Goal: Communication & Community: Answer question/provide support

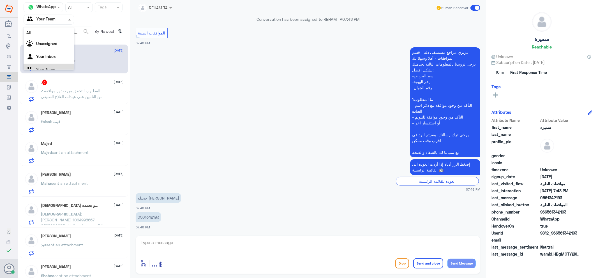
click at [43, 18] on input "text" at bounding box center [42, 19] width 31 height 6
click at [47, 55] on Inbox "Your Inbox" at bounding box center [46, 56] width 20 height 5
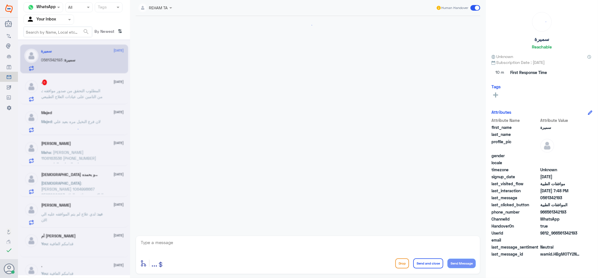
scroll to position [96, 0]
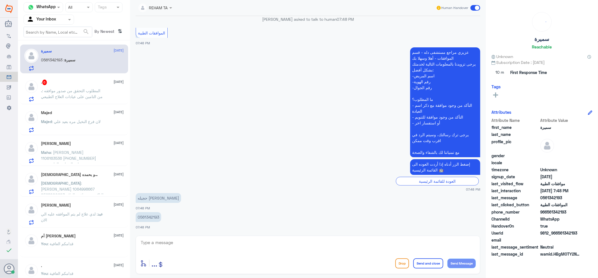
click at [37, 14] on nav "Channel WhatsApp Status × All Tags Agent Filter Your Inbox search By Newest ⇅" at bounding box center [74, 21] width 112 height 38
click at [37, 16] on input "text" at bounding box center [42, 19] width 31 height 6
click at [58, 63] on div "Your Team" at bounding box center [49, 63] width 50 height 13
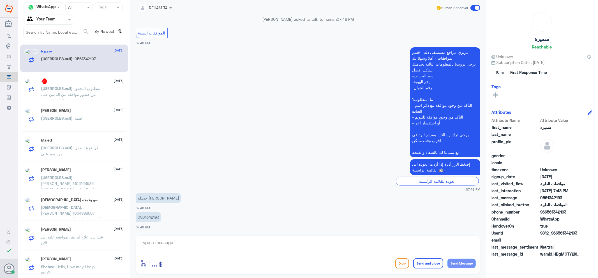
scroll to position [3, 0]
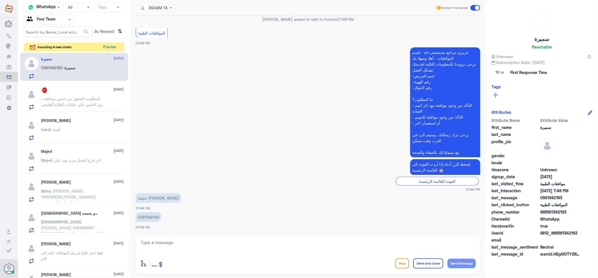
click at [107, 48] on button "Preview" at bounding box center [109, 47] width 17 height 9
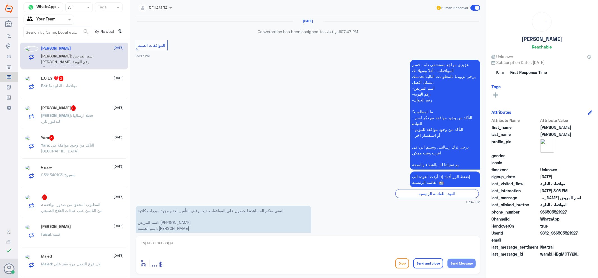
scroll to position [636, 0]
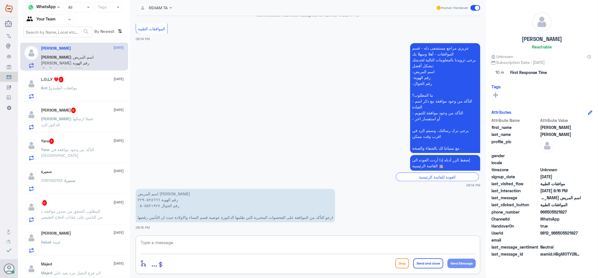
click at [173, 244] on textarea at bounding box center [308, 246] width 336 height 14
click at [178, 247] on textarea at bounding box center [308, 246] width 336 height 14
click at [178, 246] on textarea at bounding box center [308, 246] width 336 height 14
type textarea "H"
type textarea "اهلا وسهلا..سيتم التحقق حالا"
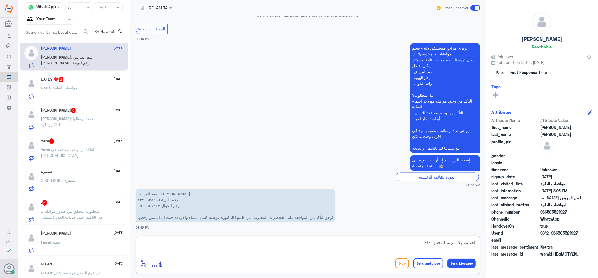
drag, startPoint x: 519, startPoint y: 239, endPoint x: 531, endPoint y: 237, distance: 11.8
click at [531, 235] on div "Channel WhatsApp Status × All Tags Agent Filter Your Team search By Newest ⇅ Mo…" at bounding box center [308, 140] width 580 height 280
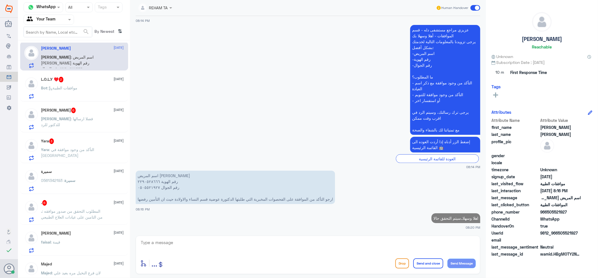
scroll to position [653, 0]
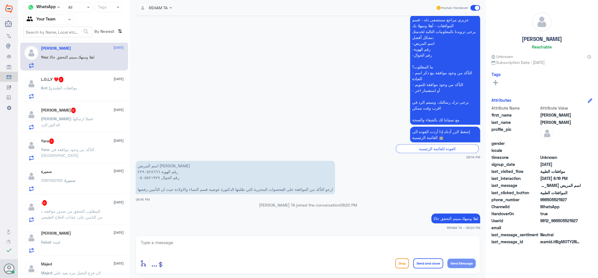
drag, startPoint x: 17, startPoint y: 83, endPoint x: 44, endPoint y: 97, distance: 30.2
click at [17, 83] on link "Growth Tools" at bounding box center [9, 87] width 18 height 10
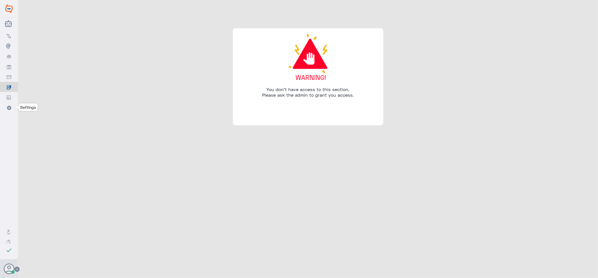
click at [6, 106] on link "Settings" at bounding box center [9, 107] width 18 height 10
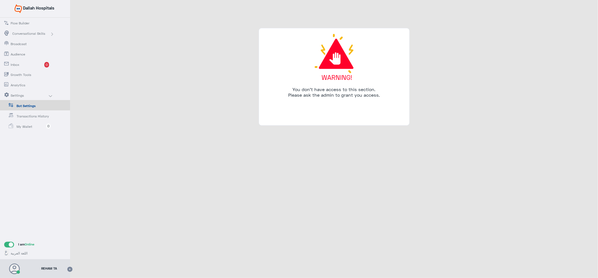
click at [26, 63] on span "Inbox" at bounding box center [27, 64] width 33 height 5
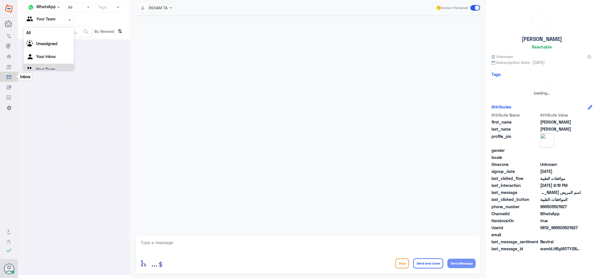
click at [54, 20] on input "text" at bounding box center [42, 19] width 31 height 6
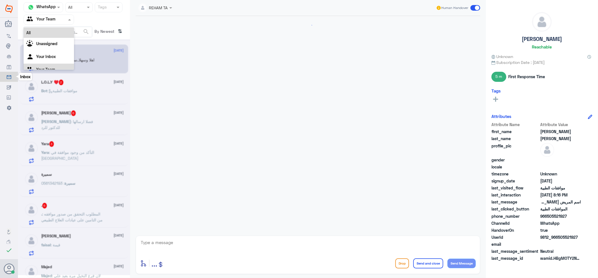
scroll to position [653, 0]
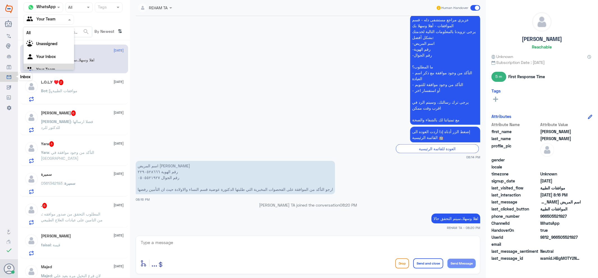
click at [169, 239] on textarea at bounding box center [308, 246] width 336 height 14
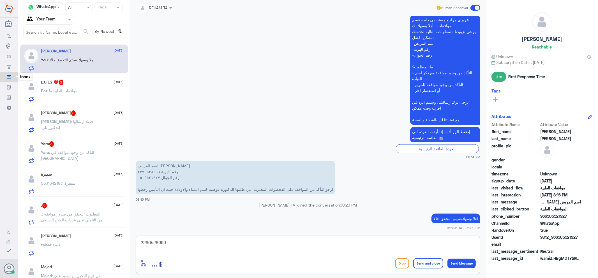
drag, startPoint x: 133, startPoint y: 240, endPoint x: 156, endPoint y: 237, distance: 23.2
click at [110, 237] on div "Channel WhatsApp Status × All Tags Agent Filter Your Team search By Newest ⇅ Mo…" at bounding box center [308, 140] width 580 height 280
type textarea "2290528666"
click at [193, 244] on textarea "2290528666" at bounding box center [308, 246] width 336 height 14
click at [186, 242] on textarea "2290528666" at bounding box center [308, 246] width 336 height 14
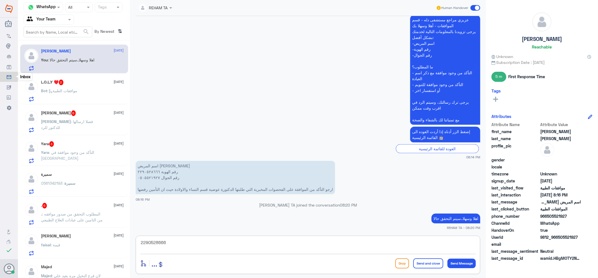
click at [186, 242] on textarea "2290528666" at bounding box center [308, 246] width 336 height 14
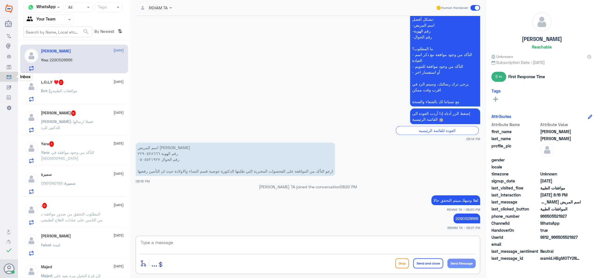
drag, startPoint x: 223, startPoint y: 252, endPoint x: 223, endPoint y: 244, distance: 7.9
click at [223, 251] on div at bounding box center [308, 246] width 336 height 15
click at [223, 242] on textarea at bounding box center [308, 246] width 336 height 14
type textarea "I"
type textarea "هل تم عمل التحليل والاشعه التي توجد عليها موافقه؟"
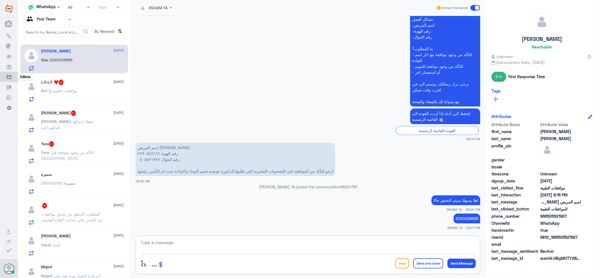
scroll to position [694, 0]
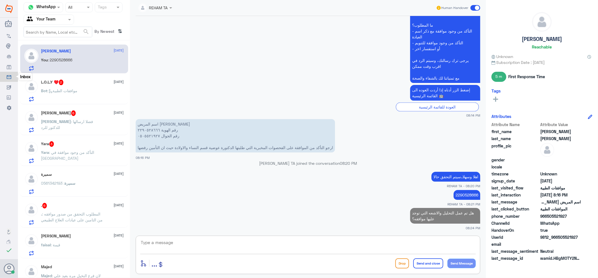
click at [47, 93] on p "Bot : موافقات الطبية" at bounding box center [59, 95] width 36 height 14
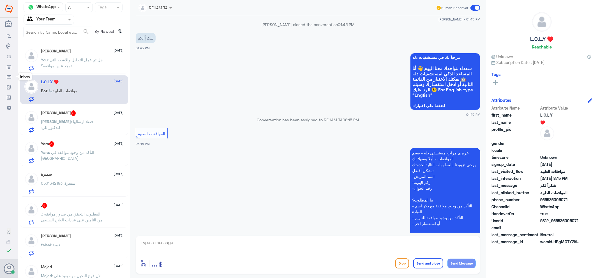
scroll to position [160, 0]
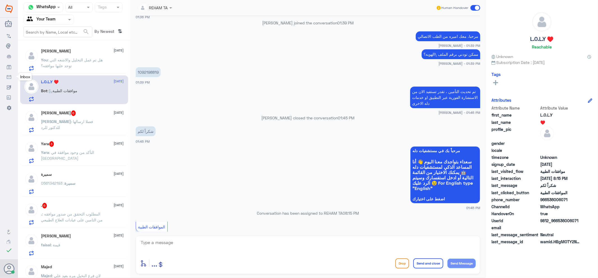
click at [40, 152] on div "Yara 3 8 October Yara : التأكد من وجود موافقة في مستشفى دله" at bounding box center [74, 152] width 100 height 22
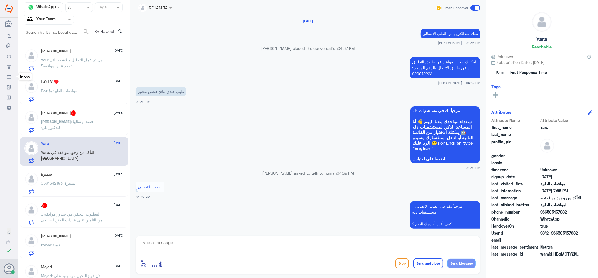
scroll to position [346, 0]
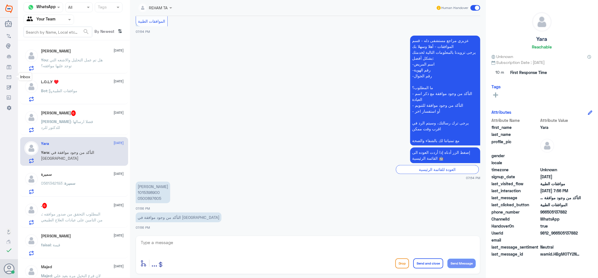
click at [88, 88] on div "L.O.L.Y ♥️ 8 October Bot : موافقات الطبية" at bounding box center [82, 91] width 83 height 22
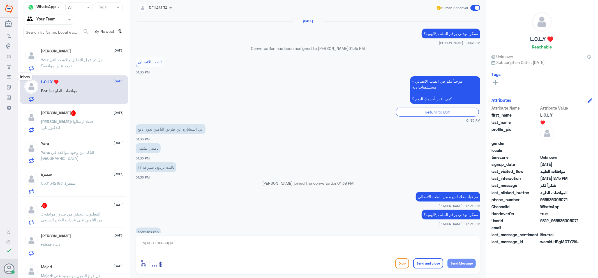
scroll to position [316, 0]
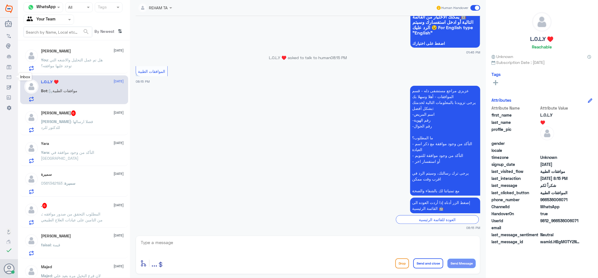
click at [193, 244] on textarea at bounding box center [308, 246] width 336 height 14
paste textarea "اهلا وسهلا ...كيف نقدر نخدمك؟ ارجو توضيح استفسارك"
type textarea "اهلا وسهلا ...كيف نقدر نخدمك؟ ارجو توضيح استفسارك"
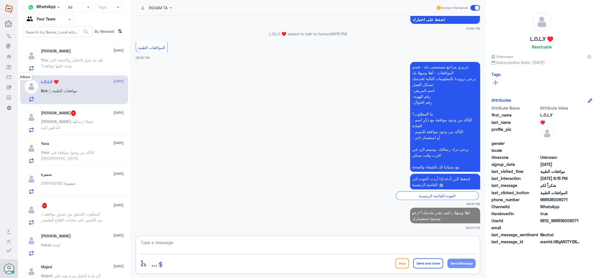
click at [66, 122] on span ": فضلا ارسالها للدكتور للرد" at bounding box center [67, 124] width 52 height 11
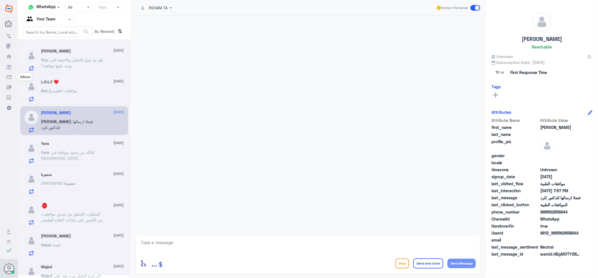
scroll to position [360, 0]
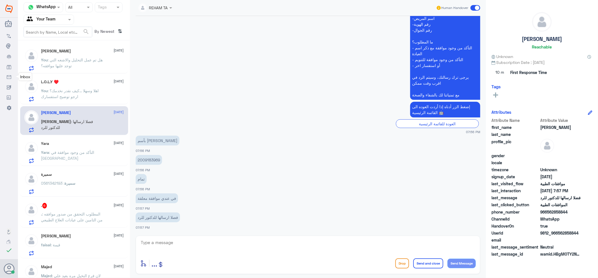
click at [88, 155] on p "Yara : التأكد من وجود موافقة في مستشفى دله" at bounding box center [72, 156] width 63 height 14
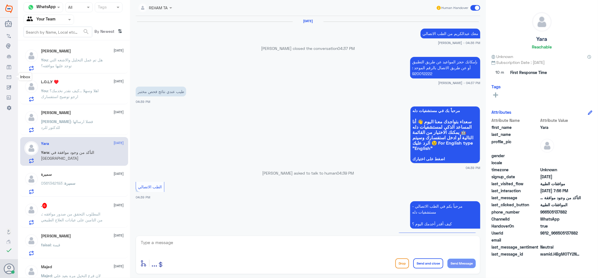
scroll to position [346, 0]
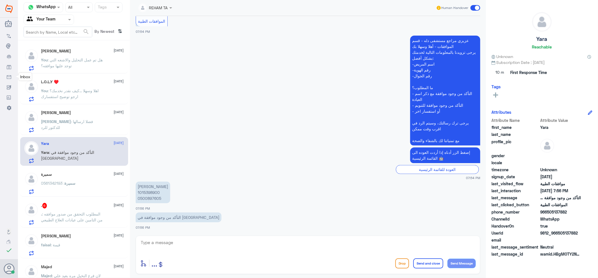
click at [149, 192] on p "منيرة طلق العتيبي 1015398900 0500897605" at bounding box center [153, 193] width 34 height 22
click at [69, 161] on p "Yara : التأكد من وجود موافقة في مستشفى دله" at bounding box center [72, 156] width 63 height 14
click at [222, 245] on textarea at bounding box center [308, 246] width 336 height 14
paste textarea "اهلا وسهلا..سيتم التحقق حالا"
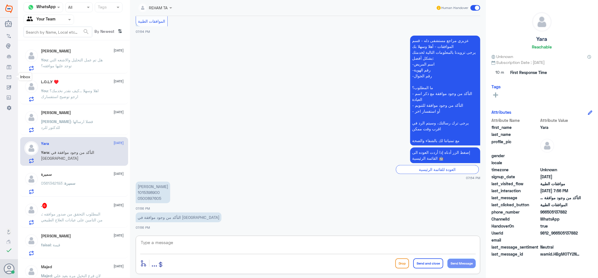
type textarea "اهلا وسهلا..سيتم التحقق حالا"
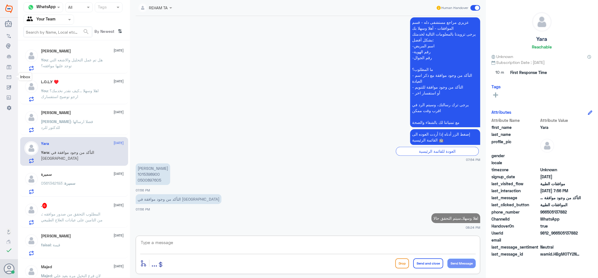
click at [144, 175] on p "منيرة طلق العتيبي 1015398900 0500897605" at bounding box center [153, 174] width 34 height 22
copy p "1015398900"
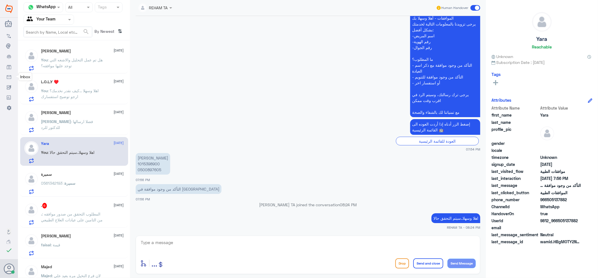
click at [234, 246] on textarea at bounding box center [308, 246] width 336 height 14
type textarea "هل على علاج طبيعي؟"
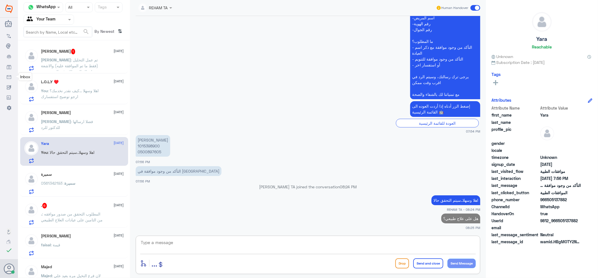
click at [68, 65] on span ": تم عمل التحليل (فقط ما تم الموافقة عليه) والاشعة بانتظار الدور الان في المستش…" at bounding box center [69, 65] width 57 height 17
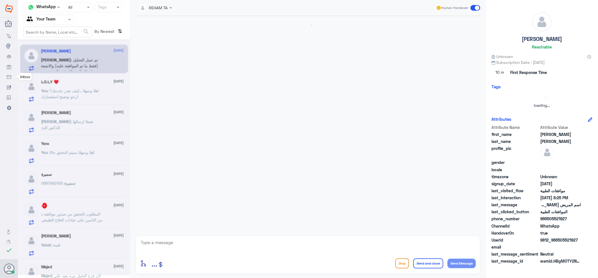
scroll to position [488, 0]
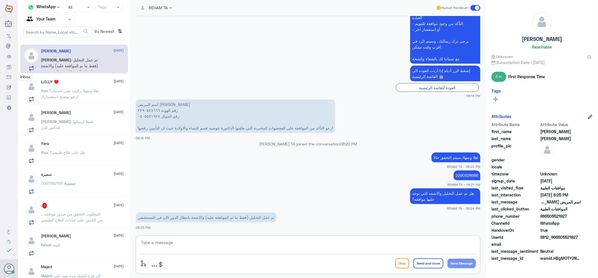
click at [170, 241] on textarea at bounding box center [308, 246] width 336 height 14
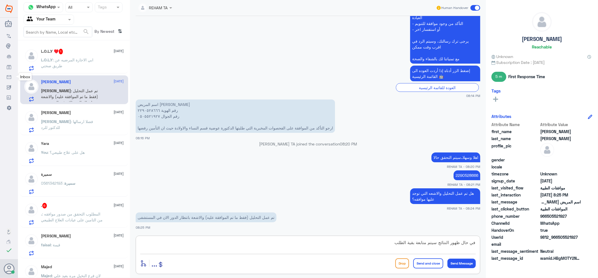
type textarea "في حال ظهور النتائج سيتم متابعة بقية الطلب"
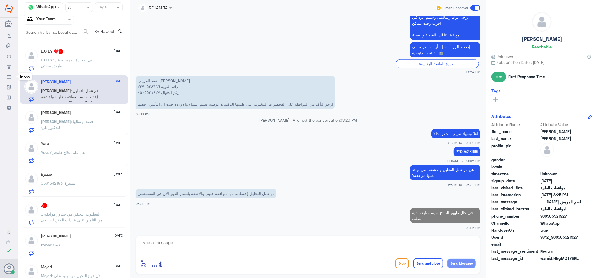
click at [73, 62] on span ": ابي الاجازة المرضيه عن طريق صحتي" at bounding box center [67, 62] width 52 height 11
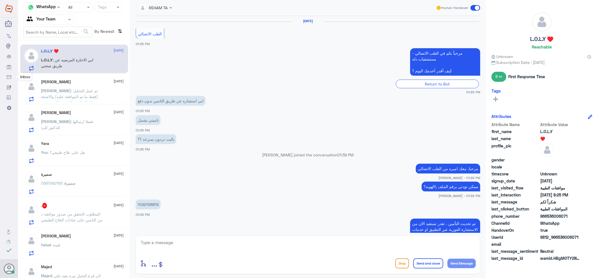
scroll to position [341, 0]
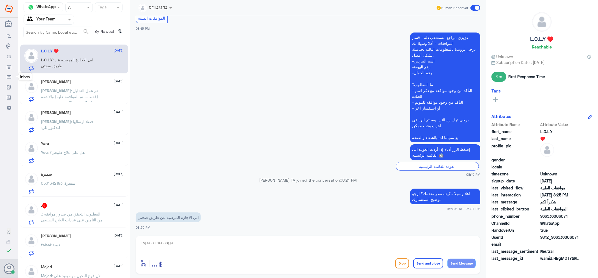
click at [176, 239] on textarea at bounding box center [308, 246] width 336 height 14
type textarea "ت"
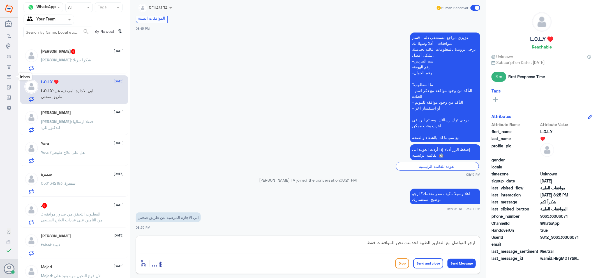
type textarea "ارجو التواصل مع التقارير الطبية لخدمتك نحن الموافقات فقط"
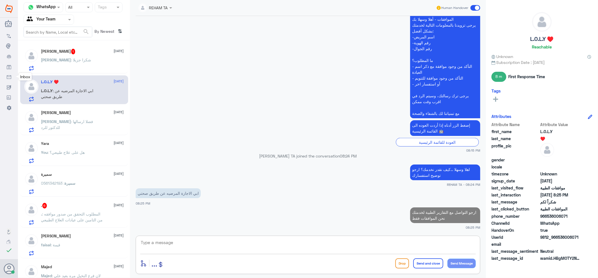
click at [71, 66] on p "Mohammad : شكرا جزيلا" at bounding box center [66, 64] width 50 height 14
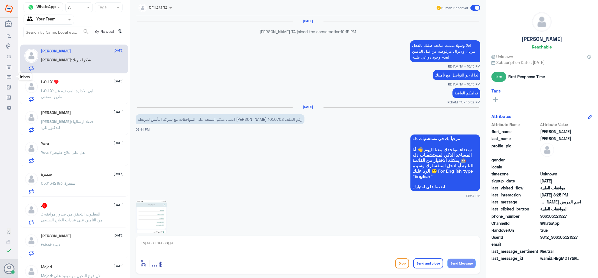
scroll to position [462, 0]
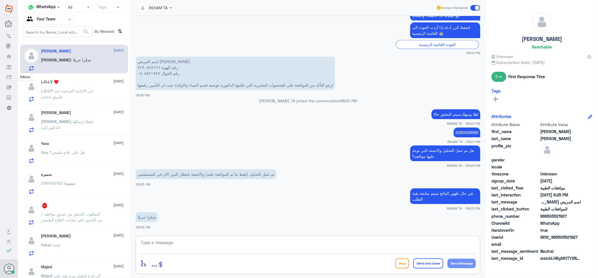
click at [184, 246] on textarea at bounding box center [308, 246] width 336 height 14
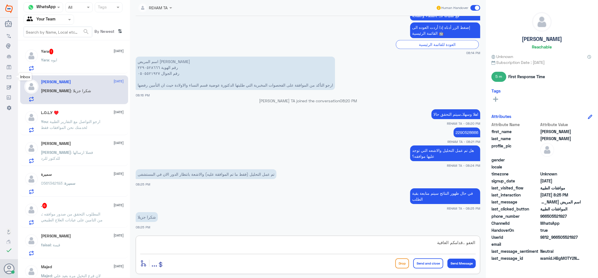
type textarea "العفو ..قدامكم العافية"
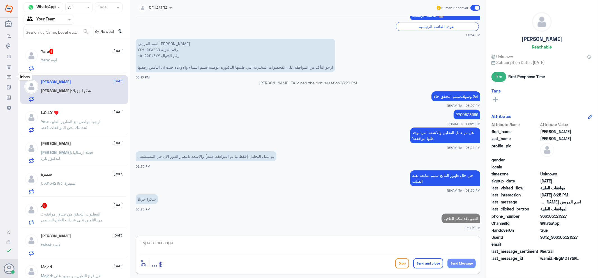
click at [68, 65] on div "Yara : ايوه" at bounding box center [82, 64] width 83 height 13
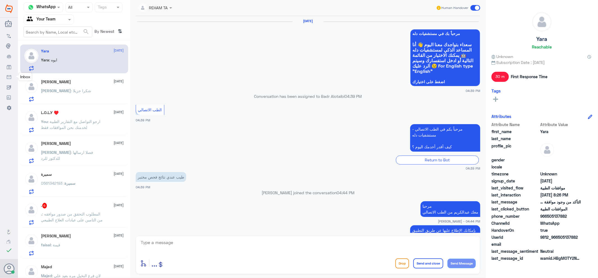
scroll to position [335, 0]
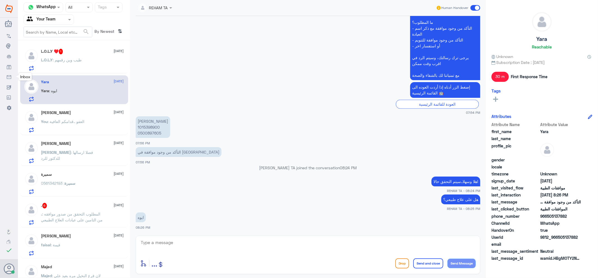
click at [173, 242] on textarea at bounding box center [308, 246] width 336 height 14
click at [175, 243] on textarea at bounding box center [308, 246] width 336 height 14
type textarea "حتى الان مرفوض بالرغم من تمت متابعته اكثر من مرة"
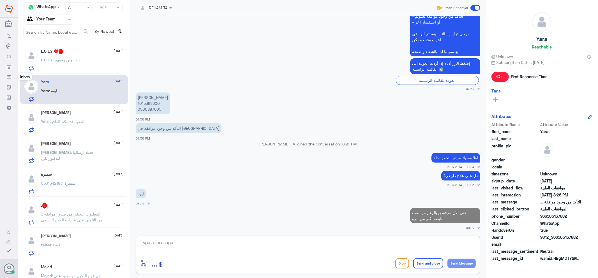
click at [41, 52] on h5 "L.O.L.Y ♥️ 1" at bounding box center [52, 52] width 22 height 6
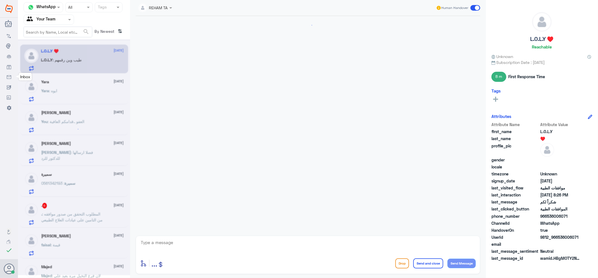
scroll to position [317, 0]
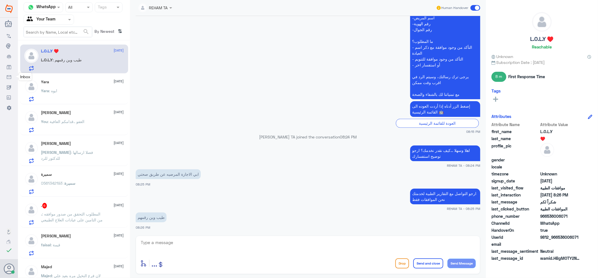
click at [173, 238] on div "enter flow name ... Drop Send and close Send Message" at bounding box center [308, 255] width 344 height 38
click at [171, 246] on textarea at bounding box center [308, 246] width 336 height 14
type textarea "ن"
type textarea "على نفس هذا الرقم ولكن اختاري قسم التقارير"
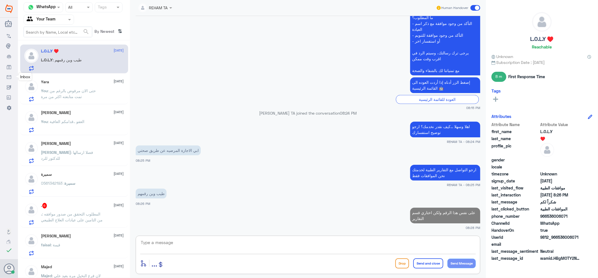
click at [69, 128] on p "You : العفو ..قدامكم العافية" at bounding box center [62, 126] width 43 height 14
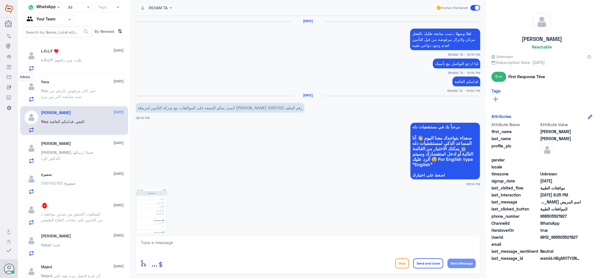
scroll to position [468, 0]
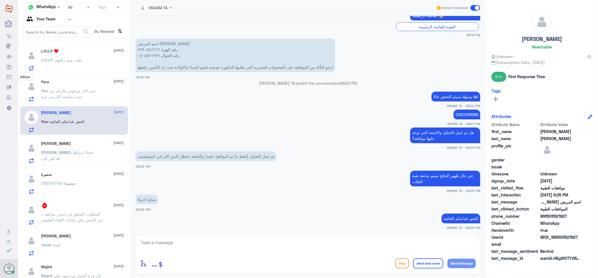
click at [77, 161] on p "Abdullah : فضلا ارسالها للدكتور للرد" at bounding box center [72, 156] width 63 height 14
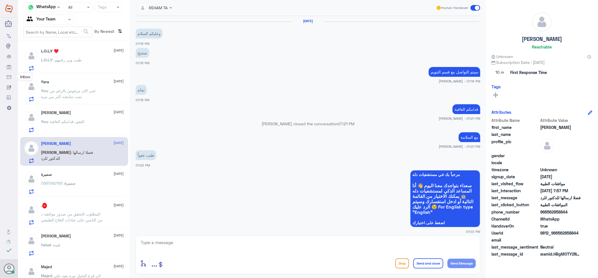
scroll to position [360, 0]
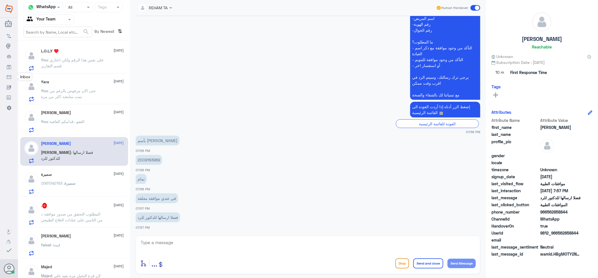
click at [72, 190] on p "سميرة : 0561342193" at bounding box center [58, 187] width 34 height 14
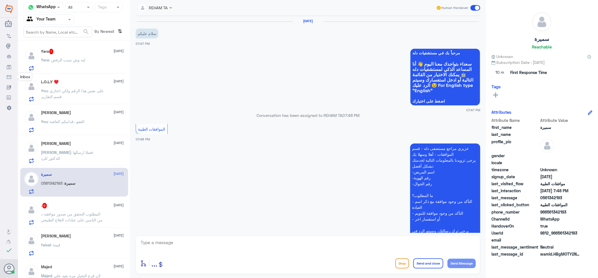
scroll to position [96, 0]
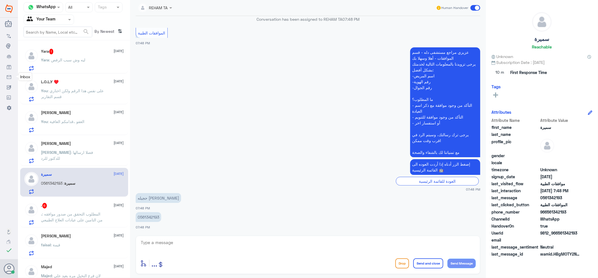
click at [66, 175] on div "سميرة 8 October" at bounding box center [82, 174] width 83 height 5
click at [242, 249] on textarea at bounding box center [308, 246] width 336 height 14
paste textarea "اهلا وسهلا ...كيف نقدر نخدمك؟ ارجو توضيح استفسارك"
type textarea "اهلا وسهلا ...كيف نقدر نخدمك؟ ارجو توضيح استفسارك"
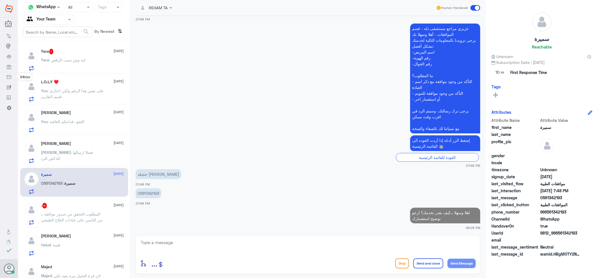
click at [76, 56] on div "Yara 1 8 October Yara : ليه وش سبب الرفض" at bounding box center [82, 60] width 83 height 22
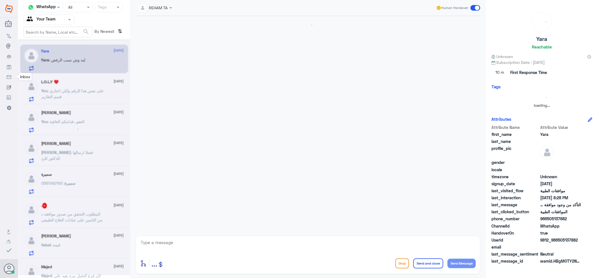
scroll to position [313, 0]
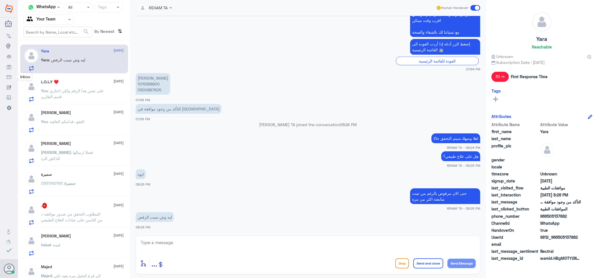
click at [150, 84] on p "منيرة طلق العتيبي 1015398900 0500897605" at bounding box center [153, 84] width 34 height 22
copy p "1015398900"
click at [203, 248] on textarea at bounding box center [308, 246] width 336 height 14
type textarea "F"
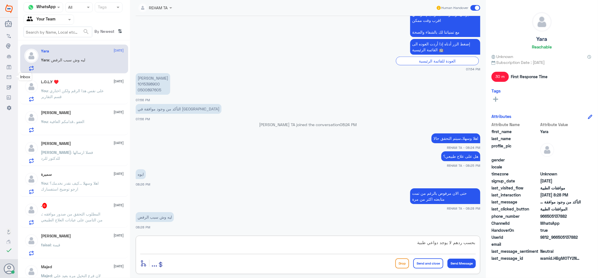
type textarea "بحسب ردهم لا يوجد دواعي طبية"
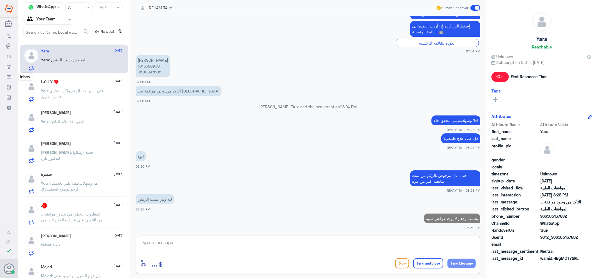
click at [70, 208] on div ". 6 8 October" at bounding box center [82, 206] width 83 height 6
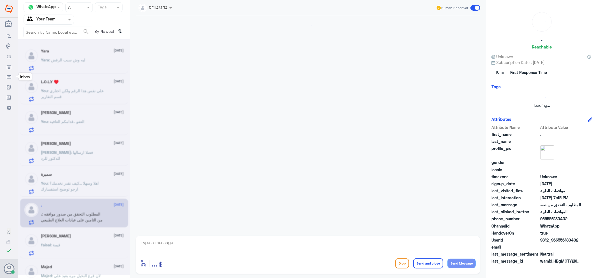
scroll to position [355, 0]
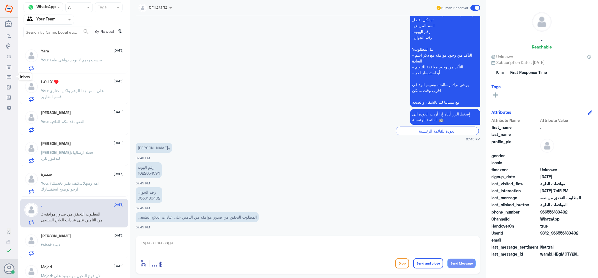
click at [80, 86] on div "L.O.L.Y ♥️ 8 October You : على نفس هذا الرقم ولكن اختاري قسم التقارير" at bounding box center [82, 91] width 83 height 22
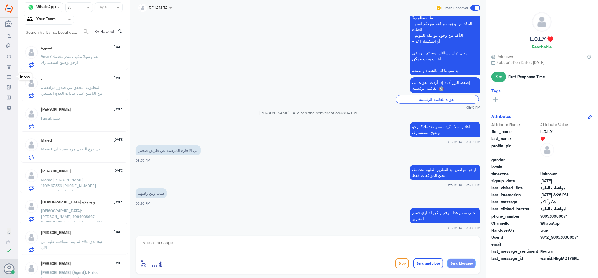
scroll to position [156, 0]
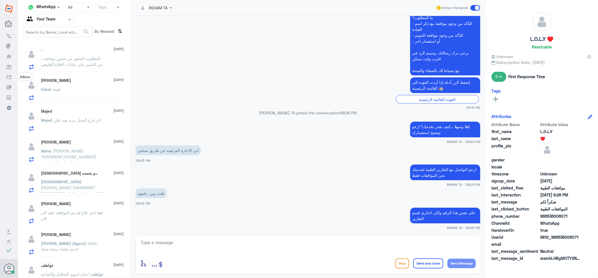
click at [85, 122] on span ": لان فرع النخيل مره بعيد علي" at bounding box center [76, 120] width 49 height 5
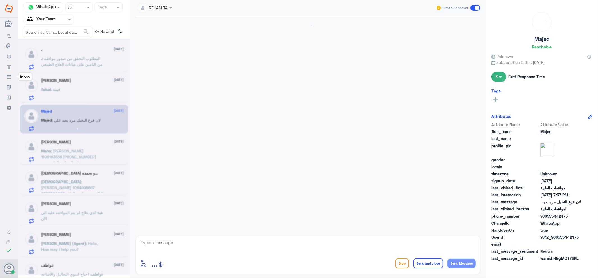
scroll to position [397, 0]
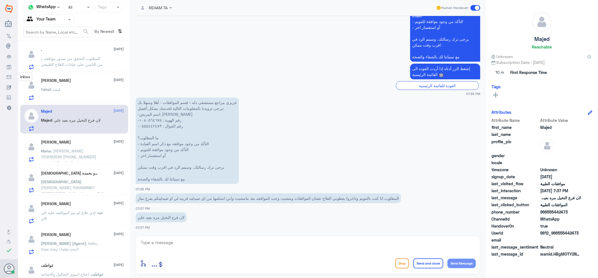
click at [87, 156] on span ": [PERSON_NAME] 1106163536 [PHONE_NUMBER] عيادة الجراحة العامة مع د. [PERSON_NA…" at bounding box center [71, 166] width 61 height 34
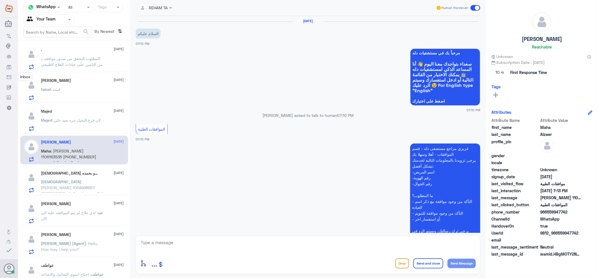
scroll to position [94, 0]
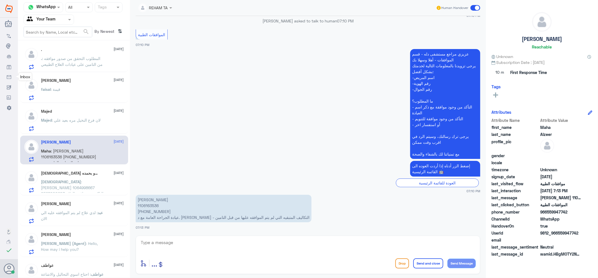
click at [149, 203] on p "حنين محمد 1106163536 +966 53 007 0570 عيادة الجراحة العامة مع د. فراس الأحمد - …" at bounding box center [224, 208] width 176 height 27
copy p "1106163536"
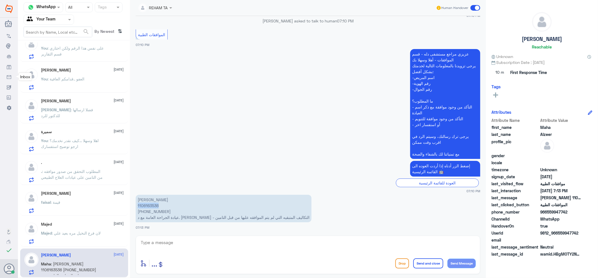
scroll to position [0, 0]
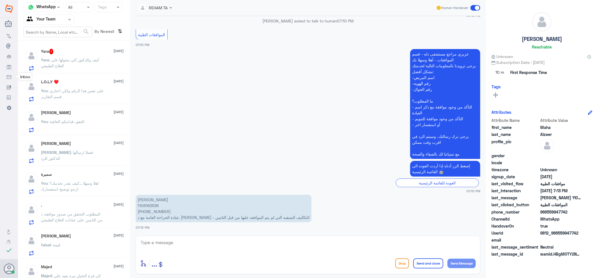
click at [73, 61] on span ": كيف والدكتور الي محولها على العلاج الطبيعي" at bounding box center [70, 62] width 58 height 11
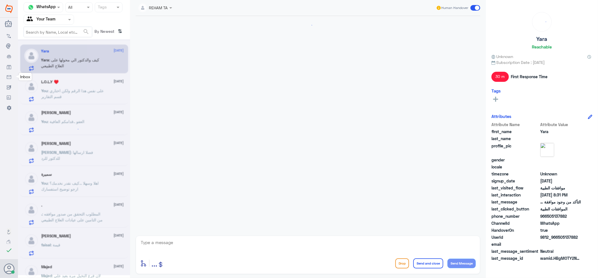
scroll to position [319, 0]
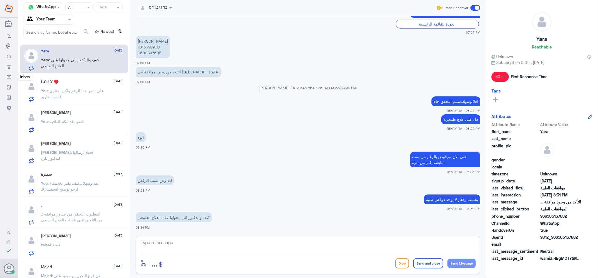
click at [186, 240] on textarea at bounding box center [308, 246] width 336 height 14
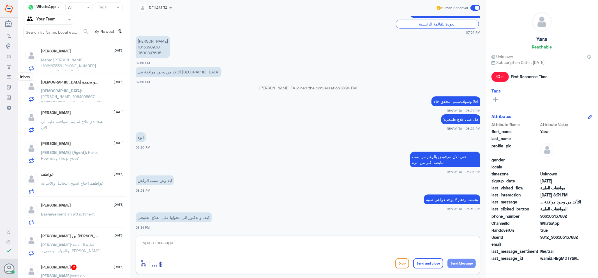
scroll to position [249, 0]
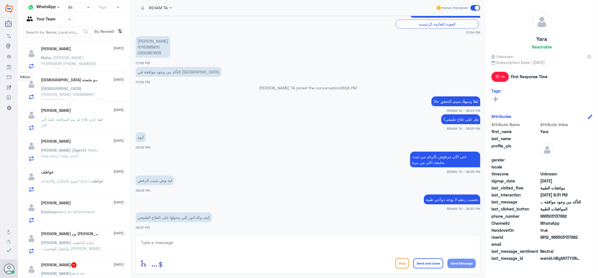
click at [72, 125] on p "عبد : لدي علاج لم يتم الموافقه عليه الي الان" at bounding box center [72, 123] width 63 height 14
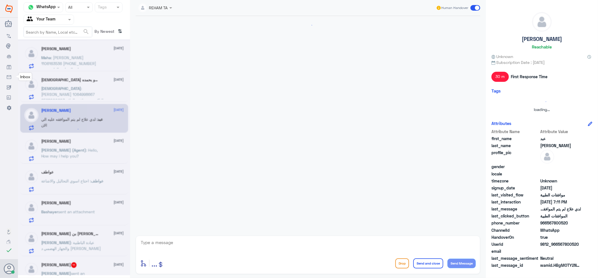
scroll to position [108, 0]
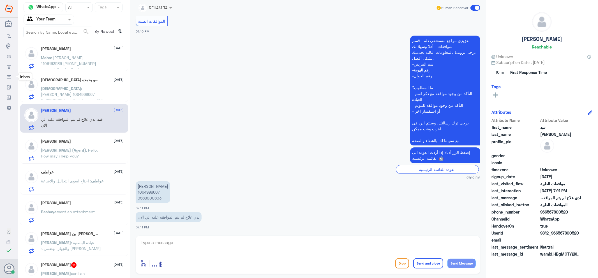
click at [147, 192] on p "خالد صالح العنزي 1064998667 0568000603" at bounding box center [153, 192] width 34 height 22
copy p "1064998667"
click at [168, 242] on textarea at bounding box center [308, 246] width 336 height 14
type textarea "F"
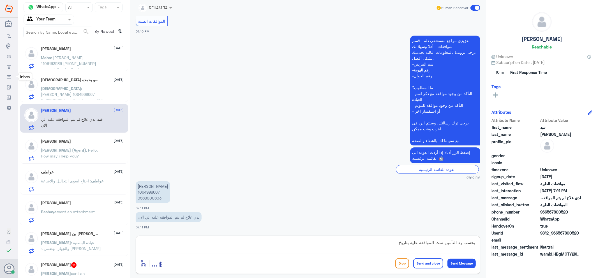
paste textarea "6/9"
type textarea "بحسب رد التأمين تمت الموافقه عليه بتاريخ 6/9 لعلبتين"
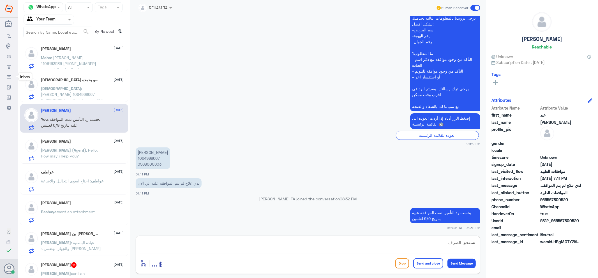
type textarea "تستحق الصرف"
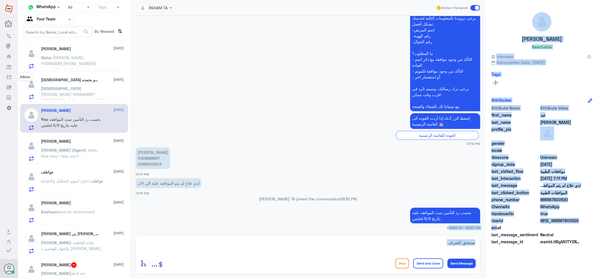
drag, startPoint x: 410, startPoint y: 233, endPoint x: 497, endPoint y: 230, distance: 87.5
click at [497, 230] on div "Channel WhatsApp Status × All Tags Agent Filter Your Team search By Newest ⇅ Ya…" at bounding box center [308, 140] width 580 height 280
click at [433, 241] on textarea "تستحق الصرف" at bounding box center [308, 246] width 336 height 14
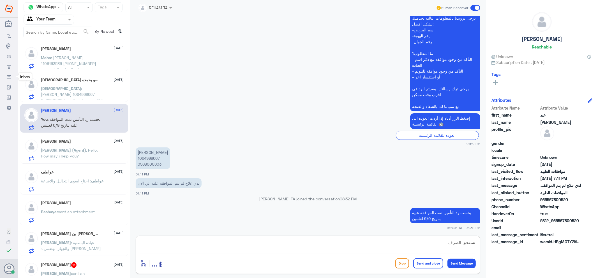
click at [433, 242] on textarea "تستحق الصرف" at bounding box center [308, 246] width 336 height 14
drag, startPoint x: 433, startPoint y: 242, endPoint x: 483, endPoint y: 242, distance: 50.5
click at [483, 242] on div "REHAM TA Human Handover 8 Oct 2025 السلام عليكم 07:10 PM مرحباً بك في مستشفيات …" at bounding box center [308, 140] width 356 height 280
click at [71, 182] on span ": احتاح اسوي التحاليل والاشاعة" at bounding box center [66, 181] width 50 height 5
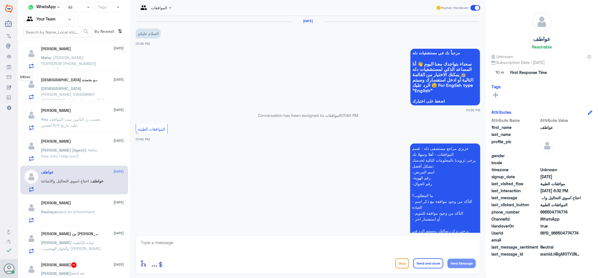
scroll to position [422, 0]
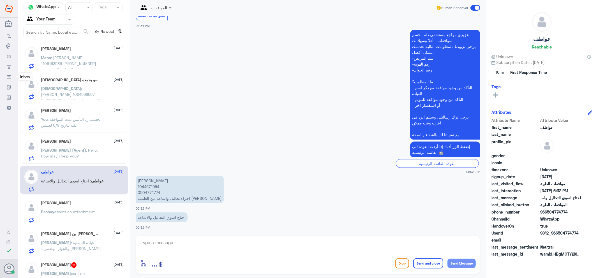
click at [87, 209] on span "sent an attachment" at bounding box center [76, 211] width 37 height 5
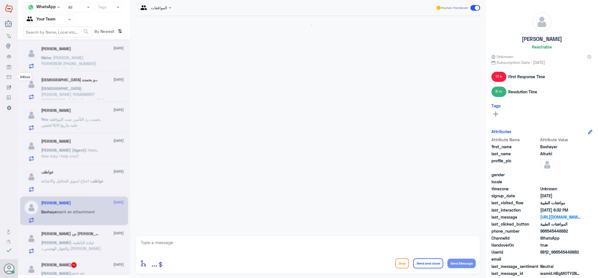
scroll to position [511, 0]
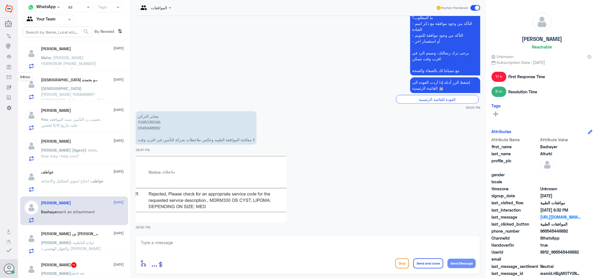
click at [146, 124] on p "بشاير التركي 1095036099 0545448882 معالجة الموافقة الطبيه وعكس ملاحظات شركة الت…" at bounding box center [196, 127] width 121 height 33
click at [148, 121] on p "بشاير التركي 1095036099 0545448882 معالجة الموافقة الطبيه وعكس ملاحظات شركة الت…" at bounding box center [196, 127] width 121 height 33
copy p "1095036099"
click at [178, 246] on textarea at bounding box center [308, 246] width 336 height 14
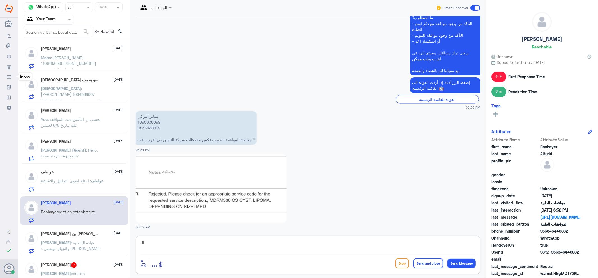
type textarea "J"
type textarea "اهلا وسهلا...تم تحويلها لقسم التنويم والعمليات لمتابعتها"
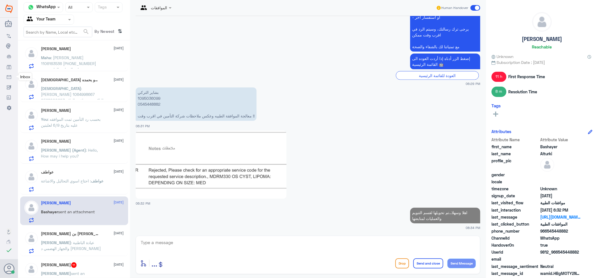
click at [70, 90] on p "سبحان : خالد صالح العنزي 1064998667 0568000603 التاكد من موافقه العلاج المصروف …" at bounding box center [72, 92] width 63 height 14
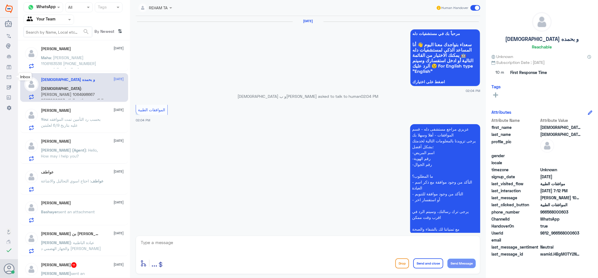
scroll to position [560, 0]
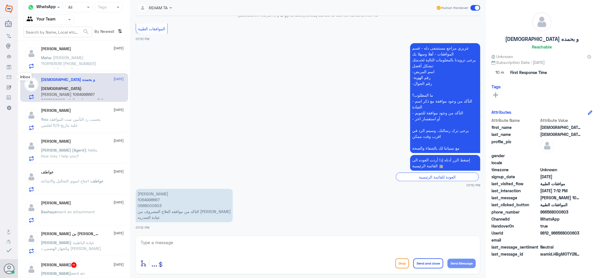
click at [149, 197] on p "[PERSON_NAME] 1064998667 0568000603 التاكد من موافقه العلاج المصروف من [PERSON_…" at bounding box center [184, 205] width 97 height 33
copy p "1064998667"
click at [263, 253] on div at bounding box center [308, 246] width 336 height 15
click at [267, 246] on textarea at bounding box center [308, 246] width 336 height 14
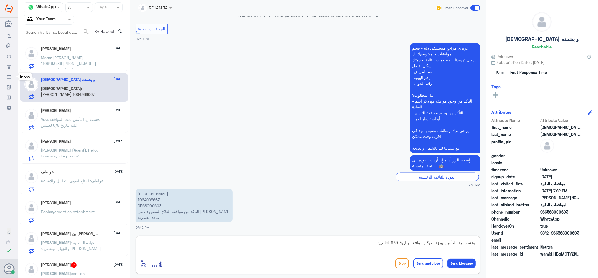
type textarea "بحسب رد التأمين يوجد لديكم موافقه بتاريخ 6/9 لعلبتين"
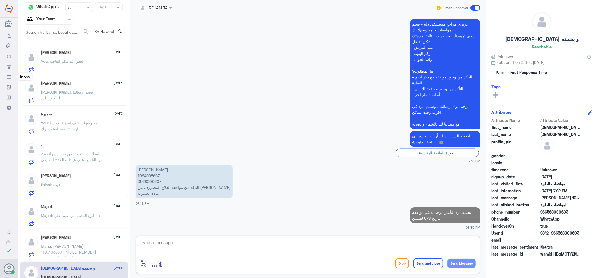
scroll to position [0, 0]
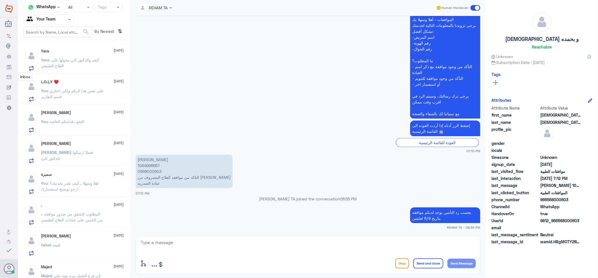
click at [84, 64] on p "Yara : كيف والدكتور الي محولها على العلاج الطبيعي" at bounding box center [72, 64] width 63 height 14
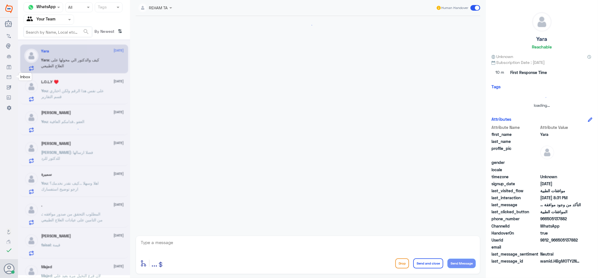
scroll to position [319, 0]
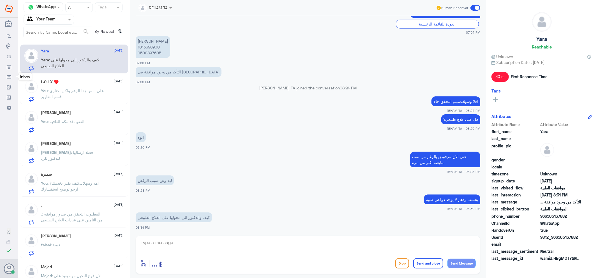
click at [172, 234] on div "REHAM TA Human Handover 5 Aug 2025 مرحباً بكم في الطب الاتصالي - مستشفيات دله ك…" at bounding box center [308, 140] width 356 height 280
click at [172, 241] on textarea at bounding box center [308, 246] width 336 height 14
click at [146, 46] on p "منيرة طلق العتيبي 1015398900 0500897605" at bounding box center [153, 47] width 34 height 22
copy p "1015398900"
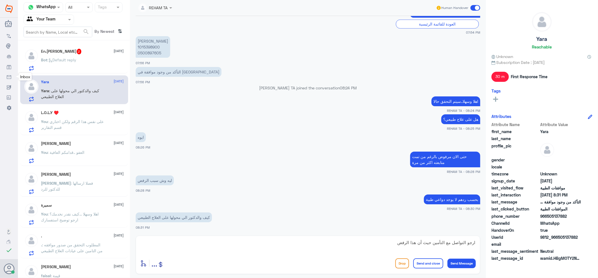
click at [327, 243] on textarea "ارجو التواصل مع التأمين حيث أن هذا الرفض" at bounding box center [308, 246] width 336 height 14
type textarea "ارجو التواصل مع التأمين حيث أن هذا الرفض الخامس من قبلهم"
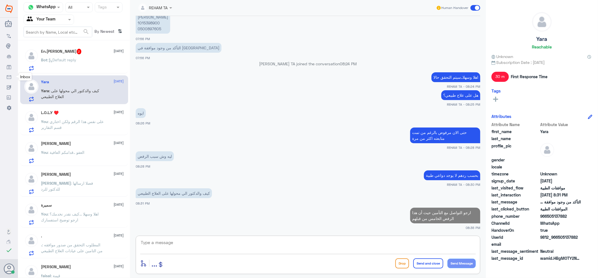
click at [71, 50] on div "En.Abdullah 2 8 October" at bounding box center [82, 52] width 83 height 6
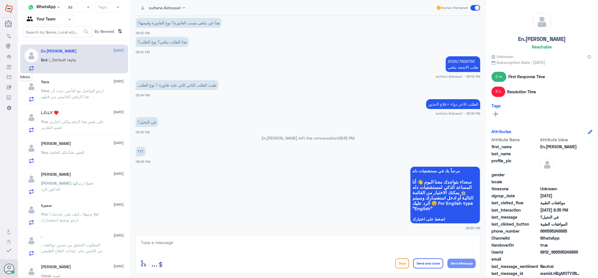
scroll to position [528, 0]
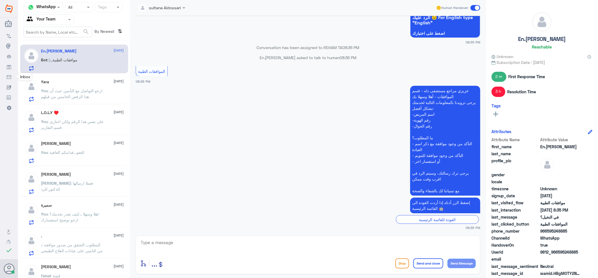
click at [62, 93] on p "You : ارجو التواصل مع التأمين حيث أن هذا الرفض الخامس من قبلهم" at bounding box center [72, 95] width 63 height 14
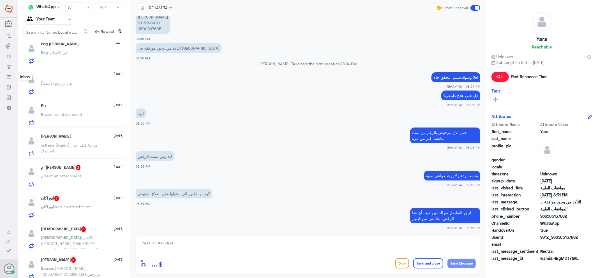
scroll to position [376, 0]
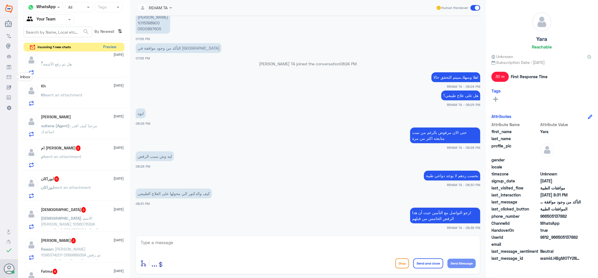
click at [106, 46] on button "Preview" at bounding box center [109, 47] width 17 height 9
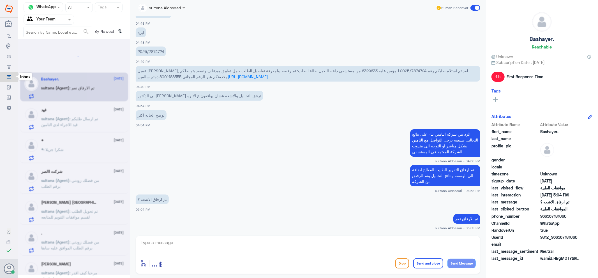
scroll to position [3, 0]
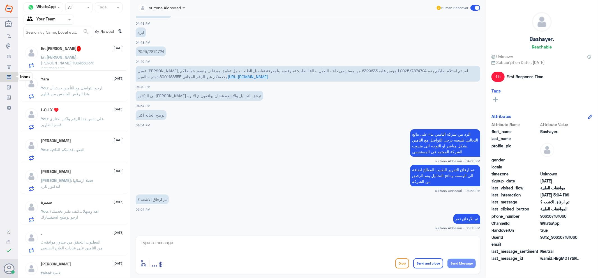
click at [79, 57] on span ": عبدالله ذيب بن سفران 1064660341 0566780003" at bounding box center [68, 63] width 54 height 17
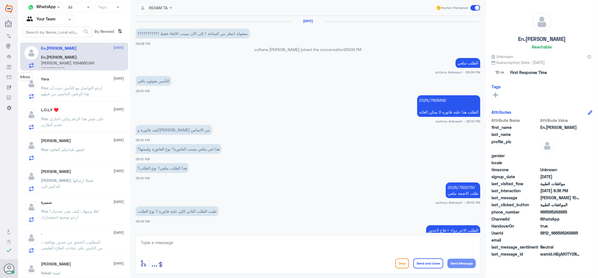
scroll to position [333, 0]
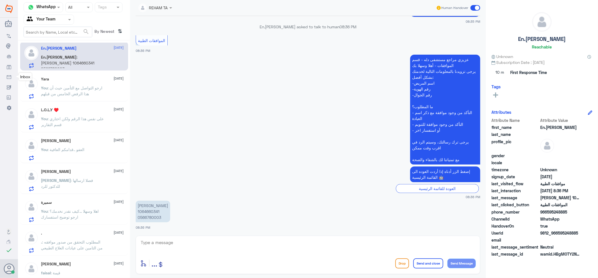
click at [59, 88] on span ": ارجو التواصل مع التأمين حيث أن هذا الرفض الخامس من قبلهم" at bounding box center [71, 90] width 61 height 11
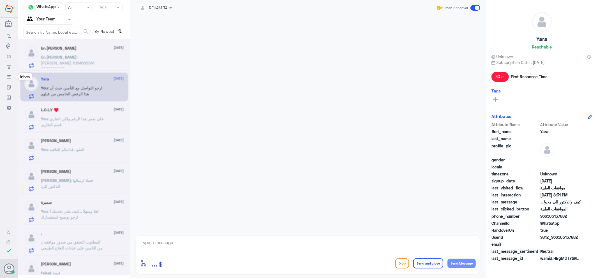
scroll to position [295, 0]
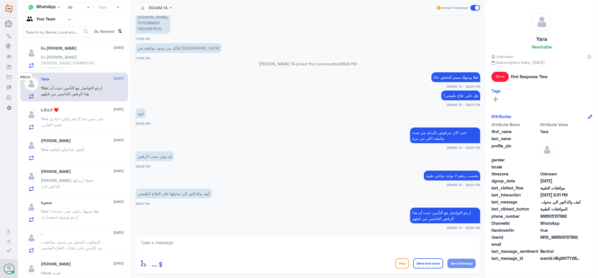
click at [75, 64] on span ": عبدالله ذيب بن سفران 1064660341 0566780003" at bounding box center [68, 63] width 54 height 17
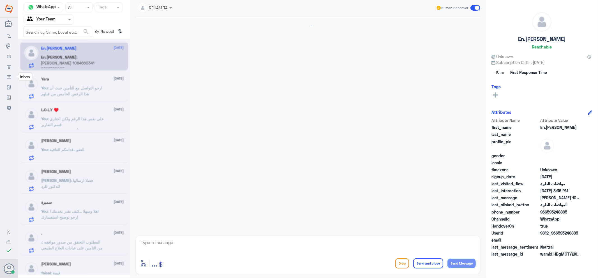
scroll to position [333, 0]
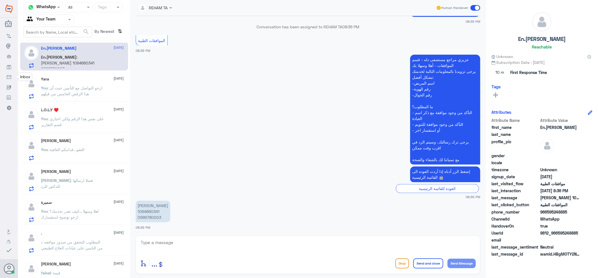
click at [187, 243] on textarea at bounding box center [308, 246] width 336 height 14
paste textarea "اهلا وسهلا ...كيف نقدر نخدمك؟ ارجو توضيح استفسارك"
type textarea "اهلا وسهلا ...كيف نقدر نخدمك؟ ارجو توضيح استفسارك"
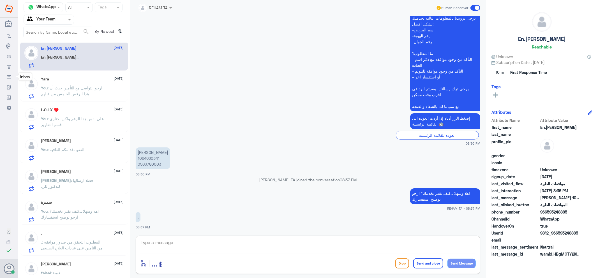
scroll to position [395, 0]
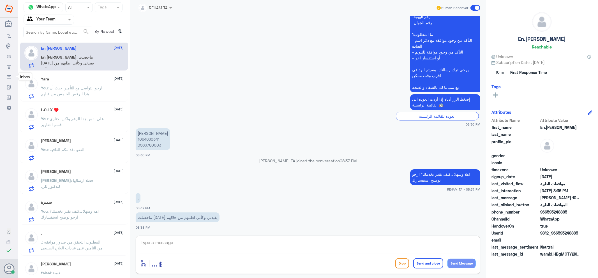
click at [180, 245] on textarea at bounding box center [308, 246] width 336 height 14
type textarea "ارجو تزويدي بتفاصيل استفسارك"
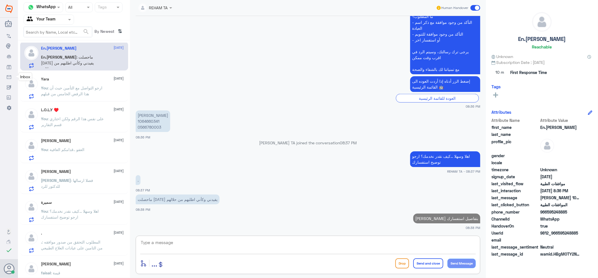
click at [74, 84] on div "Yara 8 October You : ارجو التواصل مع التأمين حيث أن هذا الرفض الخامس من قبلهم" at bounding box center [82, 88] width 83 height 22
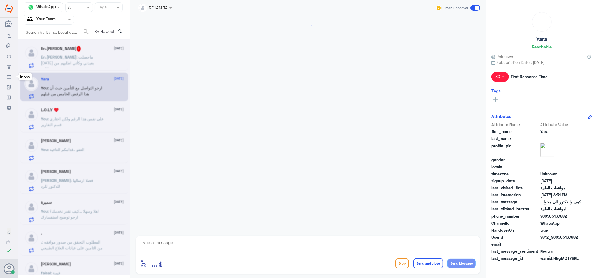
scroll to position [295, 0]
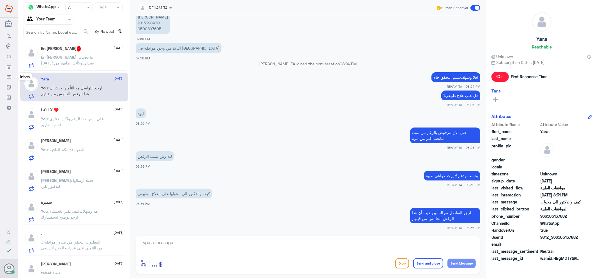
click at [63, 59] on span ": ماحصلت احد يفيدني وكأني اطلبهم من حلالهم" at bounding box center [67, 63] width 53 height 17
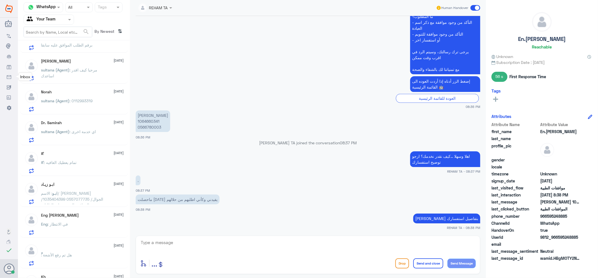
scroll to position [189, 0]
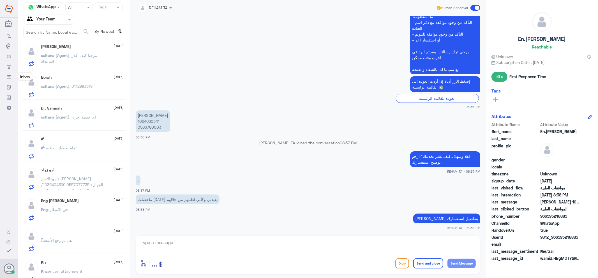
click at [86, 146] on div "A’ : تمام يعطيك العافيه" at bounding box center [82, 152] width 83 height 13
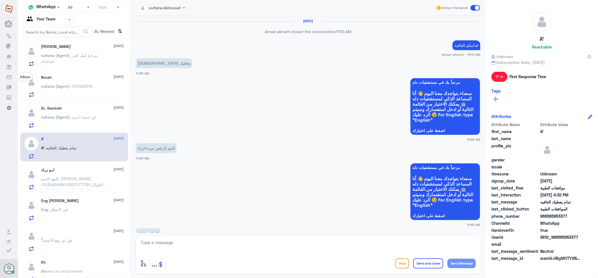
scroll to position [429, 0]
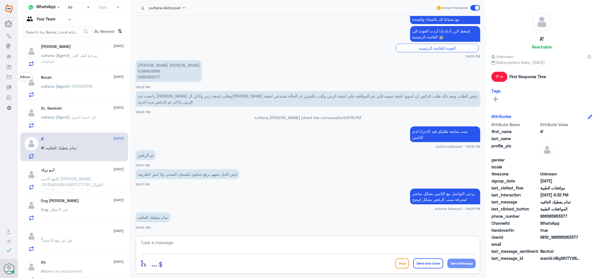
click at [173, 246] on textarea at bounding box center [308, 246] width 336 height 14
click at [554, 239] on div "Channel WhatsApp Status × All Tags Agent Filter Your Team search By Newest ⇅ Ba…" at bounding box center [308, 140] width 580 height 280
type textarea "قدامكم العافية"
click at [427, 267] on button "Send and close" at bounding box center [428, 263] width 30 height 10
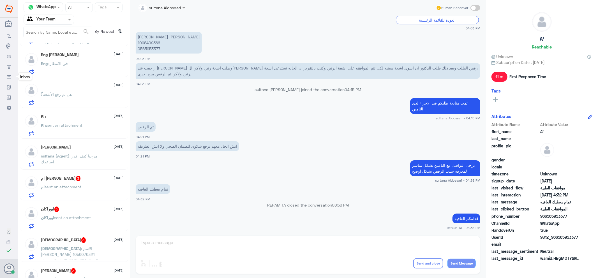
scroll to position [345, 0]
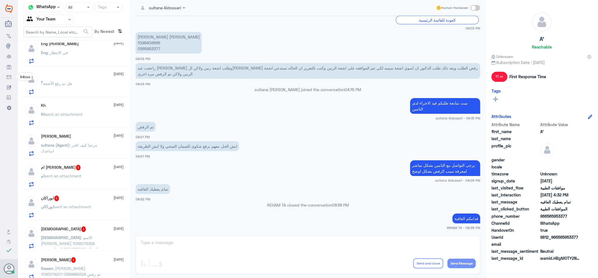
click at [65, 147] on p "sultana (Agent) : مرحبا كيف اقدر اساعدك" at bounding box center [72, 149] width 63 height 14
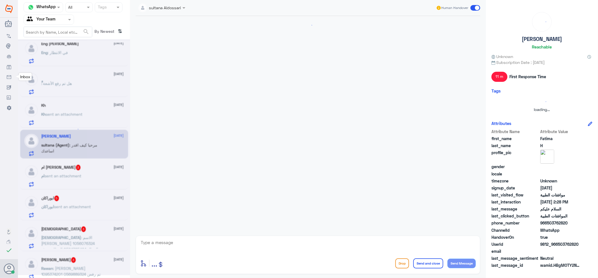
scroll to position [86, 0]
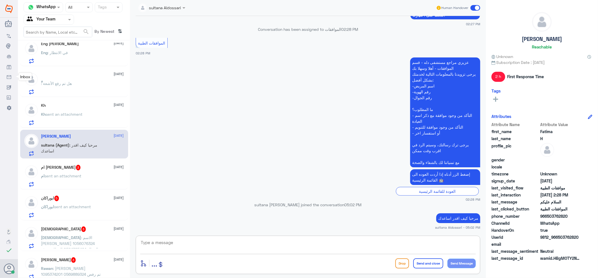
click at [191, 241] on textarea at bounding box center [308, 246] width 336 height 14
click at [192, 237] on div "enter flow name ... Drop Send and close Send Message" at bounding box center [308, 255] width 344 height 38
click at [318, 247] on textarea at bounding box center [308, 246] width 336 height 14
drag, startPoint x: 402, startPoint y: 243, endPoint x: 527, endPoint y: 237, distance: 125.4
click at [528, 237] on div "Channel WhatsApp Status × All Tags Agent Filter Your Team search By Newest ⇅ Ba…" at bounding box center [308, 140] width 580 height 280
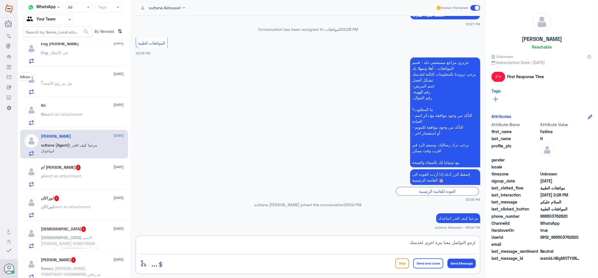
type textarea "ارجو التواصل معنا مرة اخرى لخدمتك"
click at [432, 261] on button "Send and close" at bounding box center [428, 263] width 30 height 10
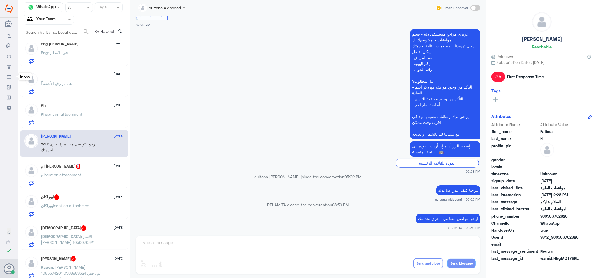
click at [61, 163] on div "ام محمد 3 8 October ام sent an attachment" at bounding box center [74, 173] width 108 height 29
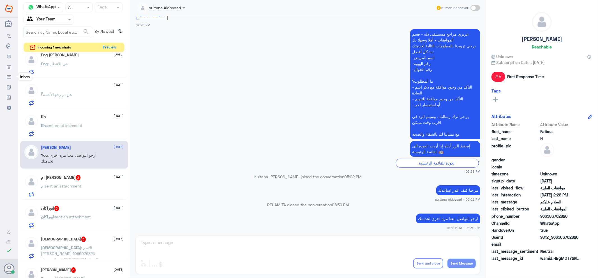
click at [58, 168] on div "Fatima H 8 October You : ارجو التواصل معنا مرة اخرى لخدمتك" at bounding box center [74, 155] width 108 height 28
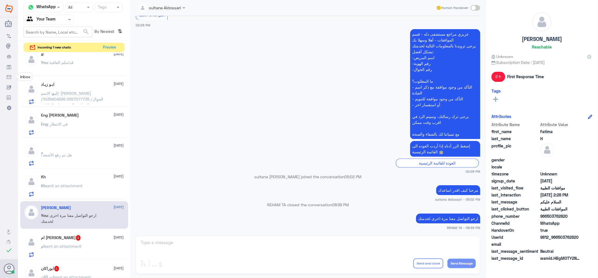
scroll to position [283, 0]
click at [108, 45] on button "Preview" at bounding box center [109, 47] width 17 height 9
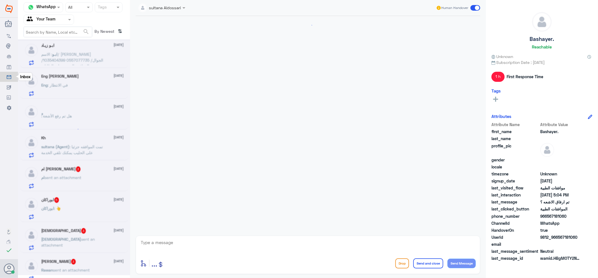
scroll to position [391, 0]
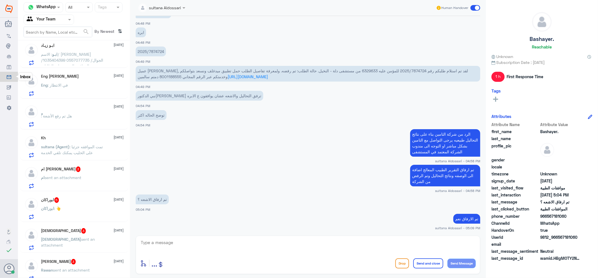
click at [55, 82] on p "Eng : في الانتظار" at bounding box center [54, 89] width 27 height 14
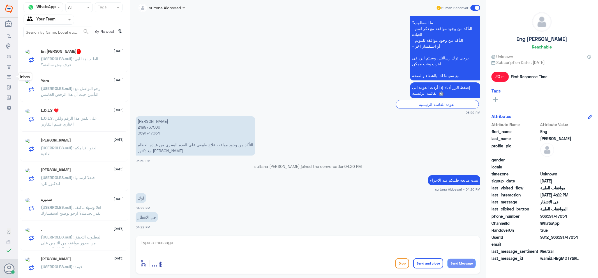
scroll to position [3, 0]
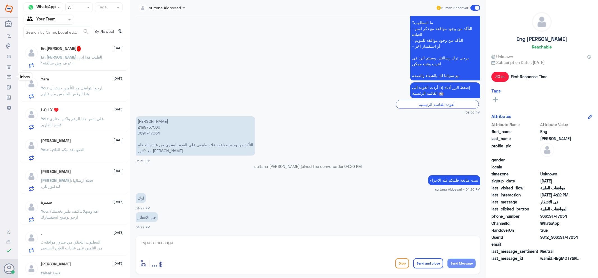
click at [89, 52] on div "En.Abdullah 1 8 October En.Abdullah : الطلب هذا ابي اعرف وش سالفته؟" at bounding box center [82, 57] width 83 height 22
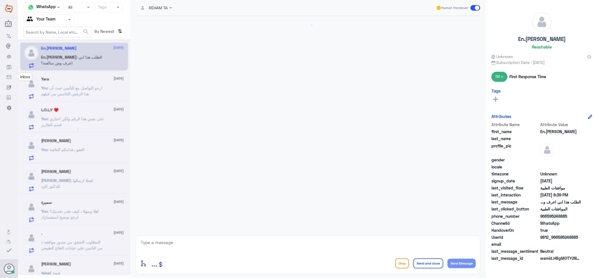
scroll to position [327, 0]
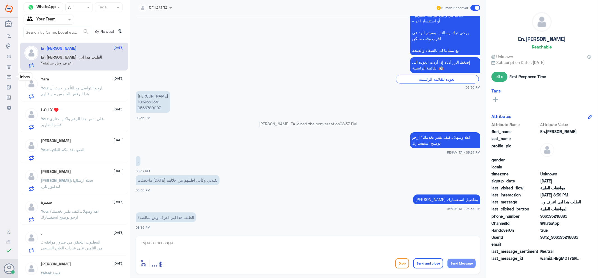
click at [177, 246] on textarea at bounding box center [308, 246] width 336 height 14
type textarea "ا"
type textarea "ارجو تزويدي برقم الطلب"
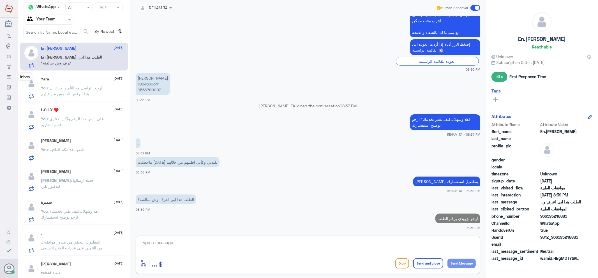
click at [85, 102] on div "En.Abdullah 8 October En.Abdullah : الطلب هذا ابي اعرف وش سالفته؟ Yara 8 Octobe…" at bounding box center [74, 161] width 112 height 237
click at [82, 90] on p "You : ارجو التواصل مع التأمين حيث أن هذا الرفض الخامس من قبلهم" at bounding box center [72, 92] width 63 height 14
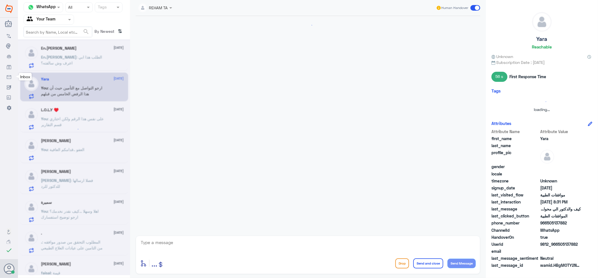
scroll to position [295, 0]
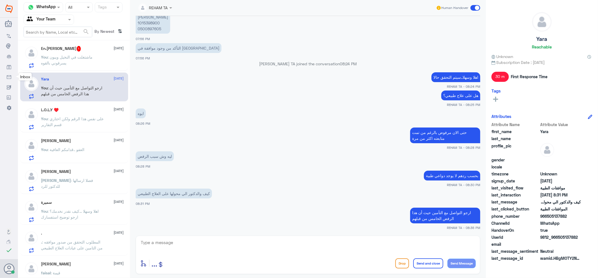
click at [75, 52] on div "En.Abdullah 1 8 October You : ماشتغلت في النخيل ويبون يسرقوني بالقوه" at bounding box center [82, 57] width 83 height 22
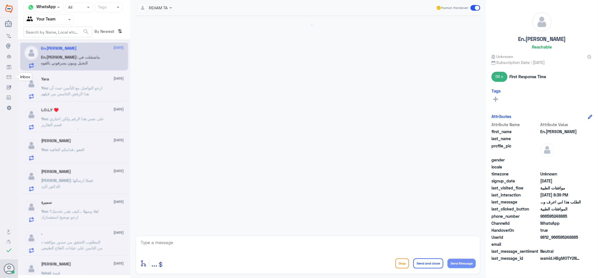
scroll to position [326, 0]
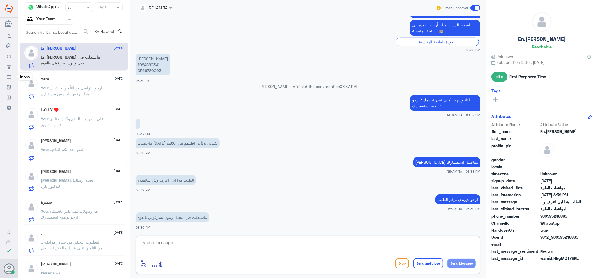
click at [195, 243] on textarea at bounding box center [308, 246] width 336 height 14
click at [177, 242] on textarea at bounding box center [308, 246] width 336 height 14
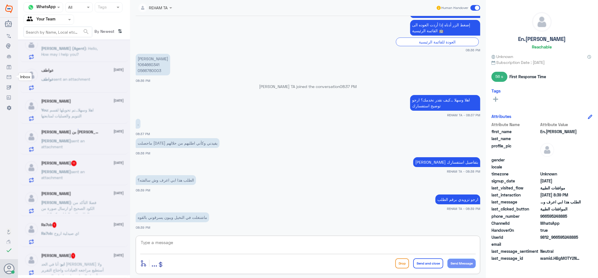
scroll to position [3, 0]
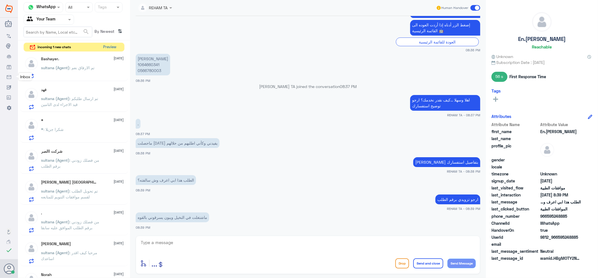
click at [111, 46] on button "Preview" at bounding box center [109, 47] width 17 height 9
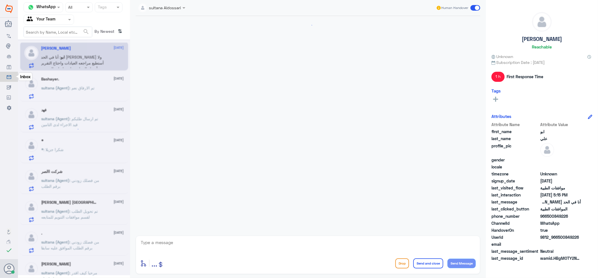
scroll to position [538, 0]
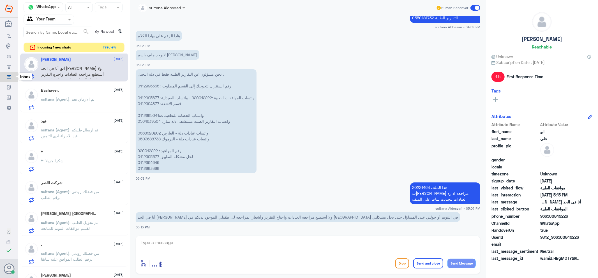
click at [195, 247] on textarea at bounding box center [308, 246] width 336 height 14
click at [104, 46] on button "Preview" at bounding box center [109, 47] width 17 height 9
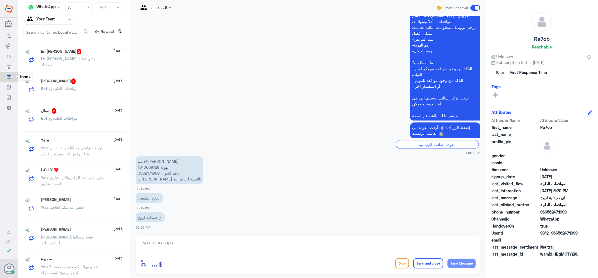
scroll to position [3, 0]
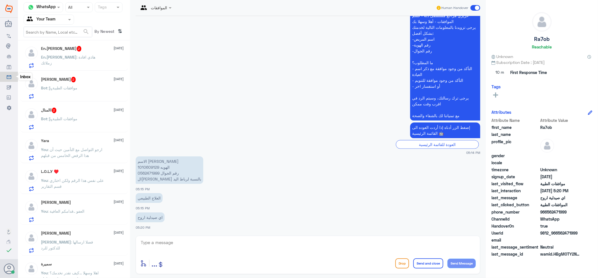
click at [102, 59] on div "En.Abdullah : هاذي افادة زملائك" at bounding box center [82, 61] width 83 height 13
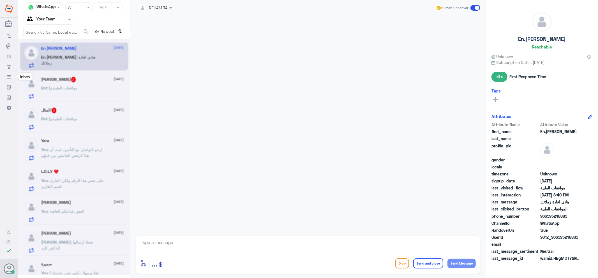
scroll to position [333, 0]
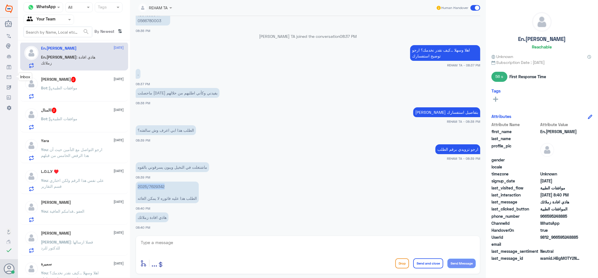
drag, startPoint x: 165, startPoint y: 186, endPoint x: 137, endPoint y: 184, distance: 28.4
click at [137, 184] on p "2025/7629342 الطلب هذا عليه فاتوره لا يمكن الغائه" at bounding box center [167, 193] width 63 height 22
copy p "2025/7629342"
click at [239, 245] on textarea at bounding box center [308, 246] width 336 height 14
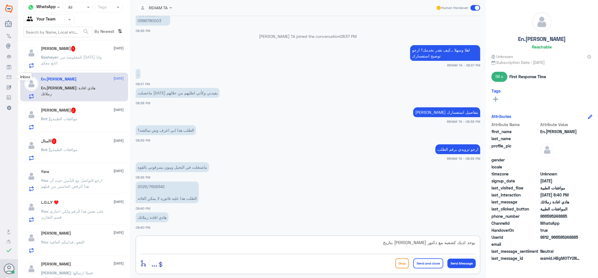
paste textarea "02-10-2025 11:34"
type textarea "يوجد لديك كشفية مع دكتور محمد الوهيبي بتاريخ 02-10-2025 11:34 وصرفت فقط الدواء …"
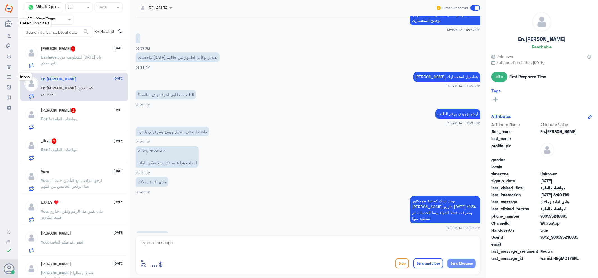
scroll to position [388, 0]
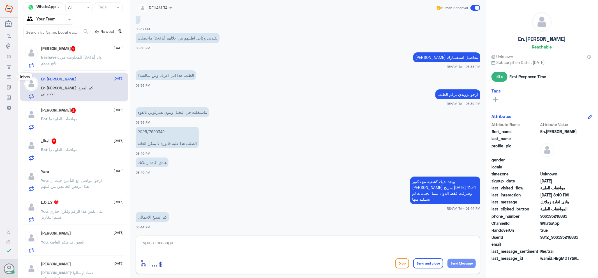
click at [307, 258] on div "enter flow name ... Drop Send and close Send Message" at bounding box center [308, 263] width 336 height 13
click at [309, 247] on textarea at bounding box center [308, 246] width 336 height 14
type textarea "H"
paste textarea "459.3"
paste textarea "14.88"
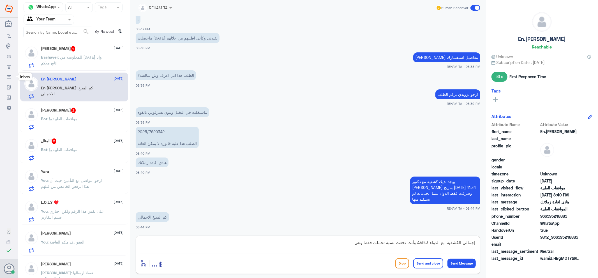
type textarea "إجمالي الكشفية مع الدواء 459.3 وأنت دفعت نسبة تحملك فقط وهي 14.88"
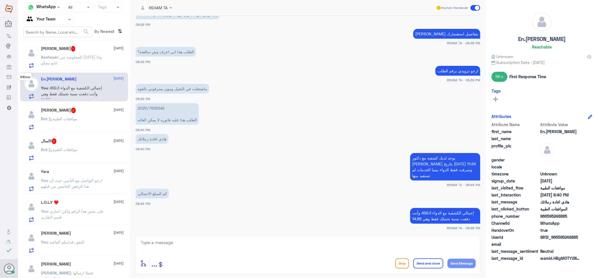
click at [79, 59] on p "Bashayer : للمعلوميه من الاحد وانا اتابع معكم" at bounding box center [72, 61] width 63 height 14
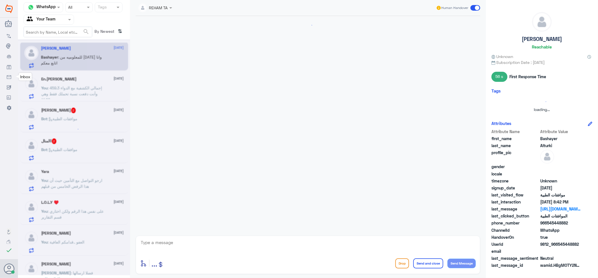
scroll to position [564, 0]
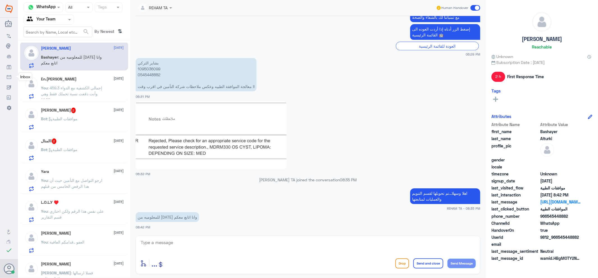
click at [72, 82] on div "En.Abdullah 8 October You : إجمالي الكشفية مع الدواء 459.3 وأنت دفعت نسبة تحملك…" at bounding box center [82, 88] width 83 height 22
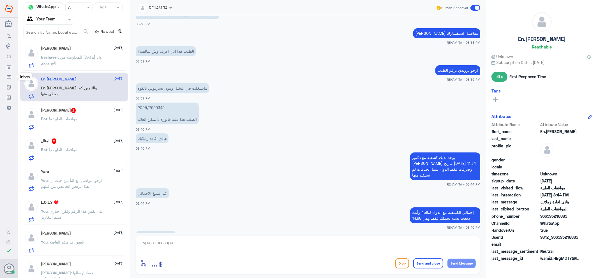
scroll to position [383, 0]
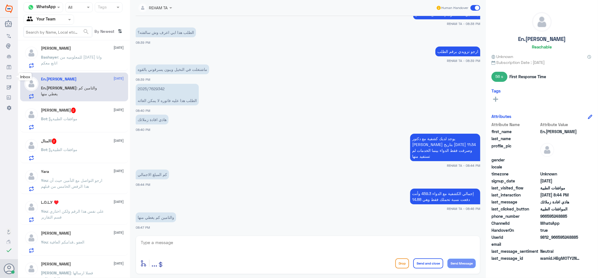
click at [181, 239] on textarea at bounding box center [308, 246] width 336 height 14
type textarea "H"
click at [156, 87] on p "2025/7629342 الطلب هذا عليه فاتوره لا يمكن الغائه" at bounding box center [167, 95] width 63 height 22
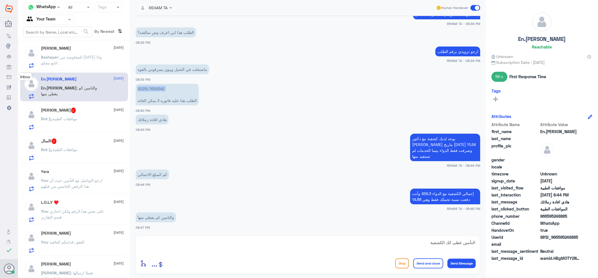
copy p "2025/7629342"
click at [334, 250] on textarea "التأمين غطى لك الكشفية" at bounding box center [308, 246] width 336 height 14
type textarea "التأمين غطى لك الكشفية والدواء"
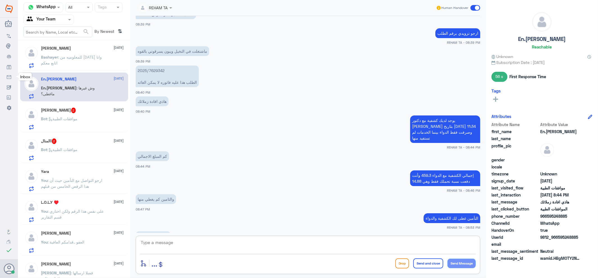
scroll to position [420, 0]
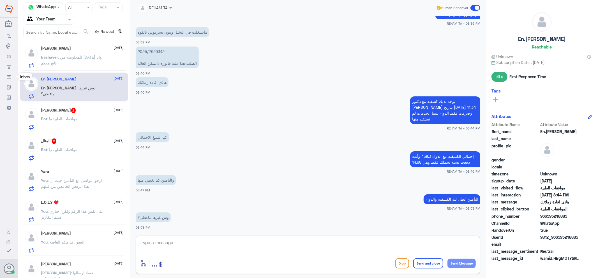
click at [164, 240] on textarea at bounding box center [308, 246] width 336 height 14
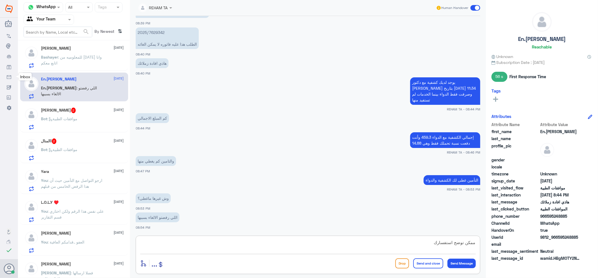
type textarea "ممكن توضح استفسارك"
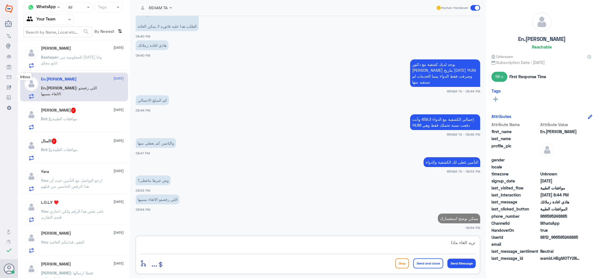
type textarea "تريد الغاء ماذا؟"
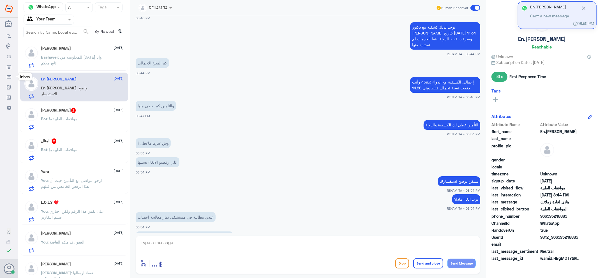
scroll to position [552, 0]
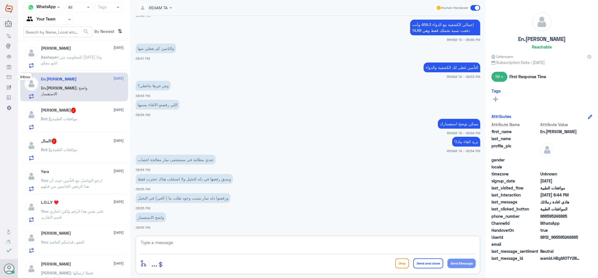
click at [233, 241] on textarea at bounding box center [308, 246] width 336 height 14
drag, startPoint x: 435, startPoint y: 243, endPoint x: 435, endPoint y: 249, distance: 5.9
click at [435, 245] on textarea "تم الغاء جميع خدماتك التي رفعها لك الطبيب فقط" at bounding box center [308, 246] width 336 height 14
click at [475, 243] on textarea "تم الغاء جميع خدماتك التي رفعها لك الطبيب فقط" at bounding box center [308, 246] width 336 height 14
click at [372, 244] on textarea "تم الغاء جميع خدماتك التي رفعها لك الطبيب فقط" at bounding box center [308, 246] width 336 height 14
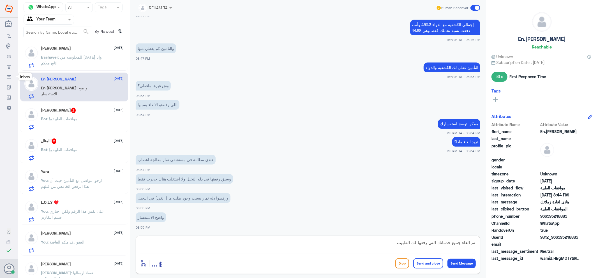
type textarea "تم الغاء جميع خدماتك التي رفعها لك الطبيب"
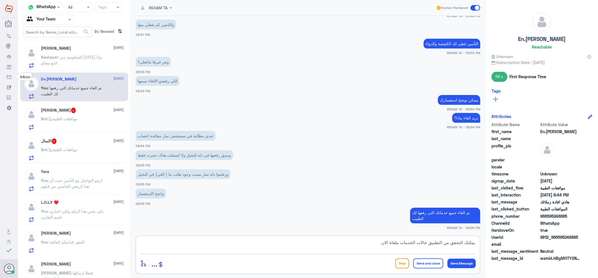
type textarea "يمكنك التحقق من التطبيق حالات الخدمات ملغاة الان"
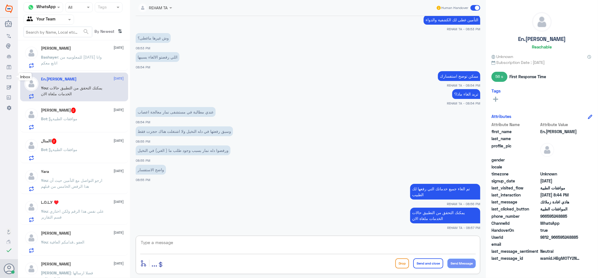
click at [200, 247] on textarea at bounding box center [308, 246] width 336 height 14
type textarea "اي خدمة اخرى ؟"
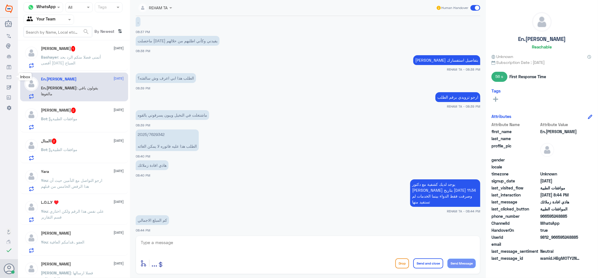
scroll to position [656, 0]
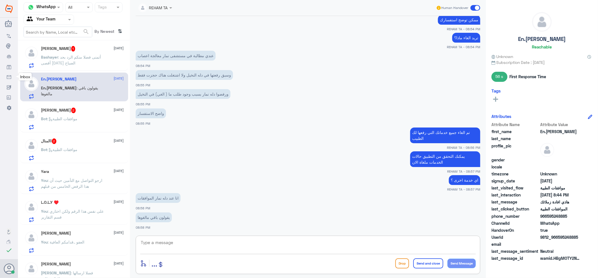
click at [191, 241] on textarea at bounding box center [308, 246] width 336 height 14
type textarea "J"
click at [260, 240] on textarea at bounding box center [308, 246] width 336 height 14
type textarea "جميع الخدمات ملغاة ارجو التحقق"
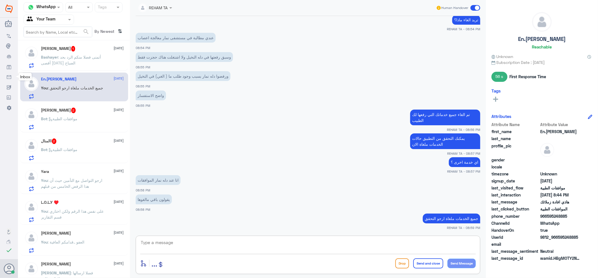
click at [63, 62] on span ": ‏أتمنى فضلا منكم الرد بحد أقصى غدا الصباح" at bounding box center [71, 60] width 60 height 11
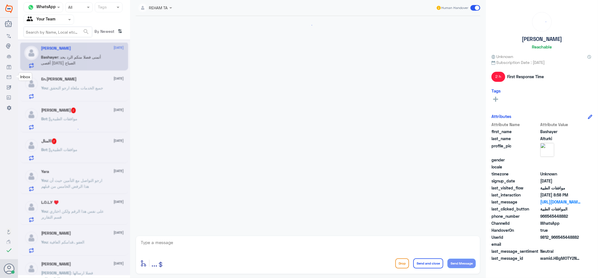
scroll to position [564, 0]
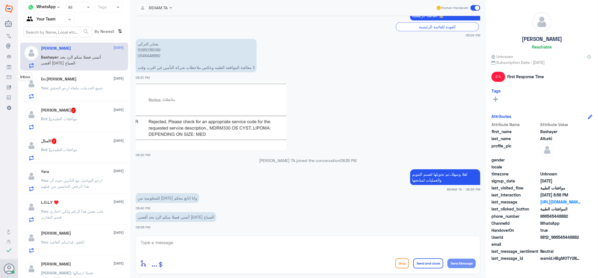
click at [195, 246] on textarea at bounding box center [308, 246] width 336 height 14
click at [68, 94] on p "You : جميع الخدمات ملغاة ارجو التحقق" at bounding box center [72, 92] width 62 height 14
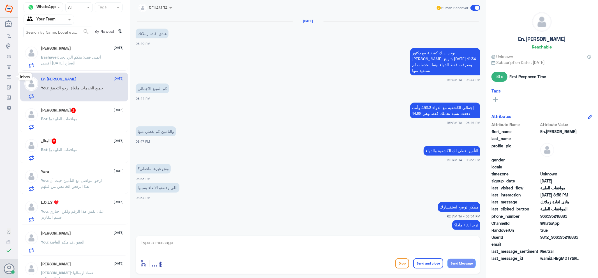
scroll to position [205, 0]
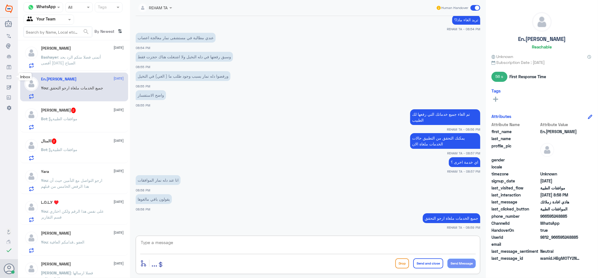
click at [294, 242] on textarea at bounding box center [308, 246] width 336 height 14
type textarea "عدا الكشفية والدواء لوجود فاتورة"
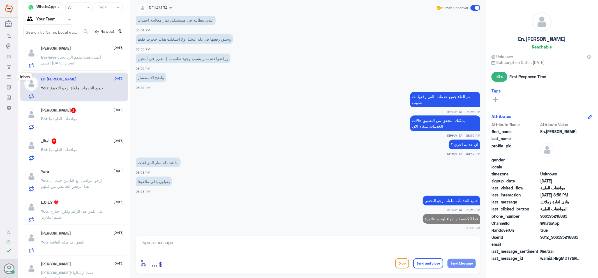
drag, startPoint x: 69, startPoint y: 137, endPoint x: 71, endPoint y: 135, distance: 3.3
click at [70, 136] on div "االمنال 2 8 October Bot : موافقات الطبية" at bounding box center [74, 148] width 108 height 29
click at [66, 152] on p "Bot : موافقات الطبية" at bounding box center [59, 154] width 36 height 14
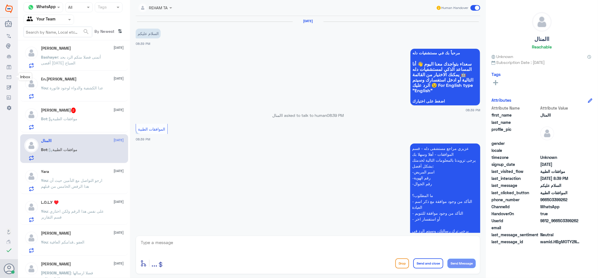
click at [85, 66] on p "Bashayer : ‏أتمنى فضلا منكم الرد بحد أقصى غدا الصباح" at bounding box center [72, 61] width 63 height 14
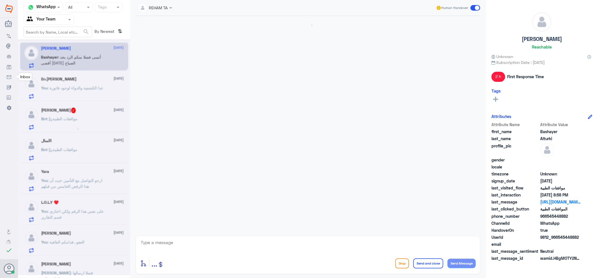
scroll to position [564, 0]
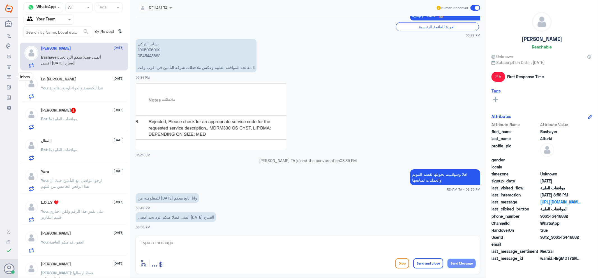
click at [68, 86] on span ": عدا الكشفية والدواء لوجود فاتورة" at bounding box center [75, 87] width 55 height 5
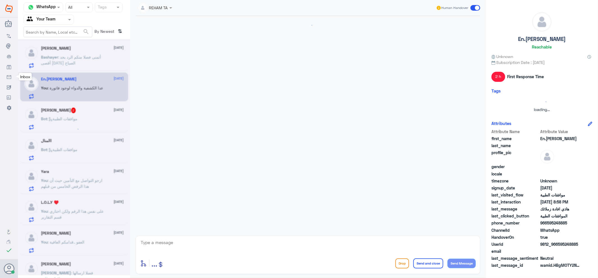
scroll to position [204, 0]
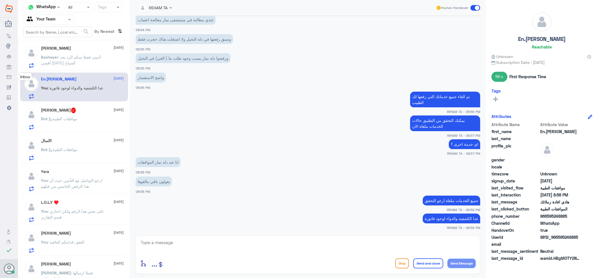
click at [78, 116] on span "Bot : موافقات الطبية" at bounding box center [59, 118] width 36 height 5
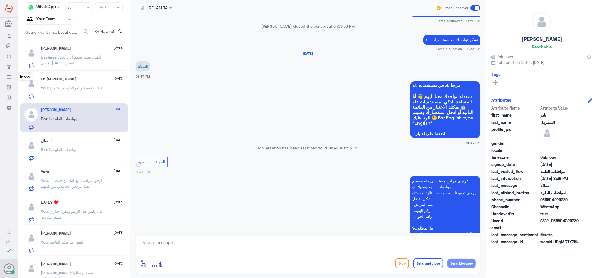
scroll to position [425, 0]
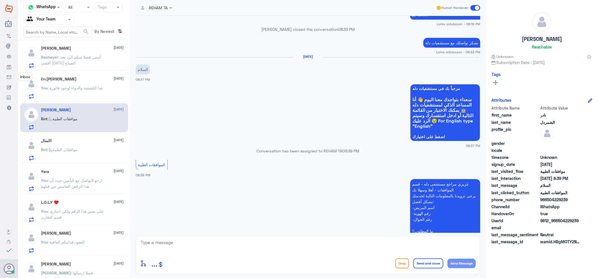
click at [76, 115] on div "نادر الشمردل 8 October Bot : موافقات الطبية" at bounding box center [82, 119] width 83 height 22
click at [222, 240] on textarea at bounding box center [308, 246] width 336 height 14
click at [219, 244] on textarea at bounding box center [308, 246] width 336 height 14
paste textarea "اهلا وسهلا ...كيف نقدر نخدمك؟ ارجو توضيح استفسارك"
type textarea "اهلا وسهلا ...كيف نقدر نخدمك؟ ارجو توضيح استفسارك"
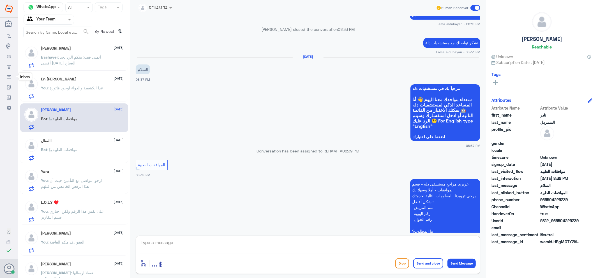
scroll to position [542, 0]
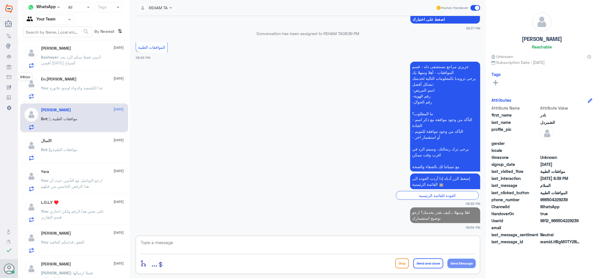
click at [70, 80] on div "En.Abdullah 8 October" at bounding box center [82, 79] width 83 height 5
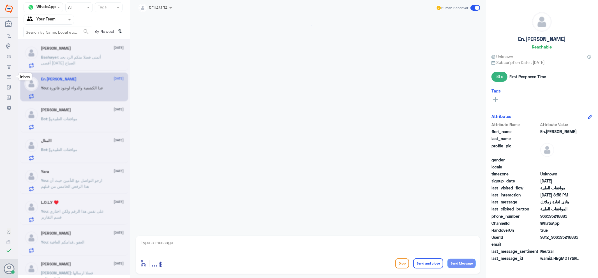
scroll to position [204, 0]
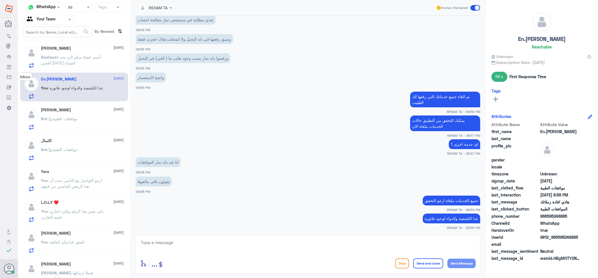
click at [77, 59] on p "Bashayer : ‏أتمنى فضلا منكم الرد بحد أقصى غدا الصباح" at bounding box center [72, 61] width 63 height 14
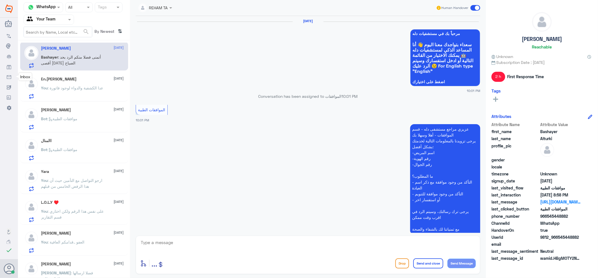
scroll to position [564, 0]
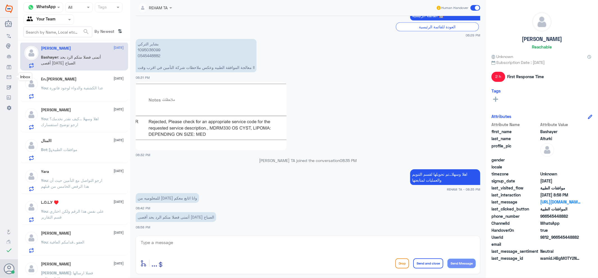
click at [80, 86] on span ": عدا الكشفية والدواء لوجود فاتورة" at bounding box center [75, 87] width 55 height 5
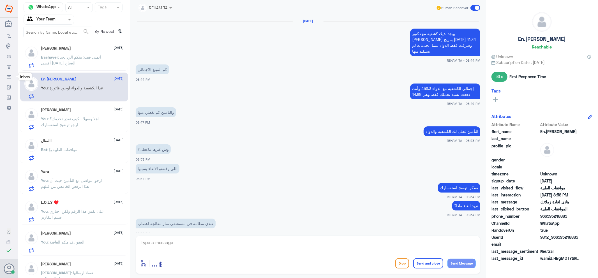
scroll to position [204, 0]
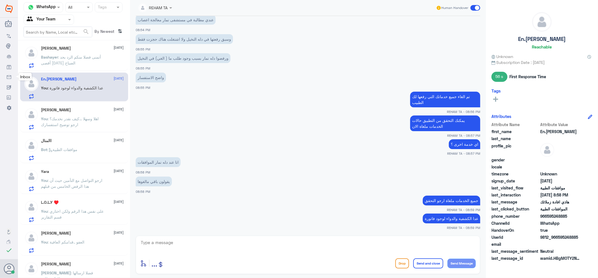
click at [97, 58] on span ": ‏أتمنى فضلا منكم الرد بحد أقصى غدا الصباح" at bounding box center [71, 60] width 60 height 11
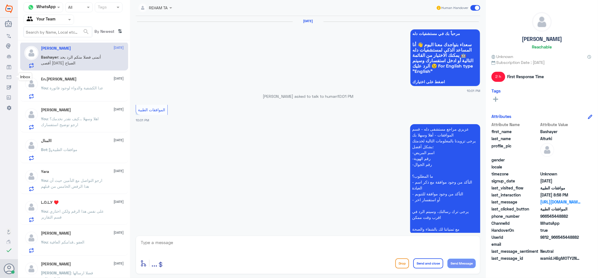
scroll to position [564, 0]
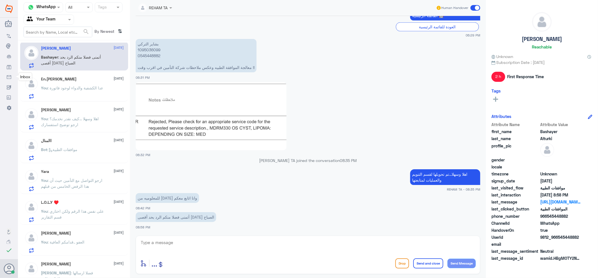
click at [79, 93] on p "You : عدا الكشفية والدواء لوجود فاتورة" at bounding box center [72, 92] width 62 height 14
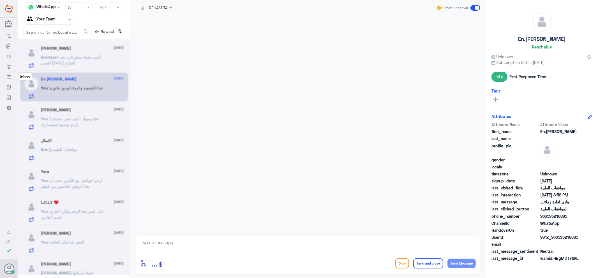
scroll to position [204, 0]
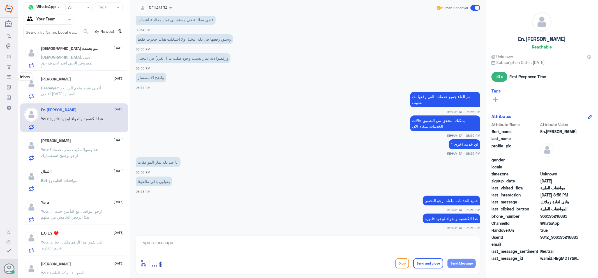
click at [169, 246] on textarea at bounding box center [308, 246] width 336 height 14
type textarea "اي خدمة اخرى ؟"
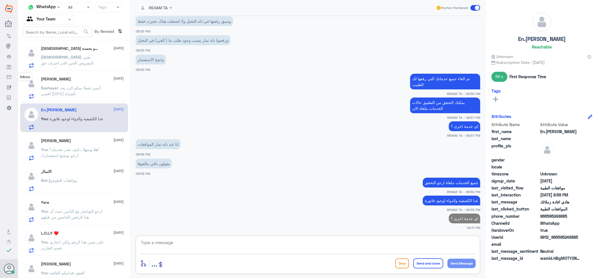
click at [80, 59] on p "سبحان : يعني المفروض الحين اقدر اصرف حق الشهر هذا" at bounding box center [72, 61] width 63 height 14
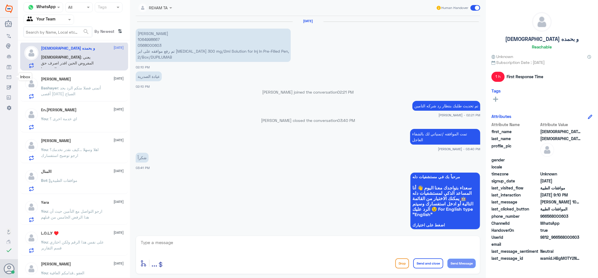
scroll to position [410, 0]
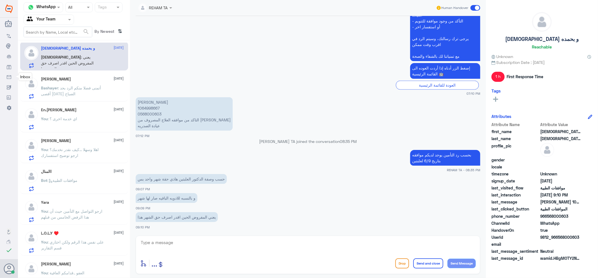
click at [78, 87] on span ": ‏أتمنى فضلا منكم الرد بحد أقصى غدا الصباح" at bounding box center [71, 90] width 60 height 11
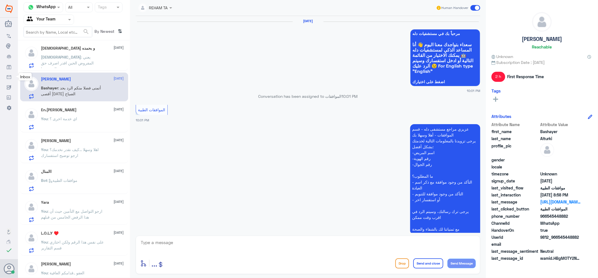
scroll to position [564, 0]
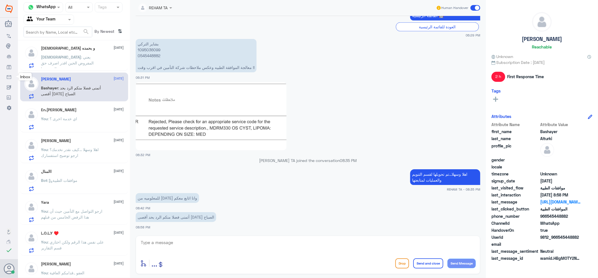
click at [82, 60] on p "سبحان : يعني المفروض الحين اقدر اصرف حق الشهر هذا" at bounding box center [72, 61] width 63 height 14
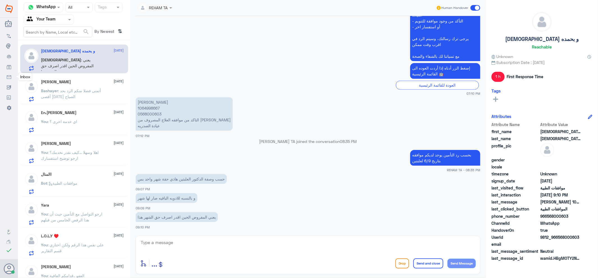
click at [86, 76] on div "Bashayer Alturki 8 October Bashayer : ‏أتمنى فضلا منكم الرد بحد أقصى غدا الصباح" at bounding box center [74, 89] width 108 height 29
click at [79, 90] on span ": ‏أتمنى فضلا منكم الرد بحد أقصى غدا الصباح" at bounding box center [71, 93] width 60 height 11
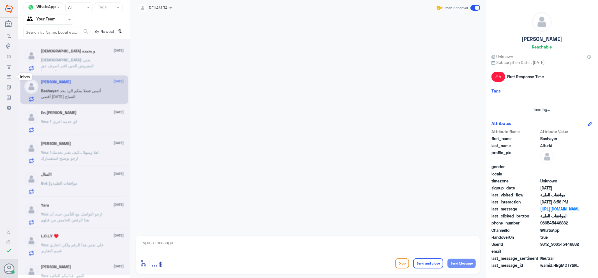
scroll to position [564, 0]
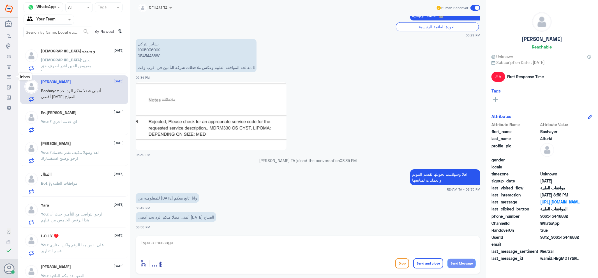
click at [164, 238] on div "enter flow name ... Drop Send and close Send Message" at bounding box center [308, 255] width 344 height 38
click at [161, 245] on textarea at bounding box center [308, 246] width 336 height 14
type textarea "بحسب رد القسم تمت متابعة طلبك وهو تحت الاجراء الان"
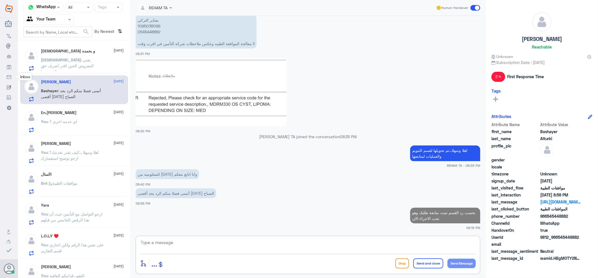
click at [50, 131] on p "You : اي خدمة اخرى ؟" at bounding box center [59, 126] width 36 height 14
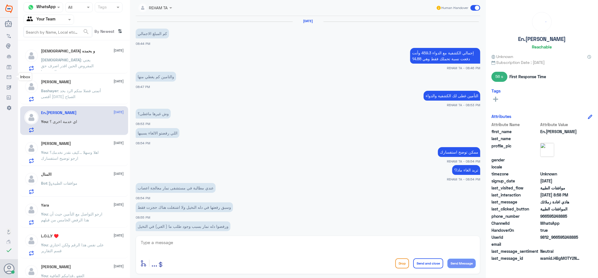
scroll to position [186, 0]
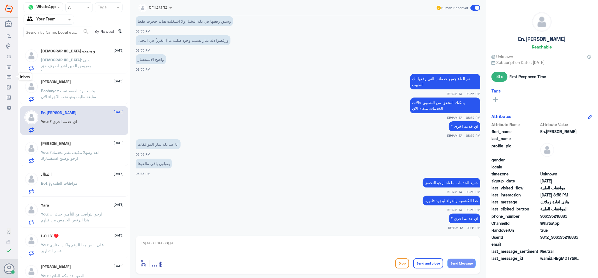
click at [71, 57] on p "سبحان : يعني المفروض الحين اقدر اصرف حق الشهر هذا" at bounding box center [72, 64] width 63 height 14
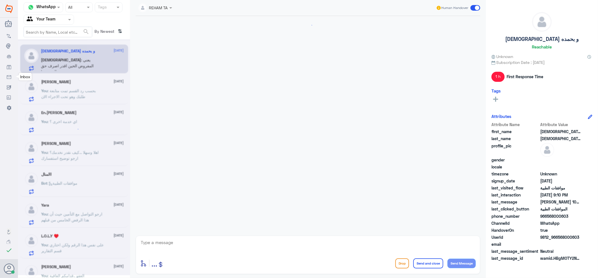
scroll to position [410, 0]
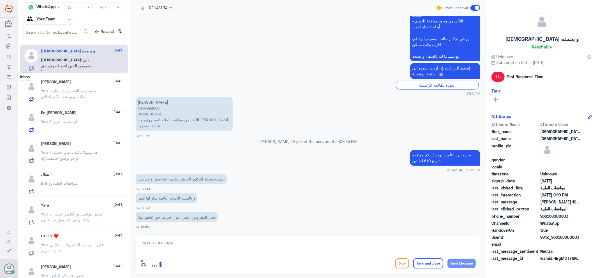
click at [77, 183] on span ": موافقات الطبية" at bounding box center [63, 183] width 30 height 5
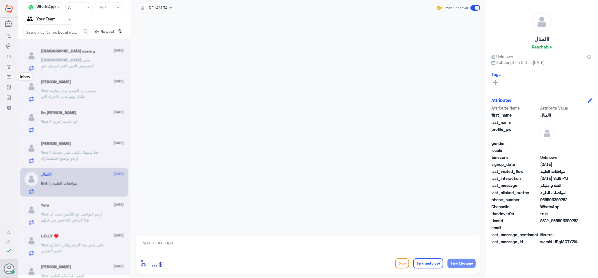
scroll to position [58, 0]
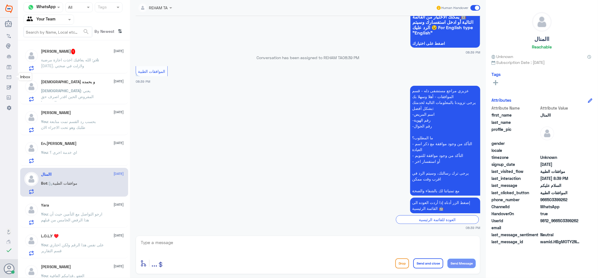
click at [90, 58] on span ": الله يعافيك اخذت اجازة مرضية اليوم. ولازلت في صحتي" at bounding box center [67, 62] width 52 height 11
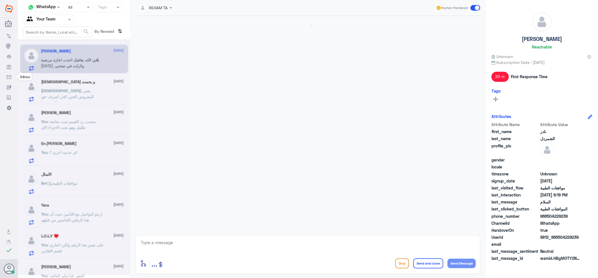
scroll to position [422, 0]
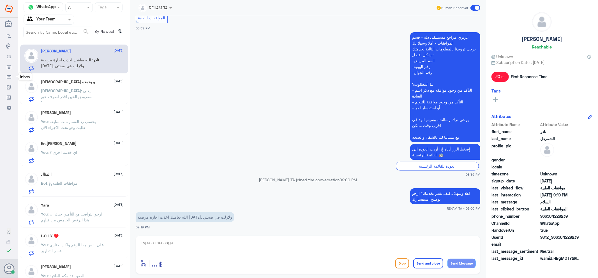
click at [166, 240] on textarea at bounding box center [308, 246] width 336 height 14
type textarea "ارجو التواصل مع قسم التقارير لخدمتك نحن قسم الموافقات فقط"
drag, startPoint x: 318, startPoint y: 246, endPoint x: 561, endPoint y: 254, distance: 242.6
click at [561, 254] on div "Channel WhatsApp Status × All Tags Agent Filter Your Team search By Newest ⇅ نا…" at bounding box center [308, 140] width 580 height 280
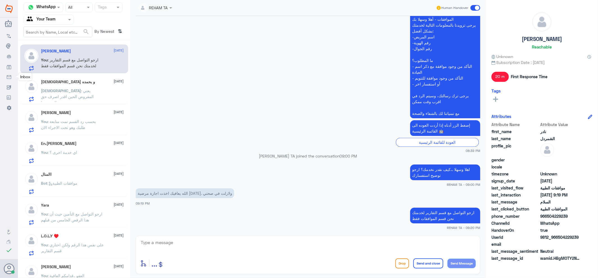
click at [29, 86] on img at bounding box center [31, 87] width 14 height 14
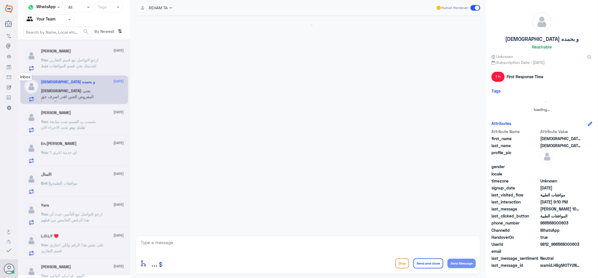
scroll to position [410, 0]
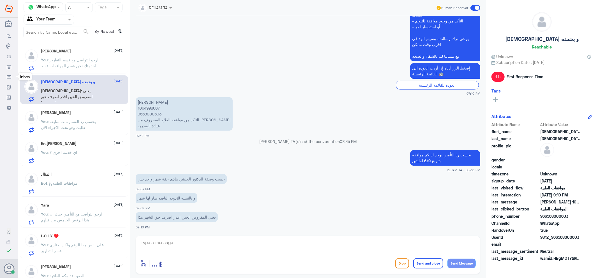
click at [79, 121] on span ": بحسب رد القسم تمت متابعة طلبك وهو تحت الاجراء الان" at bounding box center [68, 124] width 55 height 11
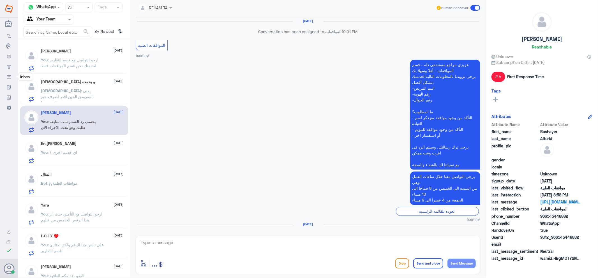
scroll to position [523, 0]
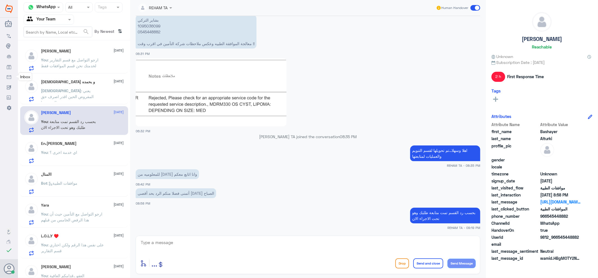
click at [78, 148] on div "En.Abdullah 8 October You : اي خدمة اخرى ؟" at bounding box center [82, 152] width 83 height 22
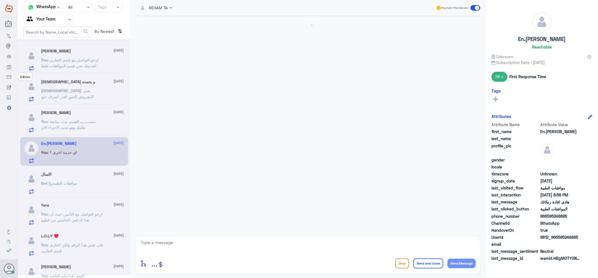
scroll to position [186, 0]
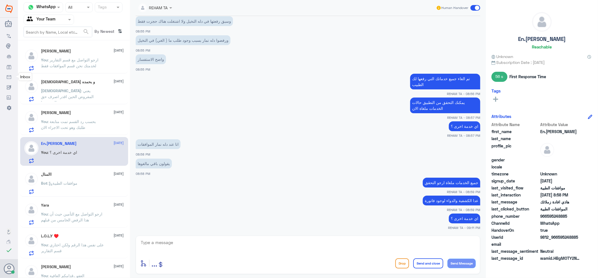
click at [77, 168] on div "االمنال 8 October Bot : موافقات الطبية" at bounding box center [74, 182] width 108 height 29
click at [77, 179] on div "االمنال 8 October Bot : موافقات الطبية" at bounding box center [82, 183] width 83 height 22
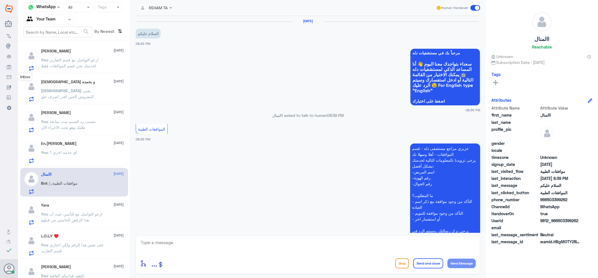
click at [74, 207] on div "Yara 8 October" at bounding box center [82, 205] width 83 height 5
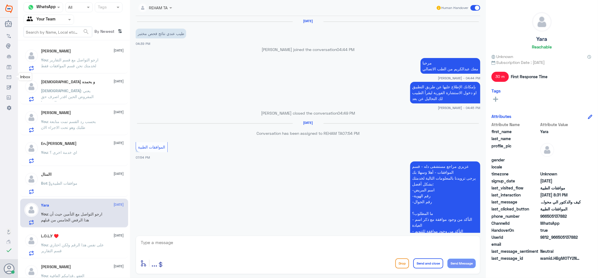
scroll to position [295, 0]
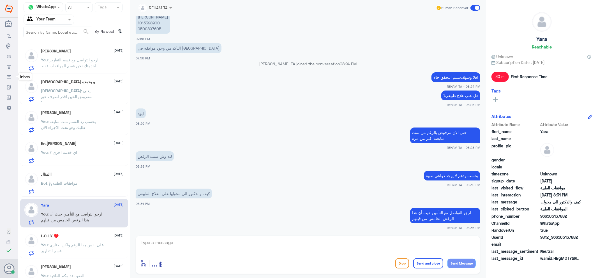
click at [78, 232] on div "L.O.L.Y ♥️ 8 October You : على نفس هذا الرقم ولكن اختاري قسم التقارير" at bounding box center [74, 244] width 108 height 29
click at [75, 236] on div "L.O.L.Y ♥️ 8 October" at bounding box center [82, 236] width 83 height 5
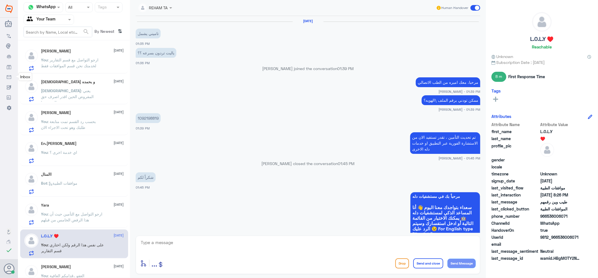
scroll to position [321, 0]
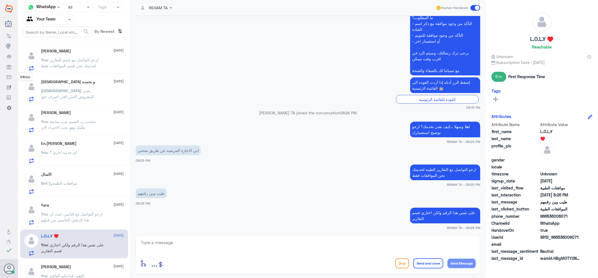
click at [77, 184] on span ": موافقات الطبية" at bounding box center [63, 183] width 30 height 5
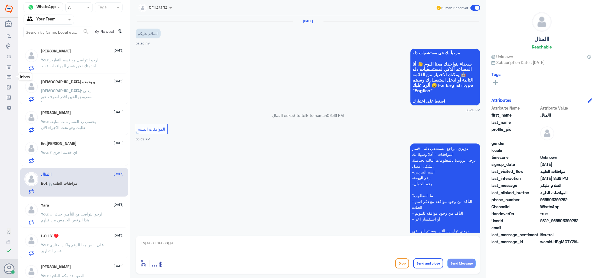
click at [268, 21] on div "8 Oct 2025 السلام عليكم 08:39 PM" at bounding box center [308, 33] width 344 height 28
click at [208, 240] on textarea at bounding box center [308, 246] width 336 height 14
paste textarea "اهلا وسهلا ...كيف نقدر نخدمك؟ ارجو توضيح استفسارك"
type textarea "اهلا وسهلا ...كيف نقدر نخدمك؟ ارجو توضيح استفسارك"
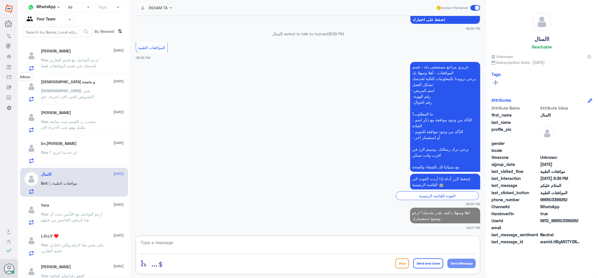
click at [63, 49] on div "نادر الشمردل 8 October" at bounding box center [82, 51] width 83 height 5
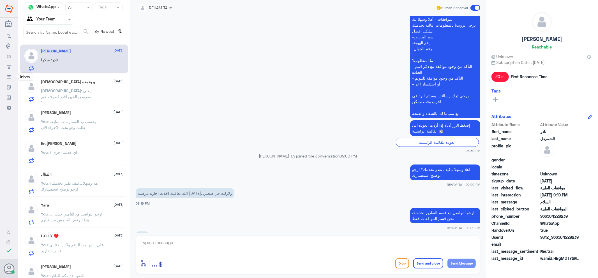
scroll to position [465, 0]
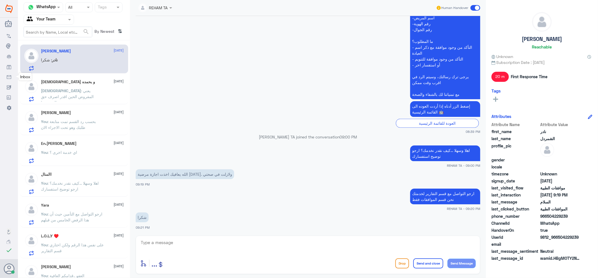
click at [206, 248] on textarea at bounding box center [308, 246] width 336 height 14
click at [230, 245] on textarea at bounding box center [308, 246] width 336 height 14
drag, startPoint x: 472, startPoint y: 249, endPoint x: 500, endPoint y: 248, distance: 28.0
click at [507, 247] on div "Channel WhatsApp Status × All Tags Agent Filter Your Team search By Newest ⇅ نا…" at bounding box center [308, 140] width 580 height 280
type textarea "العفو ..قدامكم العافية"
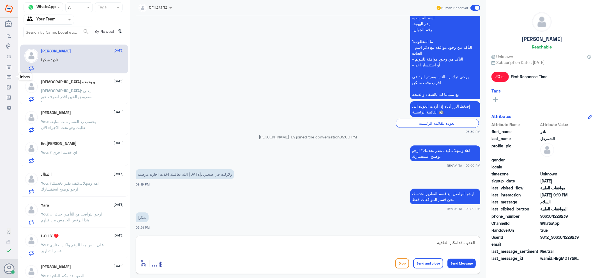
click at [430, 264] on button "Send and close" at bounding box center [428, 263] width 30 height 10
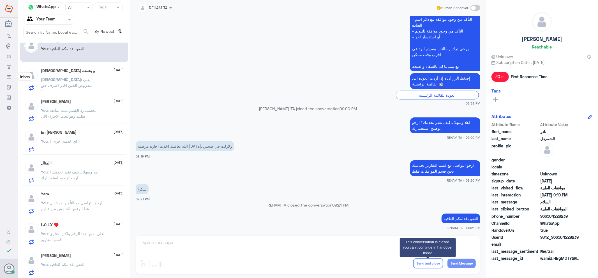
scroll to position [0, 0]
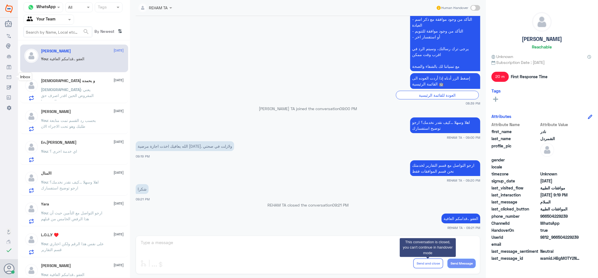
click at [94, 96] on p "سبحان : يعني المفروض الحين اقدر اصرف حق الشهر هذا" at bounding box center [72, 94] width 63 height 14
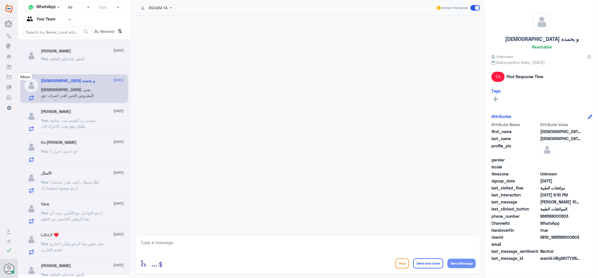
scroll to position [410, 0]
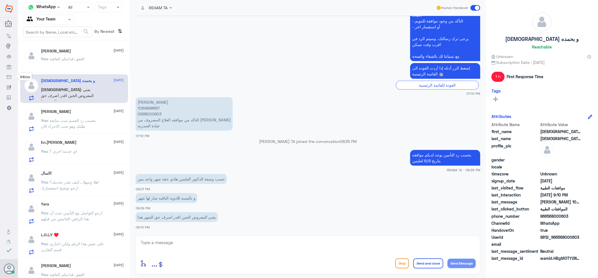
click at [64, 116] on div "Bashayer Alturki 8 October You : بحسب رد القسم تمت متابعة طلبك وهو تحت الاجراء …" at bounding box center [82, 120] width 83 height 22
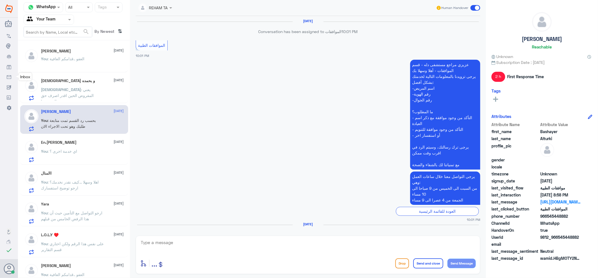
scroll to position [523, 0]
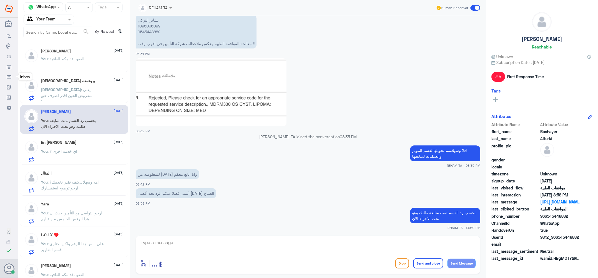
click at [63, 151] on span ": اي خدمة اخرى ؟" at bounding box center [62, 151] width 29 height 5
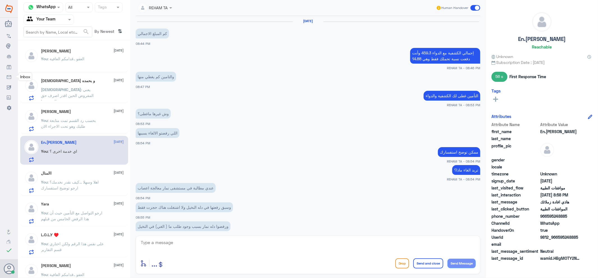
scroll to position [186, 0]
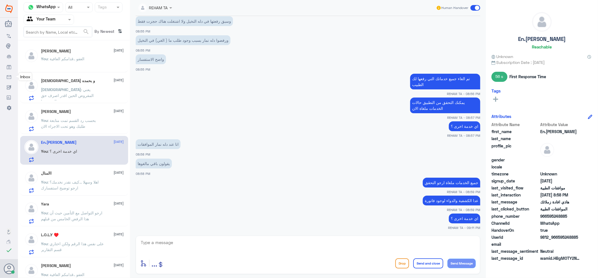
click at [70, 183] on span ": اهلا وسهلا ...كيف نقدر نخدمك؟ ارجو توضيح استفسارك" at bounding box center [70, 185] width 58 height 11
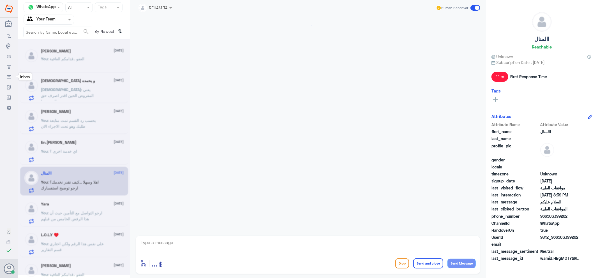
scroll to position [92, 0]
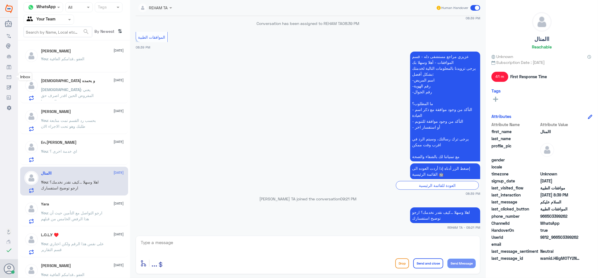
click at [73, 62] on p "You : العفو ..قدامكم العافية" at bounding box center [62, 63] width 43 height 14
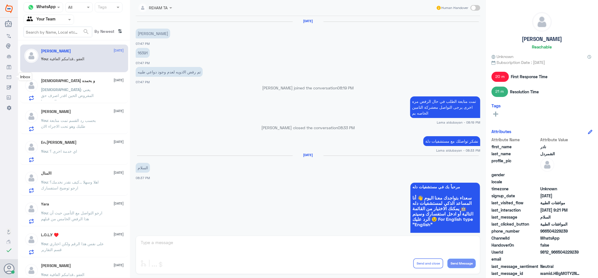
scroll to position [316, 0]
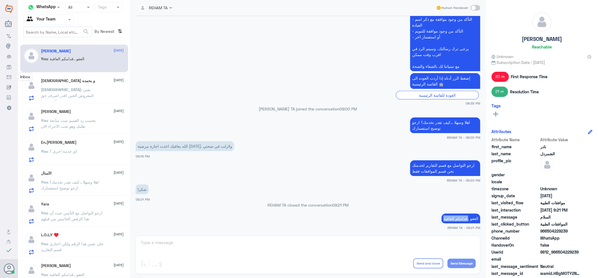
drag, startPoint x: 464, startPoint y: 217, endPoint x: 425, endPoint y: 217, distance: 39.2
click at [425, 217] on app-msgs-text "العفو ..قدامكم العافية" at bounding box center [308, 219] width 344 height 10
copy p ".قدامكم العافية"
click at [77, 159] on div "You : اي خدمة اخرى ؟" at bounding box center [82, 156] width 83 height 13
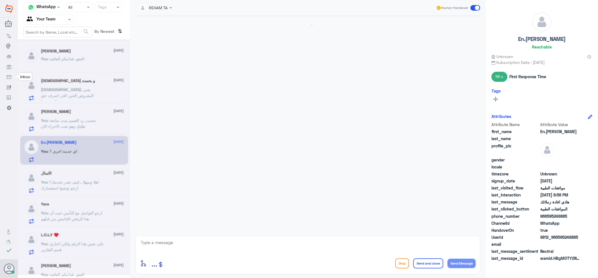
scroll to position [186, 0]
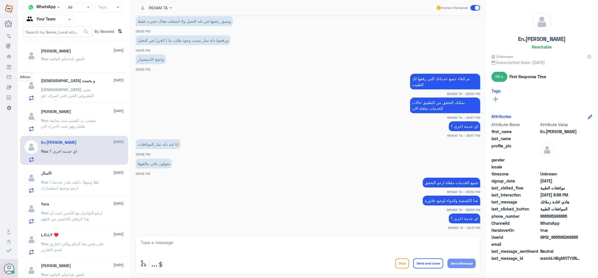
click at [187, 247] on textarea at bounding box center [308, 246] width 336 height 14
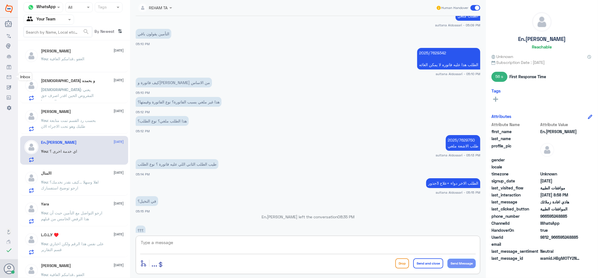
scroll to position [411, 0]
click at [83, 178] on div "االمنال [DATE] You : اهلا وسهلا ...كيف نقدر نخدمك؟ ارجو توضيح استفسارك" at bounding box center [82, 182] width 83 height 22
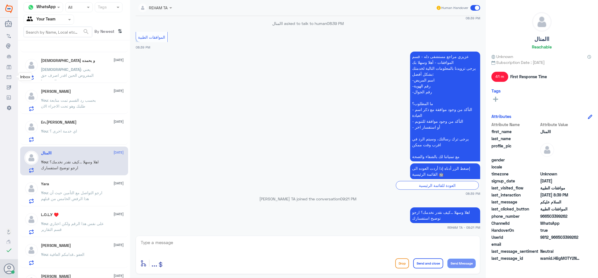
scroll to position [31, 0]
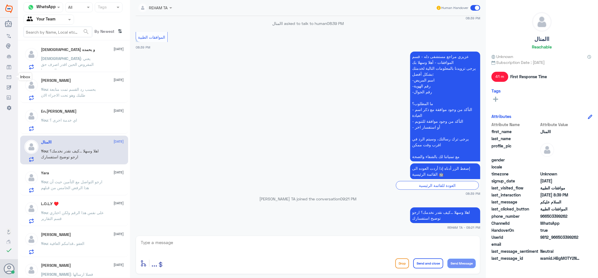
click at [89, 158] on p "You : اهلا وسهلا ...كيف نقدر نخدمك؟ ارجو توضيح استفسارك" at bounding box center [72, 155] width 63 height 14
click at [88, 182] on span ": ارجو التواصل مع التأمين حيث أن هذا الرفض الخامس من قبلهم" at bounding box center [71, 184] width 61 height 11
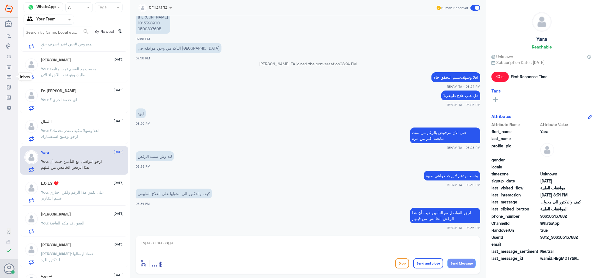
scroll to position [62, 0]
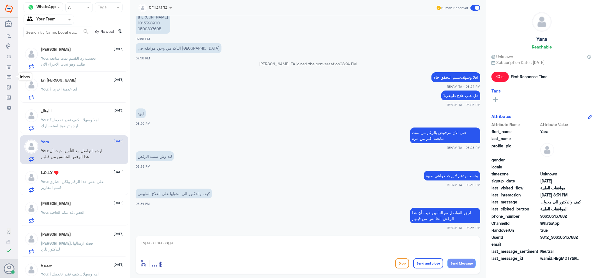
click at [79, 181] on span ": على نفس هذا الرقم ولكن اختاري قسم التقارير" at bounding box center [72, 184] width 63 height 11
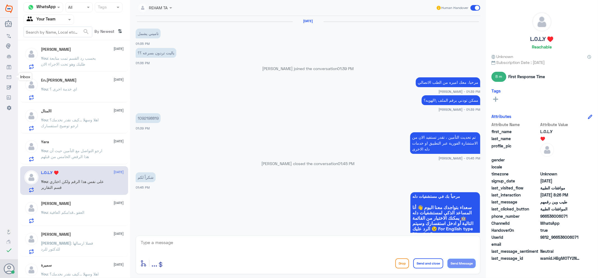
scroll to position [321, 0]
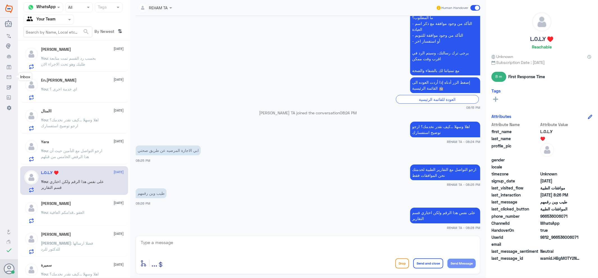
click at [76, 209] on p "You : العفو ..قدامكم العافية" at bounding box center [62, 216] width 43 height 14
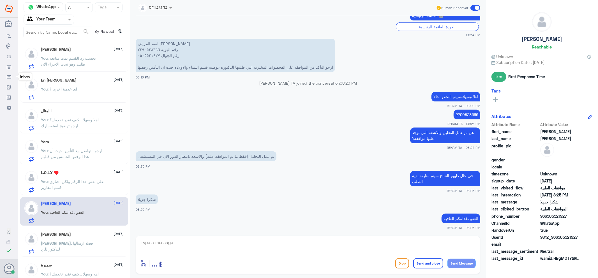
click at [71, 244] on span ": فضلا ارسالها للدكتور للرد" at bounding box center [67, 246] width 52 height 11
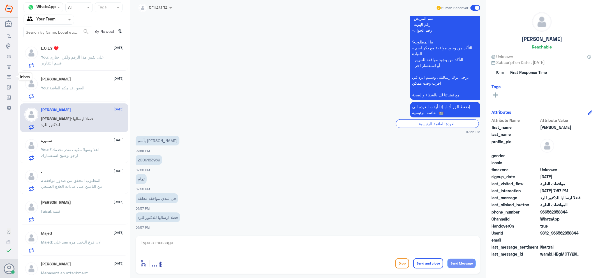
click at [70, 141] on div "سميرة 8 October" at bounding box center [82, 140] width 83 height 5
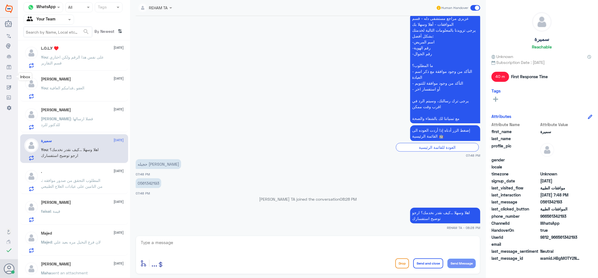
click at [76, 183] on span ": المطلوب التحقق من صدور موافقه من التامين على عيادات العلاج الطبيعي" at bounding box center [72, 183] width 62 height 11
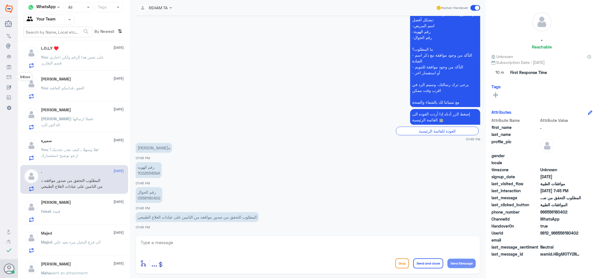
click at [75, 216] on div "faisal : قيمة" at bounding box center [82, 216] width 83 height 13
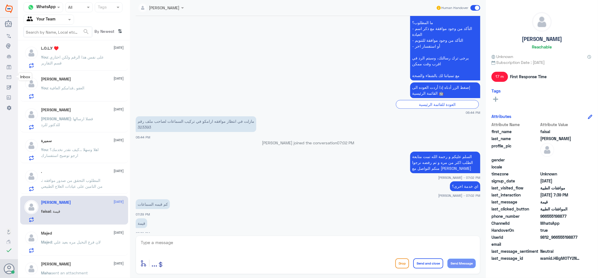
click at [75, 237] on div "Majed 8 October Majed : لان فرع النخيل مره بعيد علي" at bounding box center [82, 242] width 83 height 22
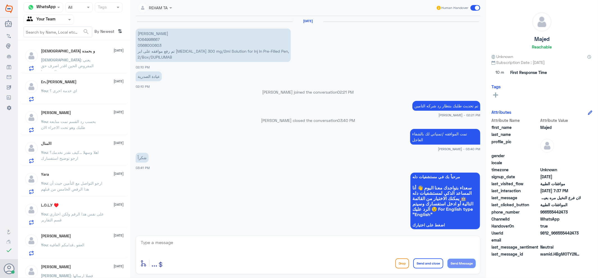
scroll to position [410, 0]
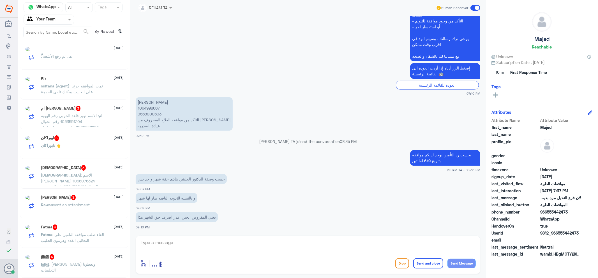
scroll to position [3, 0]
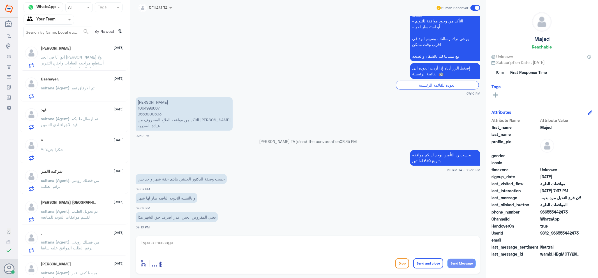
click at [148, 107] on p "[PERSON_NAME] 1064998667 0568000603 التاكد من موافقه العلاج المصروف من [PERSON_…" at bounding box center [184, 113] width 97 height 33
copy p "1064998667"
click at [234, 245] on textarea at bounding box center [308, 246] width 336 height 14
type textarea "F"
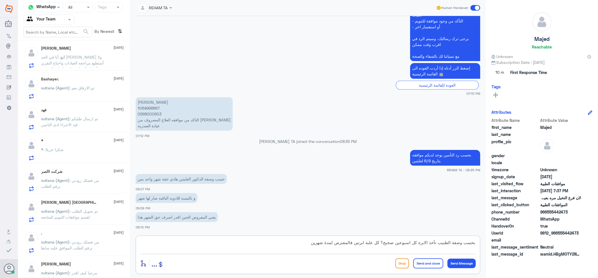
type textarea "بحسب وصفة الطبيب تأخذ الابرة كل اسبوعين صحيح؟ كل علبة ابرتين فالمفترض لمدة شهرين"
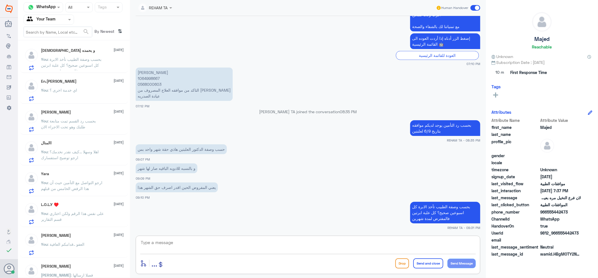
scroll to position [0, 0]
click at [67, 128] on span ": بحسب رد القسم تمت متابعة طلبك وهو تحت الاجراء الان" at bounding box center [68, 124] width 55 height 11
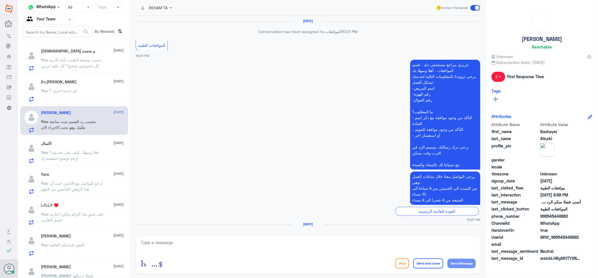
scroll to position [523, 0]
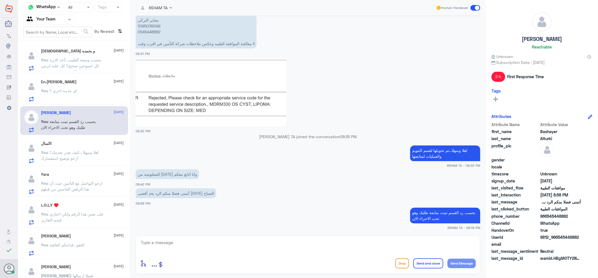
click at [62, 155] on p "You : اهلا وسهلا ...كيف نقدر نخدمك؟ ارجو توضيح استفسارك" at bounding box center [72, 156] width 63 height 14
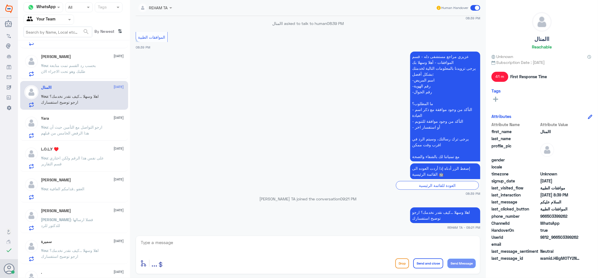
scroll to position [93, 0]
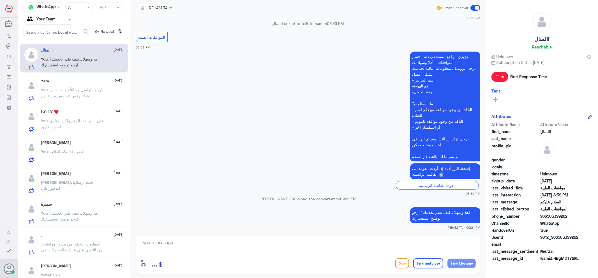
click at [94, 177] on div "[PERSON_NAME] [DATE] [PERSON_NAME] : فضلا ارسالها للدكتور للرد" at bounding box center [82, 182] width 83 height 22
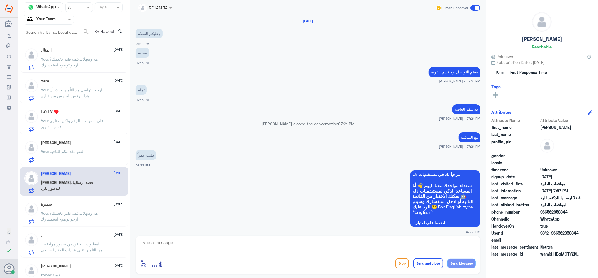
scroll to position [360, 0]
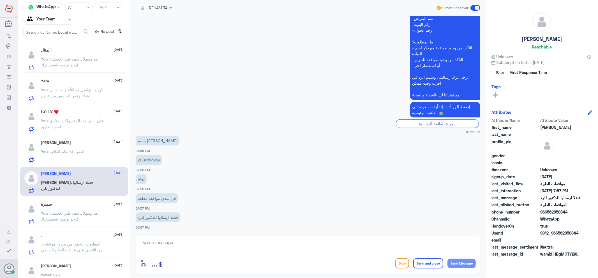
click at [147, 161] on p "2009183969" at bounding box center [149, 160] width 26 height 10
click at [149, 159] on p "2009183969" at bounding box center [149, 160] width 26 height 10
copy p "2009183969"
click at [270, 246] on textarea at bounding box center [308, 246] width 336 height 14
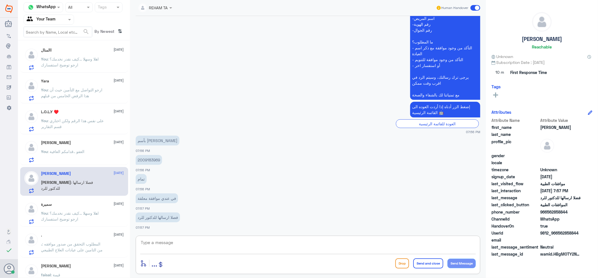
click at [236, 239] on textarea at bounding box center [308, 246] width 336 height 14
type textarea "ه"
type textarea "اهلا وسهلا ..هل على عملية ؟"
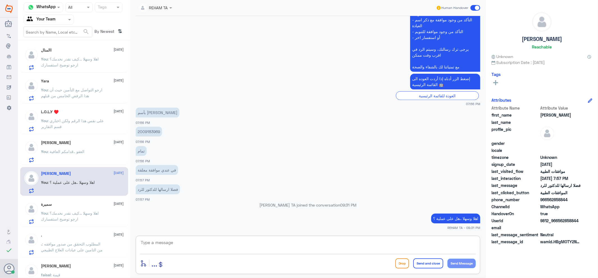
drag, startPoint x: 154, startPoint y: 248, endPoint x: 158, endPoint y: 246, distance: 4.2
click at [155, 248] on textarea at bounding box center [308, 246] width 336 height 14
click at [177, 236] on div "enter flow name ... Drop Send and close Send Message" at bounding box center [308, 255] width 344 height 38
click at [178, 241] on textarea at bounding box center [308, 246] width 336 height 14
type textarea "تم تحويلها لقسم التنويم والعمليات لمتابعتها"
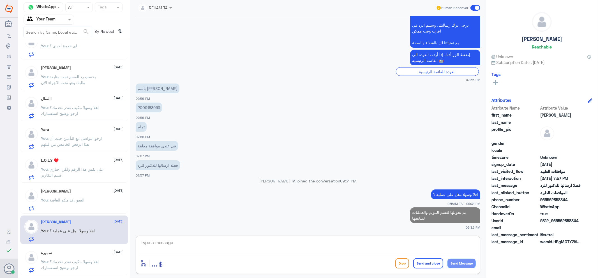
scroll to position [0, 0]
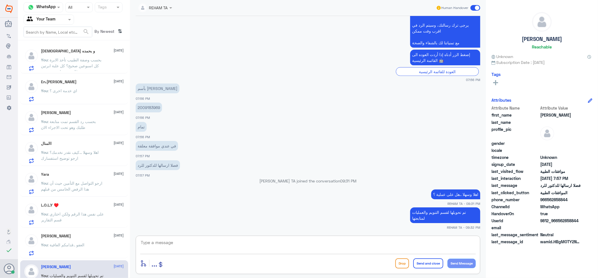
click at [81, 54] on div "[DEMOGRAPHIC_DATA] و بحمده [DATE] You : بحسب وصفة الطبيب تأخذ الابرة كل اسبوعين…" at bounding box center [82, 60] width 83 height 22
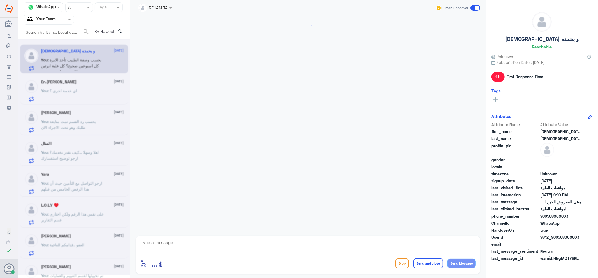
scroll to position [397, 0]
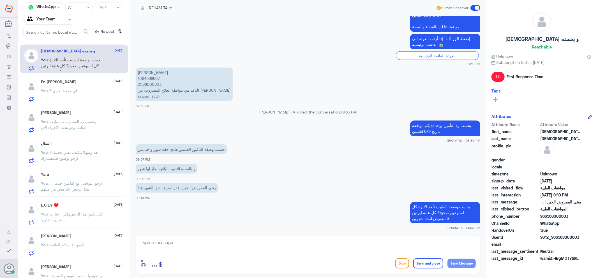
click at [80, 91] on div "You : اي خدمة اخرى ؟" at bounding box center [82, 95] width 83 height 13
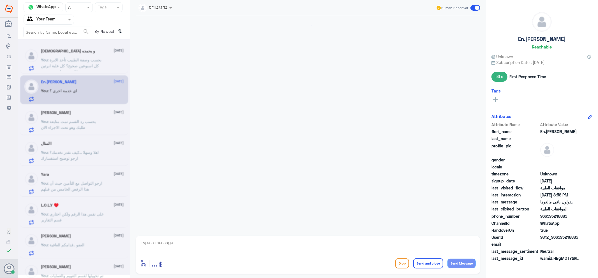
scroll to position [186, 0]
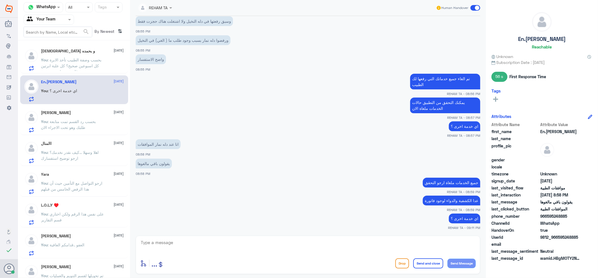
click at [77, 62] on p "You : بحسب وصفة الطبيب تأخذ الابرة كل اسبوعين صحيح؟ كل علبة ابرتين فالمفترض لمد…" at bounding box center [72, 64] width 63 height 14
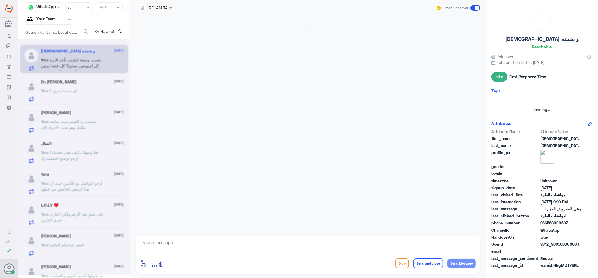
click at [77, 93] on div at bounding box center [74, 157] width 112 height 236
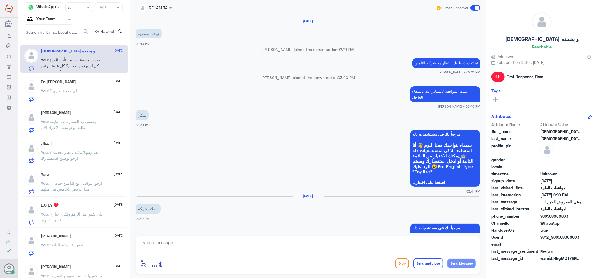
scroll to position [397, 0]
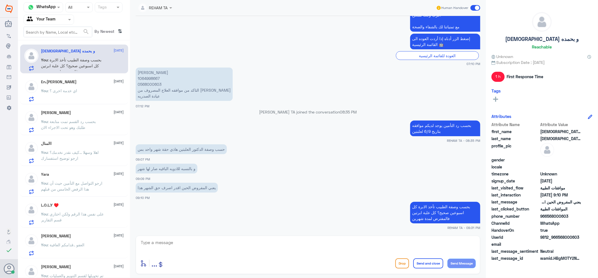
click at [71, 122] on span ": بحسب رد القسم تمت متابعة طلبك وهو تحت الاجراء الان" at bounding box center [68, 124] width 55 height 11
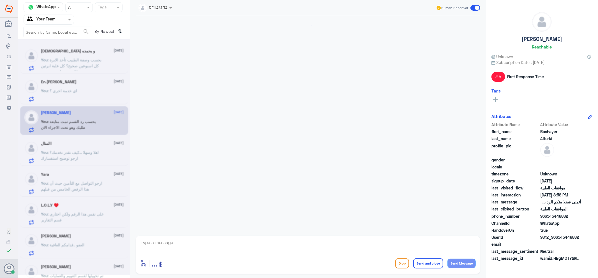
scroll to position [523, 0]
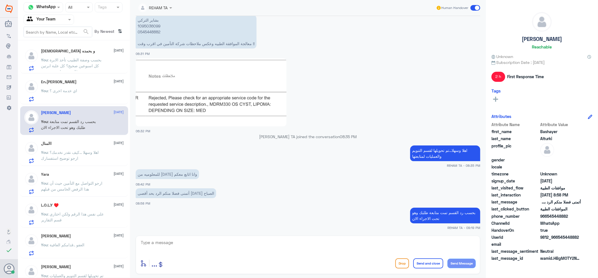
click at [74, 148] on div "االمنال [DATE] You : اهلا وسهلا ...كيف نقدر نخدمك؟ ارجو توضيح استفسارك" at bounding box center [82, 152] width 83 height 22
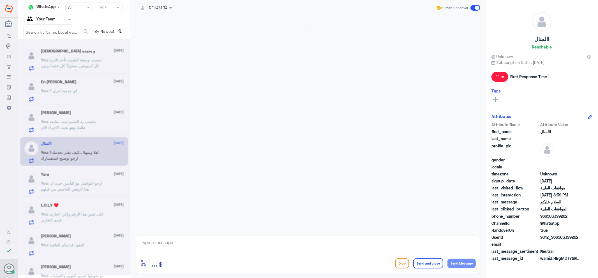
scroll to position [92, 0]
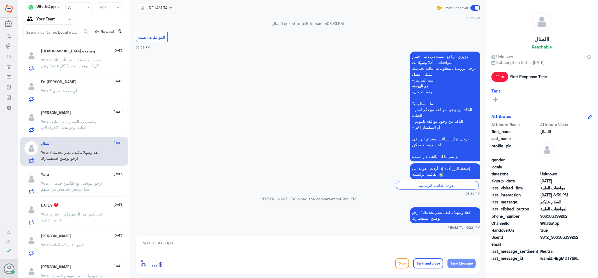
click at [74, 182] on span ": ارجو التواصل مع التأمين حيث أن هذا الرفض الخامس من قبلهم" at bounding box center [71, 186] width 61 height 11
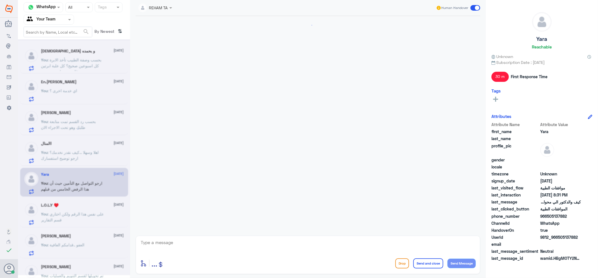
scroll to position [295, 0]
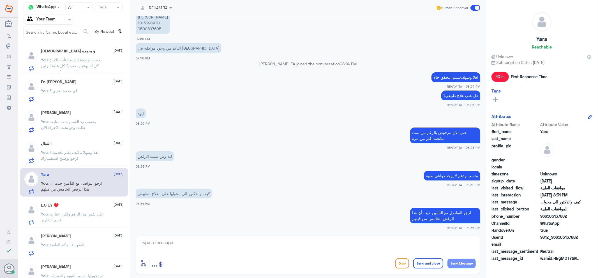
click at [67, 216] on p "You : على نفس هذا الرقم ولكن اختاري قسم التقارير" at bounding box center [72, 218] width 63 height 14
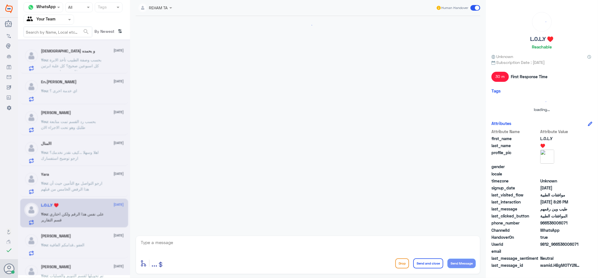
click at [66, 246] on div at bounding box center [74, 157] width 112 height 236
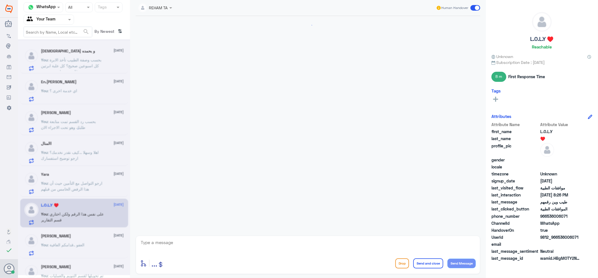
scroll to position [321, 0]
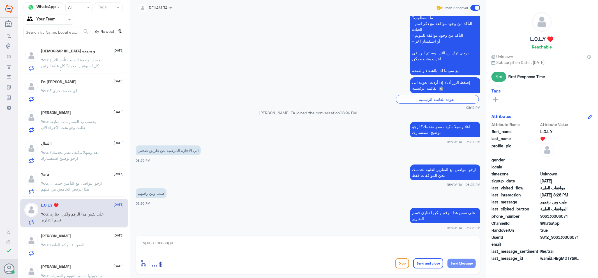
click at [69, 268] on div "[PERSON_NAME] [DATE]" at bounding box center [82, 267] width 83 height 5
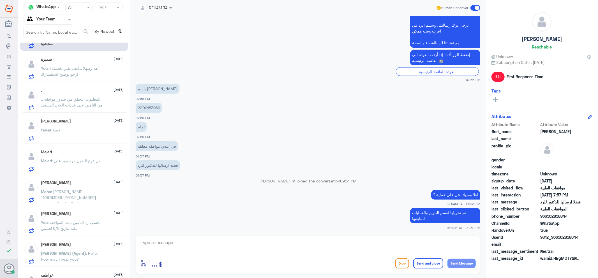
scroll to position [249, 0]
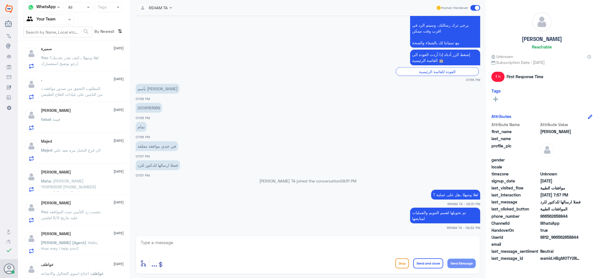
click at [105, 211] on div "You : بحسب رد التأمين تمت الموافقه عليه بتاريخ 6/9 لعلبتين" at bounding box center [82, 216] width 83 height 13
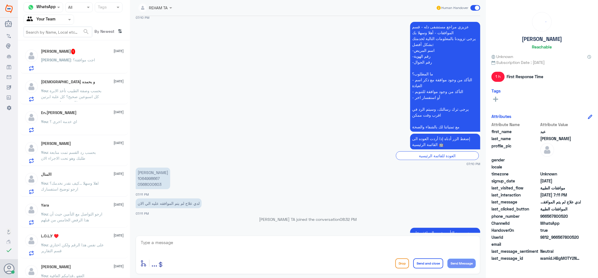
scroll to position [111, 0]
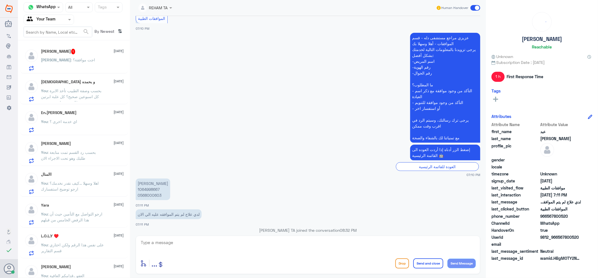
click at [88, 52] on div "[PERSON_NAME] 1 [DATE]" at bounding box center [82, 52] width 83 height 6
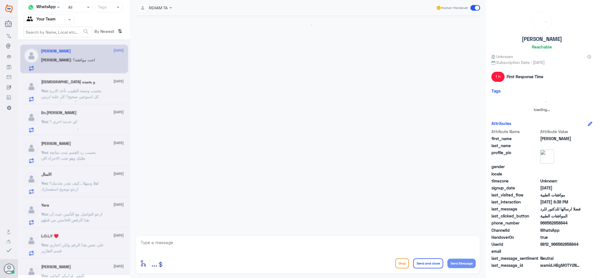
scroll to position [356, 0]
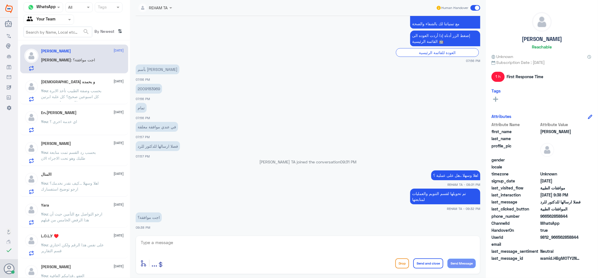
click at [186, 248] on textarea at bounding box center [308, 246] width 336 height 14
type textarea "P"
type textarea "حتى الان"
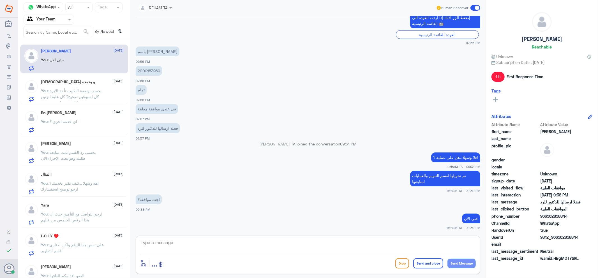
click at [66, 86] on div "[DEMOGRAPHIC_DATA] و بحمده [DATE] You : بحسب وصفة الطبيب تأخذ الابرة كل اسبوعين…" at bounding box center [82, 91] width 83 height 22
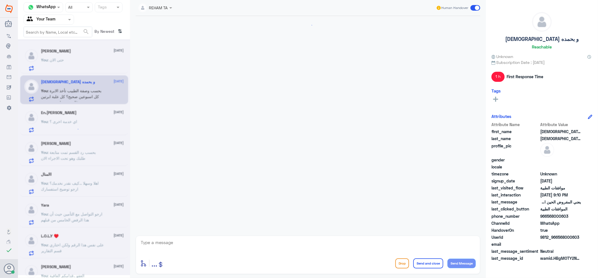
scroll to position [397, 0]
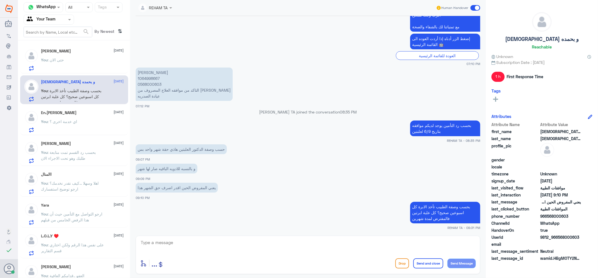
click at [77, 63] on div "You : حتى الان" at bounding box center [82, 64] width 83 height 13
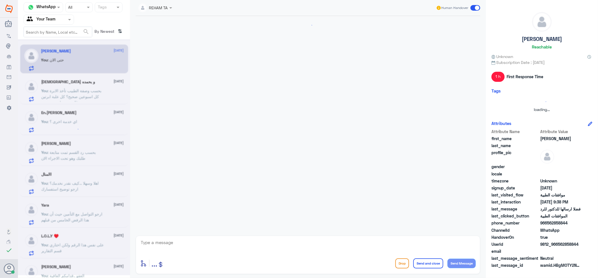
scroll to position [357, 0]
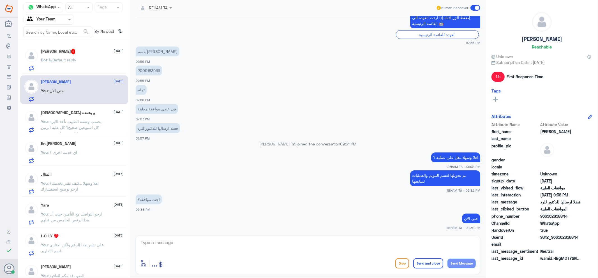
click at [77, 60] on span ": Default reply" at bounding box center [62, 59] width 29 height 5
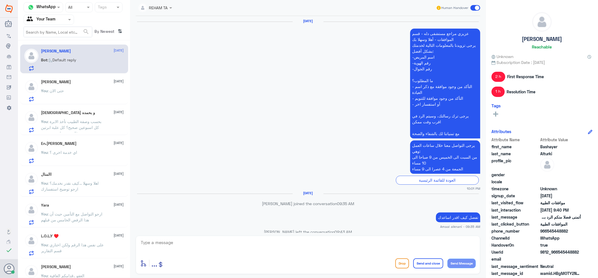
scroll to position [646, 0]
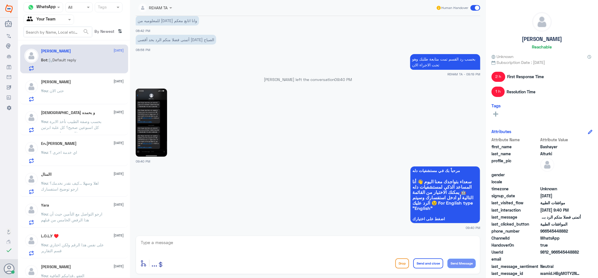
click at [67, 88] on div "[PERSON_NAME] [DATE] You : حتى الان" at bounding box center [82, 91] width 83 height 22
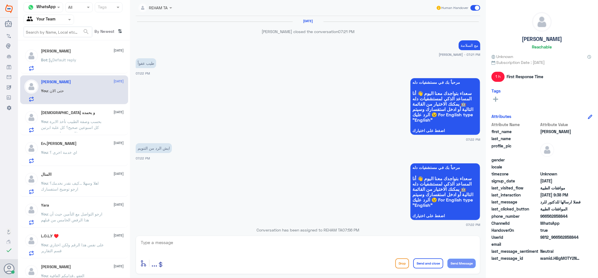
scroll to position [357, 0]
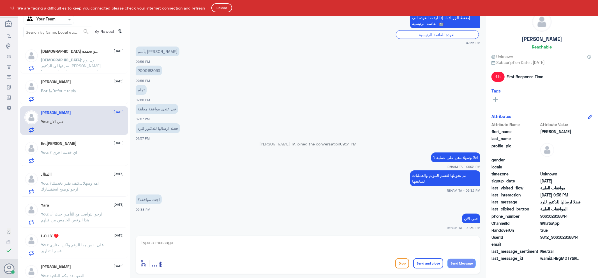
click at [214, 4] on html "Dallah Hospitals Flow Builder Conversational Skills Broadcast Audience Inbox Gr…" at bounding box center [299, 139] width 598 height 278
click at [220, 6] on button "Reload" at bounding box center [221, 7] width 21 height 9
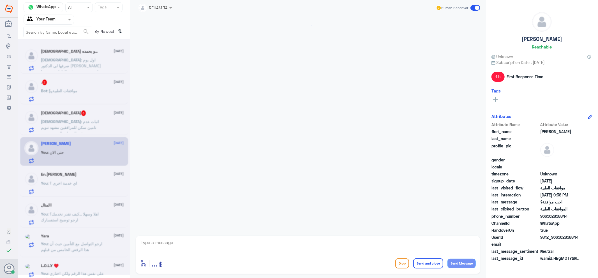
scroll to position [398, 0]
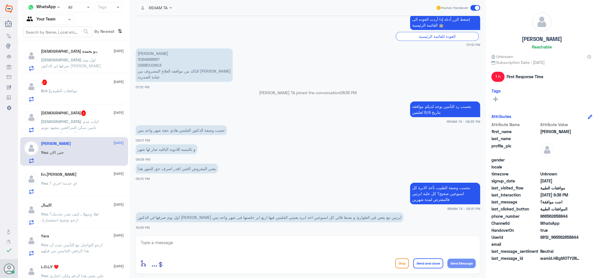
click at [194, 240] on textarea at bounding box center [308, 246] width 336 height 14
click at [71, 124] on span ": اثبات عدم تامين سكن للمرافقين مشهد تنويم مبين فيه الدخول والخروج برنت بالزيار…" at bounding box center [71, 136] width 60 height 34
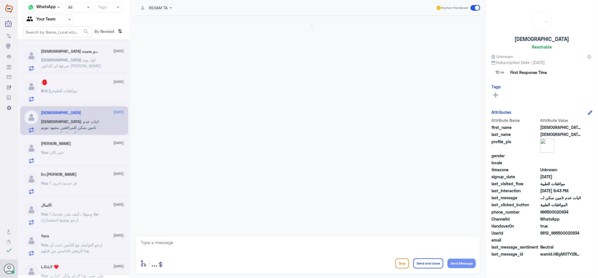
scroll to position [112, 0]
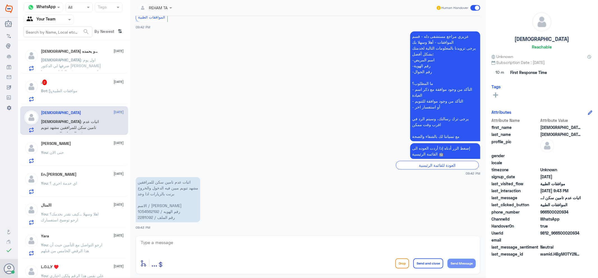
click at [54, 227] on div "االمنال [DATE] You : اهلا وسهلا ...كيف نقدر نخدمك؟ ارجو توضيح استفسارك" at bounding box center [74, 213] width 108 height 29
click at [195, 248] on textarea at bounding box center [308, 246] width 336 height 14
paste textarea "اهلا وسهلا ...كيف نقدر نخدمك؟ ارجو توضيح استفسارك"
type textarea "اهلا وسهلا ...كيف نقدر نخدمك؟ ارجو توضيح استفسارك"
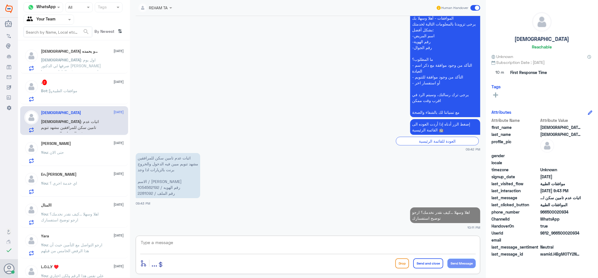
click at [48, 74] on div "سبحان الله و بحمده 1 8 October سبحان : اول يوم صرفها لي الدكتور عطاني ابرتين مع…" at bounding box center [74, 161] width 112 height 237
click at [49, 80] on div ". 2 8 October" at bounding box center [82, 83] width 83 height 6
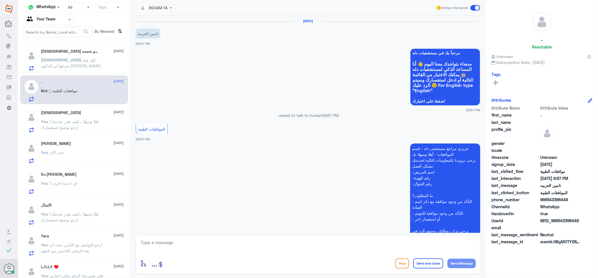
click at [183, 239] on textarea at bounding box center [308, 246] width 336 height 14
paste textarea "اهلا وسهلا ...كيف نقدر نخدمك؟ ارجو توضيح استفسارك"
type textarea "اهلا وسهلا ...كيف نقدر نخدمك؟ ارجو توضيح استفسارك"
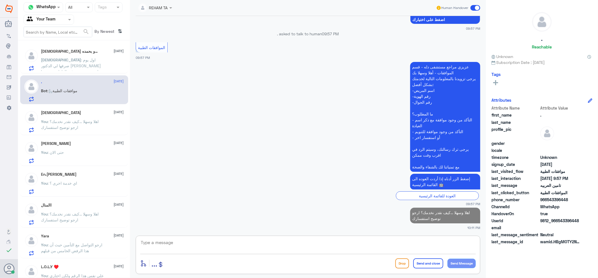
click at [62, 62] on p "سبحان : اول يوم صرفها لي الدكتور عطاني ابرتين مع بعض في الطوارئ و بعدها قالي كل…" at bounding box center [72, 64] width 63 height 14
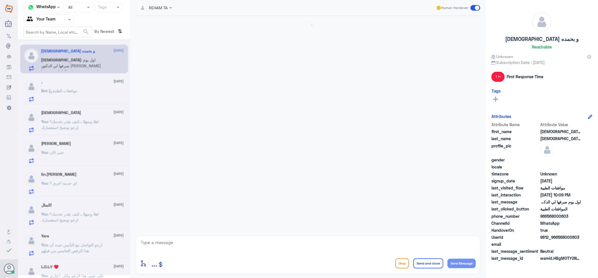
scroll to position [398, 0]
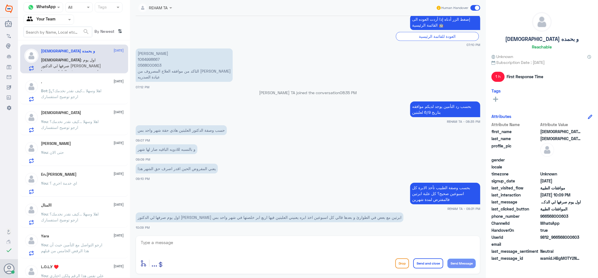
click at [181, 254] on div at bounding box center [308, 246] width 336 height 15
click at [183, 246] on textarea at bounding box center [308, 246] width 336 height 14
type textarea "s"
type textarea "سيتم تبليغ التأمين بذلك الان"
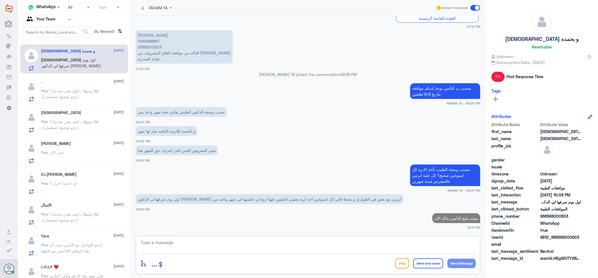
click at [154, 38] on p "[PERSON_NAME] 1064998667 0568000603 التاكد من موافقه العلاج المصروف من [PERSON_…" at bounding box center [184, 46] width 97 height 33
click at [154, 40] on p "[PERSON_NAME] 1064998667 0568000603 التاكد من موافقه العلاج المصروف من [PERSON_…" at bounding box center [184, 46] width 97 height 33
copy p "1064998667"
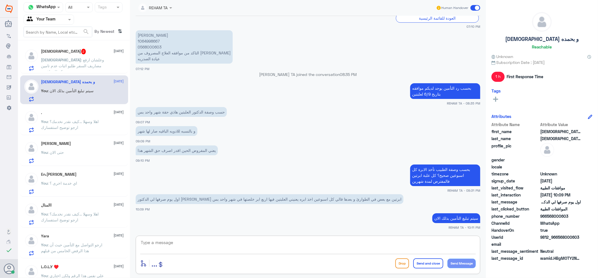
click at [186, 249] on textarea at bounding box center [308, 246] width 336 height 14
type textarea "ت"
type textarea "بالاضافة لتم تحويلها لطبيب التأمين لدينا لمخاطبة بوبا"
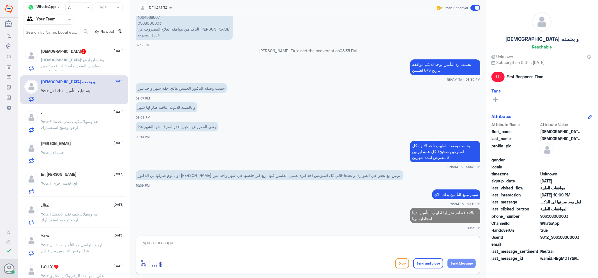
click at [76, 64] on span ": وعلشان ارفع مصاريف السفر طلبو اثبات عدم تامين سكر للمرافقين" at bounding box center [72, 65] width 63 height 17
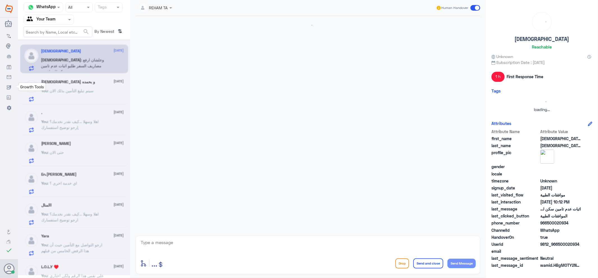
scroll to position [184, 0]
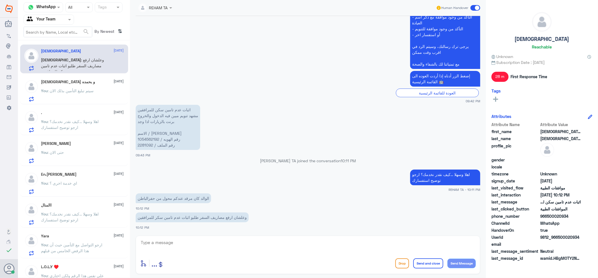
click at [202, 237] on div "enter flow name ... Drop Send and close Send Message" at bounding box center [308, 255] width 344 height 38
click at [207, 244] on textarea at bounding box center [308, 246] width 336 height 14
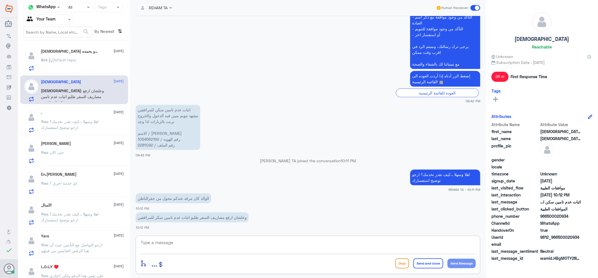
click at [173, 242] on textarea at bounding box center [308, 246] width 336 height 14
type textarea "H"
drag, startPoint x: 43, startPoint y: 166, endPoint x: 51, endPoint y: 169, distance: 9.2
click at [43, 166] on div "[PERSON_NAME] [DATE] You : حتى الان" at bounding box center [74, 151] width 108 height 29
click at [210, 244] on textarea at bounding box center [308, 246] width 336 height 14
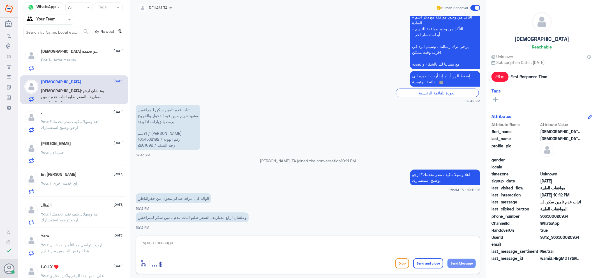
paste textarea "ارجو التواصل مع قسم التقارير لخدمتك نحن قسم الموافقات فقط"
type textarea "ارجو التواصل مع قسم التقارير لخدمتك نحن قسم الموافقات فقط"
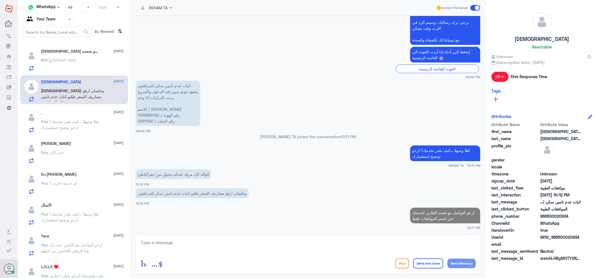
click at [62, 57] on span "Bot : Default reply" at bounding box center [58, 59] width 35 height 5
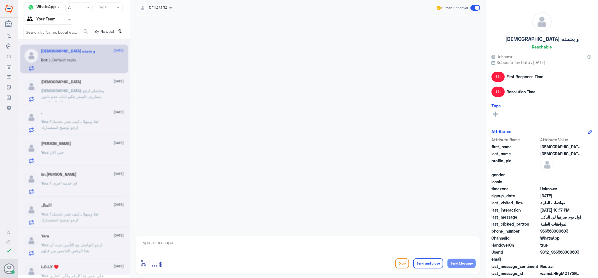
scroll to position [453, 0]
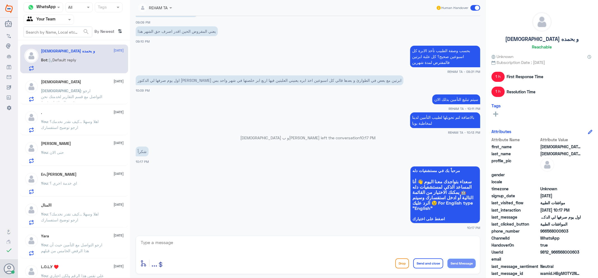
click at [239, 255] on div "enter flow name ... Drop Send and close Send Message" at bounding box center [308, 255] width 344 height 38
click at [240, 248] on textarea at bounding box center [308, 246] width 336 height 14
type textarea "U"
type textarea "ع"
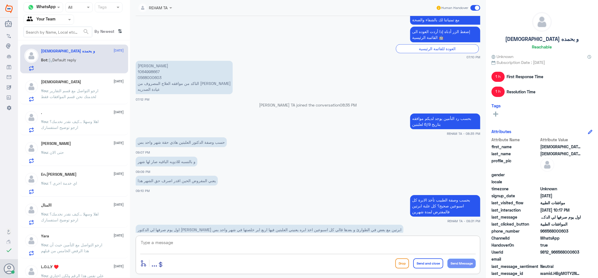
scroll to position [297, 0]
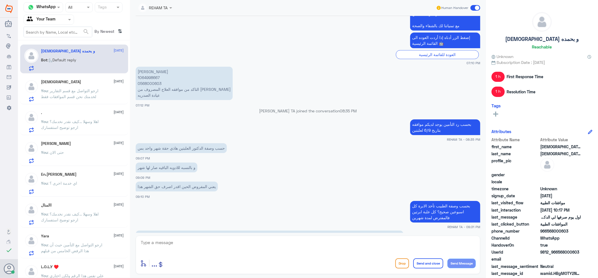
click at [153, 76] on p "[PERSON_NAME] 1064998667 0568000603 التاكد من موافقه العلاج المصروف من [PERSON_…" at bounding box center [184, 83] width 97 height 33
click at [152, 76] on p "[PERSON_NAME] 1064998667 0568000603 التاكد من موافقه العلاج المصروف من [PERSON_…" at bounding box center [184, 83] width 97 height 33
copy p "1064998667"
click at [173, 236] on div "enter flow name ... Drop Send and close Send Message" at bounding box center [308, 255] width 344 height 38
click at [173, 241] on textarea at bounding box center [308, 246] width 336 height 14
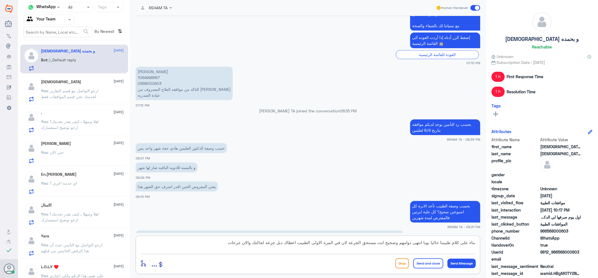
click at [249, 242] on textarea "بناء على كلام طبيبنا حاليا بوبا انتهى دوامهم وصحيح انت مستحق الجرعه لان في المر…" at bounding box center [308, 246] width 336 height 14
click at [207, 245] on textarea "بناء على كلام طبيبنا حاليا بوبا انتهى دوامهم وصحيح انت مستحق الجرعه لان في المر…" at bounding box center [308, 246] width 336 height 14
type textarea "بناء على كلام طبيبنا حاليا بوبا انتهى دوامهم وصحيح انت مستحق الجرعه لان في المر…"
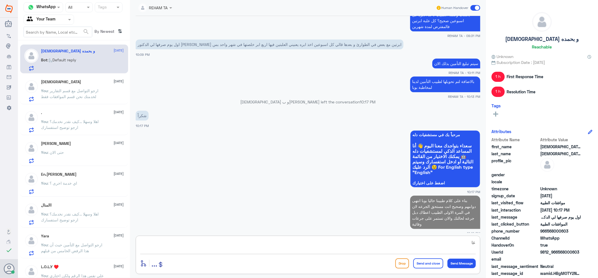
type textarea "غ"
type textarea "ب"
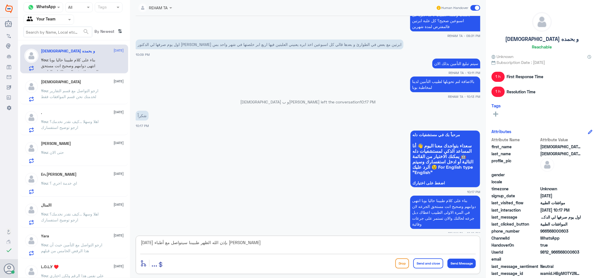
type textarea "غدا بإذن الله الظهر طبيبنا سيتواصل مع أطباء بوبا"
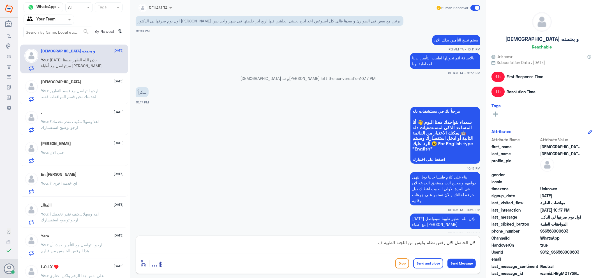
type textarea "لان الحاصل الان رفض نظام وليس من اللجنة الطبية ف"
click at [217, 238] on div "لان الحاصل الان رفض نظام وليس من اللجنة الطبية ف enter flow name ... Drop Send …" at bounding box center [308, 255] width 344 height 38
click at [225, 246] on textarea "لان الحاصل الان رفض نظام وليس من اللجنة الطبية ف" at bounding box center [308, 246] width 336 height 14
type textarea "لان الحاصل الان رفض نظام وليس من اللجنة الطبية فضروري تتدخل اللجنة الطبية وكما …"
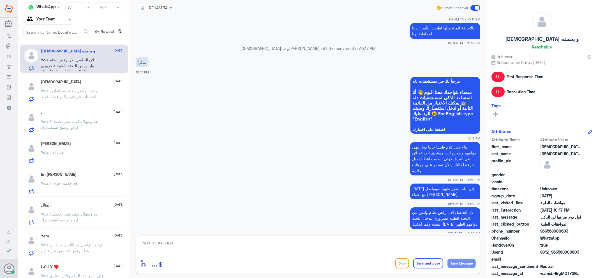
click at [68, 82] on div "سبحان الله 8 October" at bounding box center [82, 82] width 83 height 5
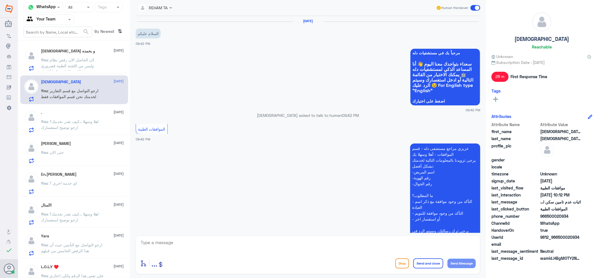
scroll to position [209, 0]
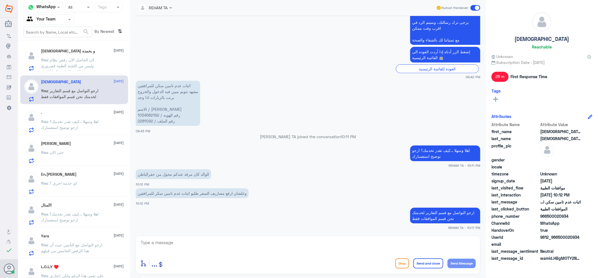
click at [74, 63] on p "You : لان الحاصل الان رفض نظام وليس من اللجنة الطبية فضروري تتدخل اللجنة الطبية…" at bounding box center [72, 64] width 63 height 14
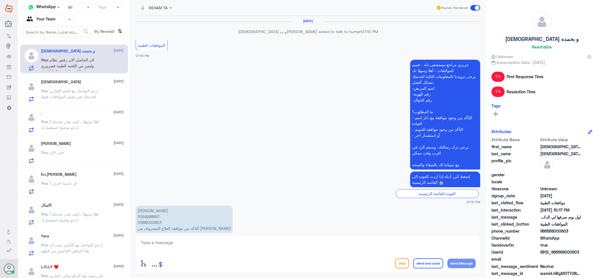
scroll to position [383, 0]
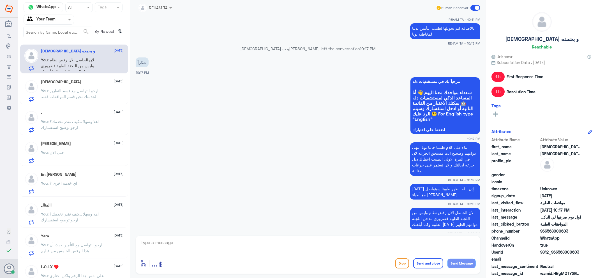
click at [163, 246] on textarea at bounding box center [308, 246] width 336 height 14
click at [62, 86] on div "سبحان الله 8 October You : ارجو التواصل مع قسم التقارير لخدمتك نحن قسم الموافقا…" at bounding box center [82, 91] width 83 height 22
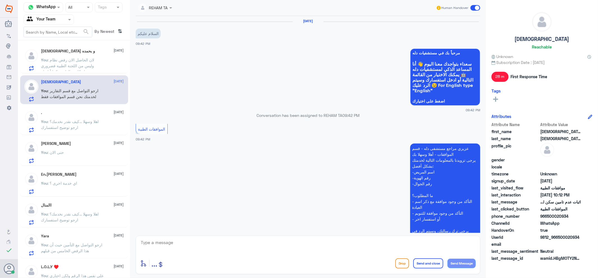
scroll to position [209, 0]
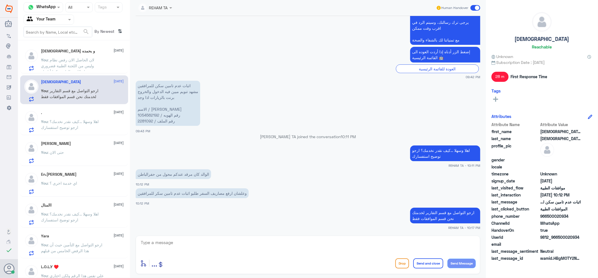
click at [86, 135] on div "سبحان الله و بحمده 8 October You : لان الحاصل الان رفض نظام وليس من اللجنة الطب…" at bounding box center [74, 161] width 112 height 237
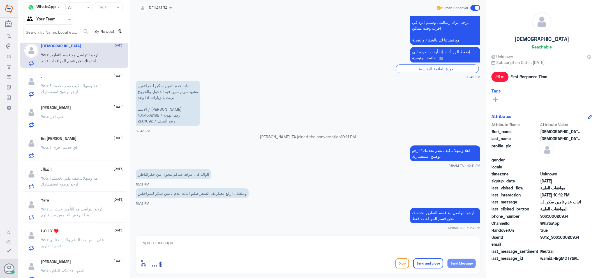
scroll to position [0, 0]
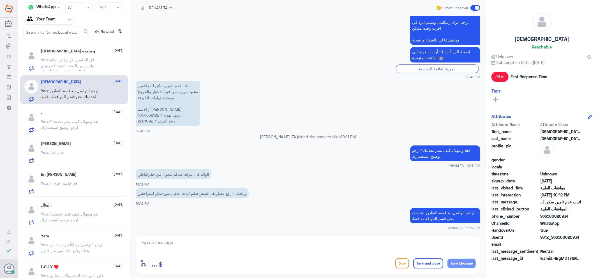
click at [88, 62] on span ": لان الحاصل الان رفض نظام وليس من اللجنة الطبية فضروري تتدخل اللجنة الطبية وكم…" at bounding box center [67, 68] width 53 height 22
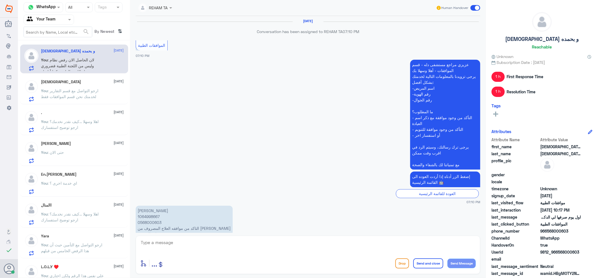
scroll to position [383, 0]
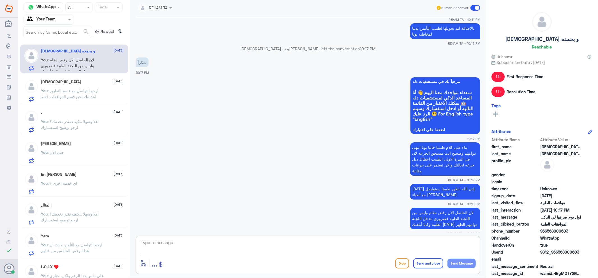
click at [197, 243] on textarea at bounding box center [308, 246] width 336 height 14
click at [198, 244] on textarea at bounding box center [308, 246] width 336 height 14
drag, startPoint x: 304, startPoint y: 249, endPoint x: 324, endPoint y: 256, distance: 21.3
click at [304, 249] on textarea at bounding box center [308, 246] width 336 height 14
click at [71, 85] on div "سبحان الله 8 October You : ارجو التواصل مع قسم التقارير لخدمتك نحن قسم الموافقا…" at bounding box center [82, 91] width 83 height 22
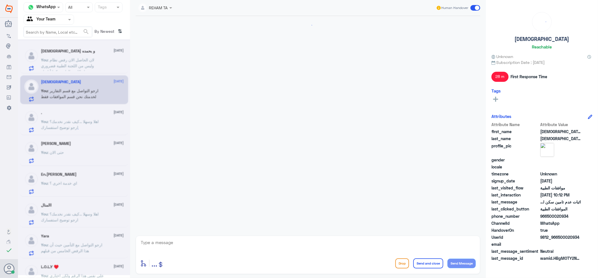
scroll to position [209, 0]
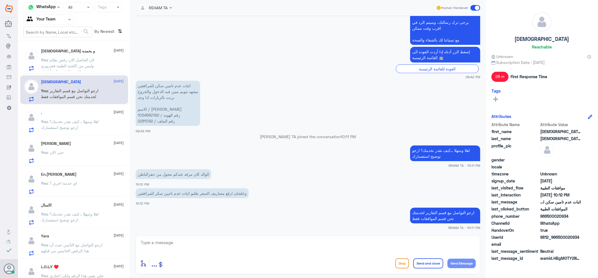
click at [82, 62] on span ": لان الحاصل الان رفض نظام وليس من اللجنة الطبية فضروري تتدخل اللجنة الطبية وكم…" at bounding box center [67, 68] width 53 height 22
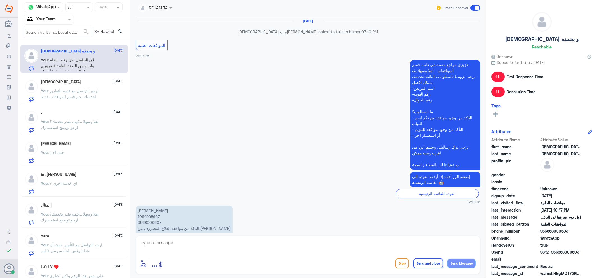
scroll to position [383, 0]
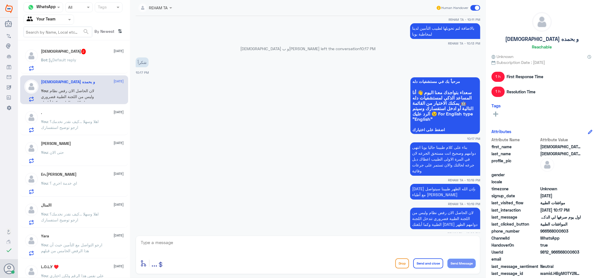
click at [88, 66] on div "Bot : Default reply" at bounding box center [82, 64] width 83 height 13
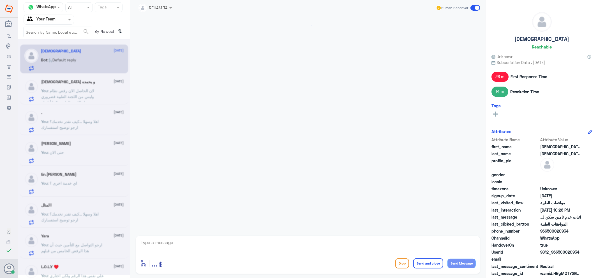
scroll to position [347, 0]
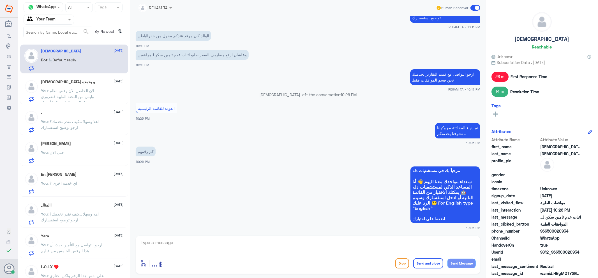
click at [76, 91] on span ": لان الحاصل الان رفض نظام وليس من اللجنة الطبية فضروري تتدخل اللجنة الطبية وكم…" at bounding box center [67, 99] width 53 height 22
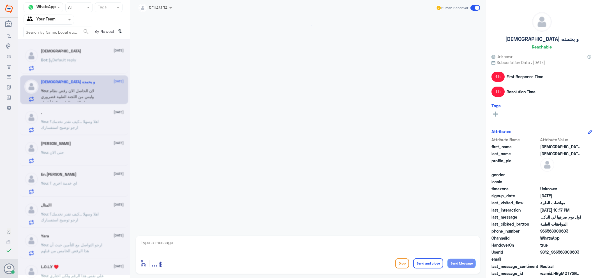
scroll to position [383, 0]
click at [80, 56] on div "سبحان الله 8 October Bot : Default reply" at bounding box center [82, 60] width 83 height 22
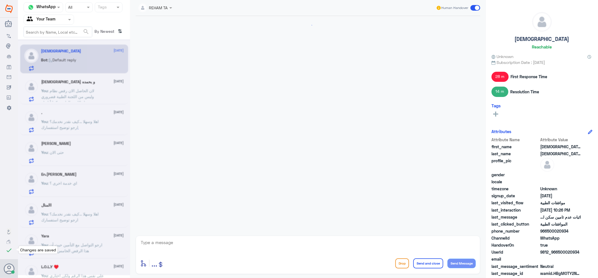
scroll to position [347, 0]
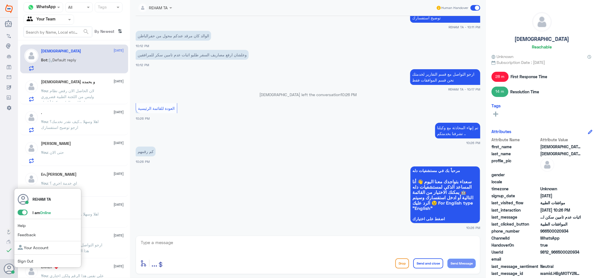
click at [24, 213] on span at bounding box center [23, 213] width 10 height 6
click at [0, 0] on input "checkbox" at bounding box center [0, 0] width 0 height 0
click at [24, 262] on link "Sign Out" at bounding box center [26, 261] width 16 height 5
